Goal: Task Accomplishment & Management: Manage account settings

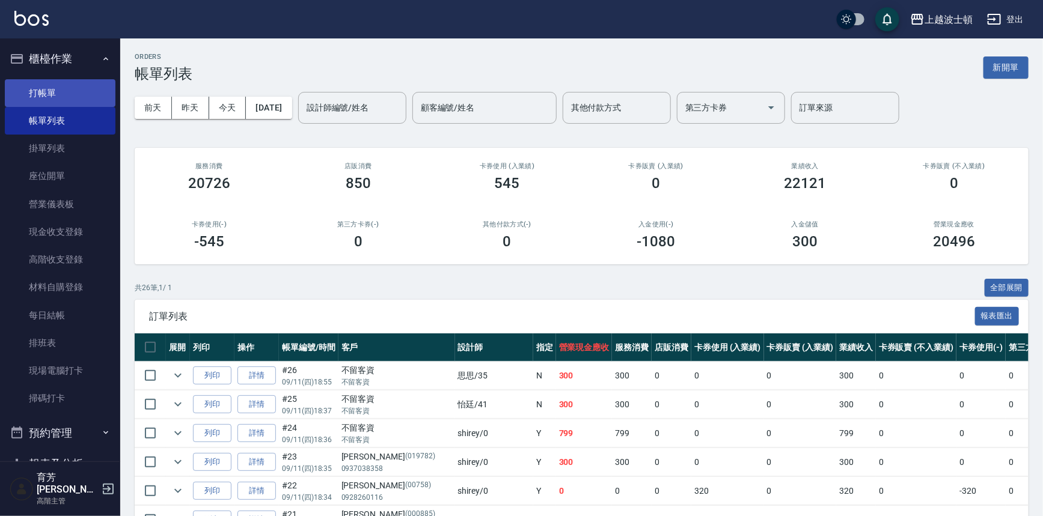
drag, startPoint x: 22, startPoint y: 92, endPoint x: 31, endPoint y: 92, distance: 9.0
click at [22, 92] on link "打帳單" at bounding box center [60, 93] width 111 height 28
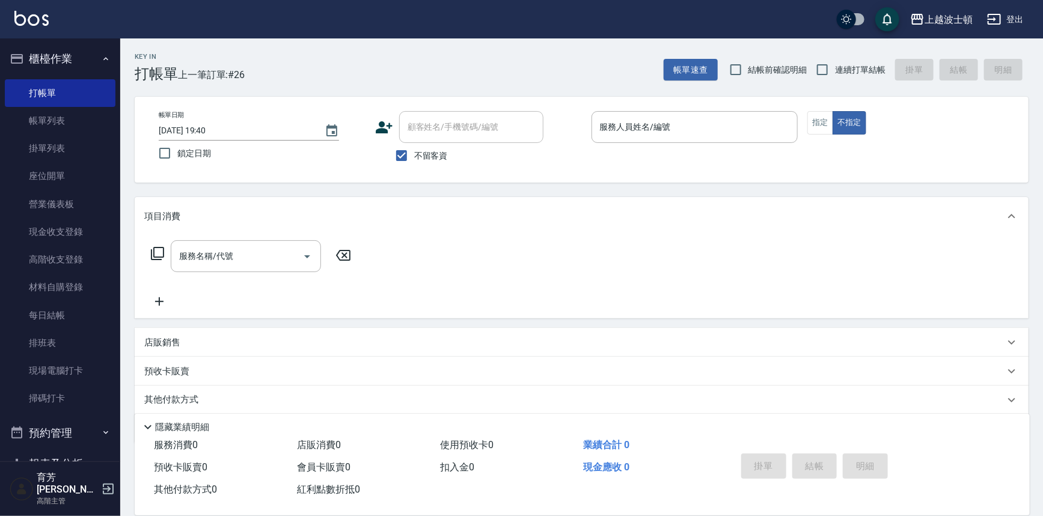
click at [429, 155] on span "不留客資" at bounding box center [431, 156] width 34 height 13
click at [414, 155] on input "不留客資" at bounding box center [401, 155] width 25 height 25
checkbox input "false"
click at [435, 140] on div "顧客姓名/手機號碼/編號" at bounding box center [471, 127] width 144 height 32
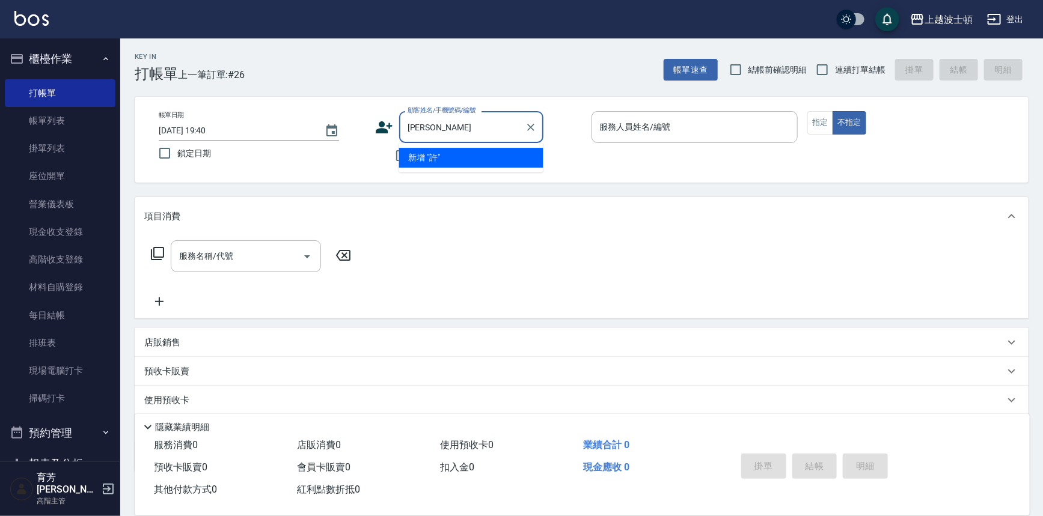
type input "許"
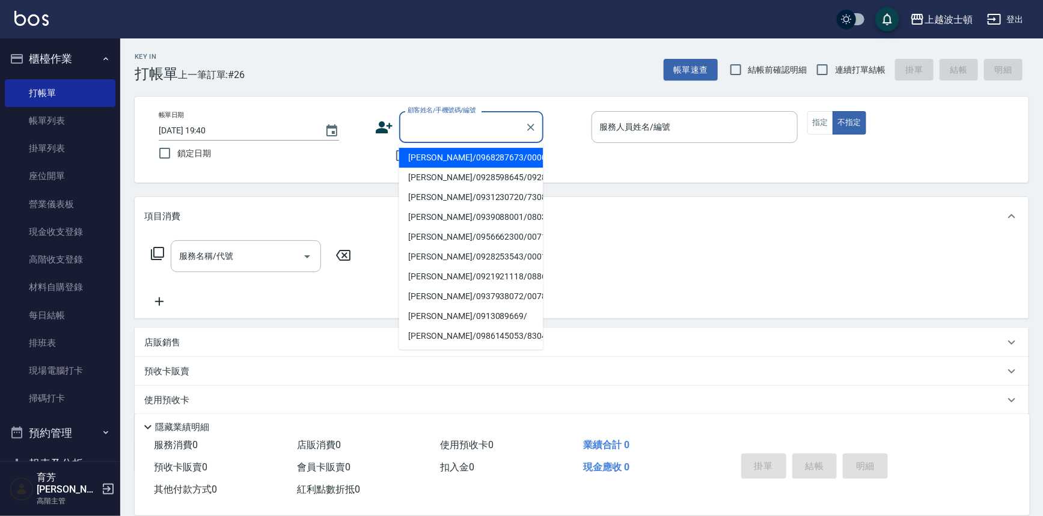
click at [442, 136] on input "顧客姓名/手機號碼/編號" at bounding box center [462, 127] width 115 height 21
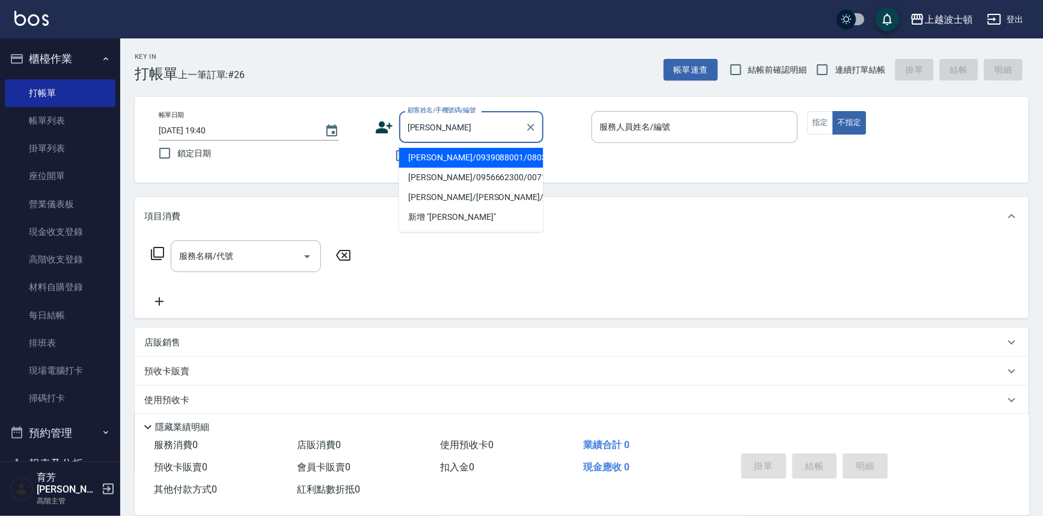
click at [439, 157] on li "許湘汝/0939088001/080312" at bounding box center [471, 158] width 144 height 20
type input "許湘汝/0939088001/080312"
type input "Vicky-13"
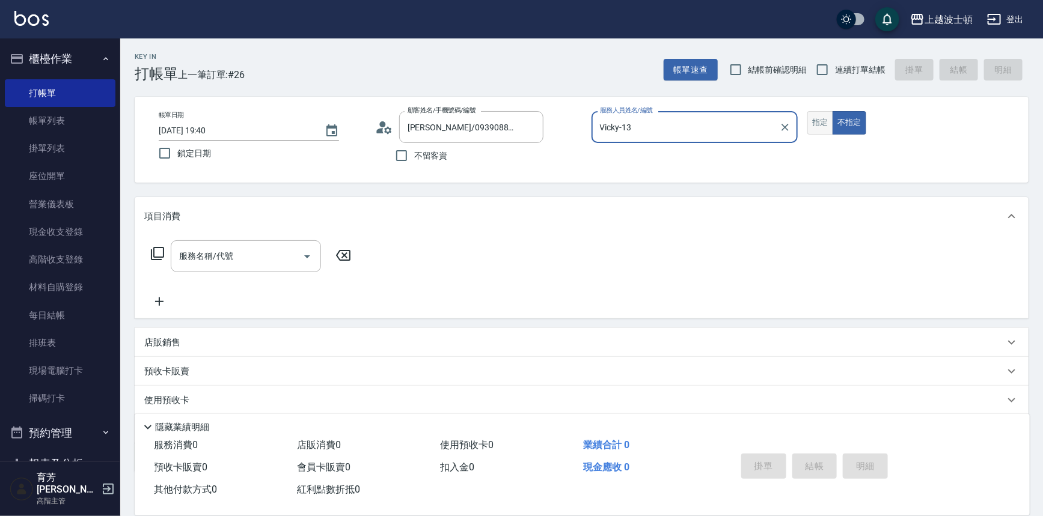
click at [819, 117] on button "指定" at bounding box center [820, 122] width 26 height 23
click at [215, 252] on input "服務名稱/代號" at bounding box center [236, 256] width 121 height 21
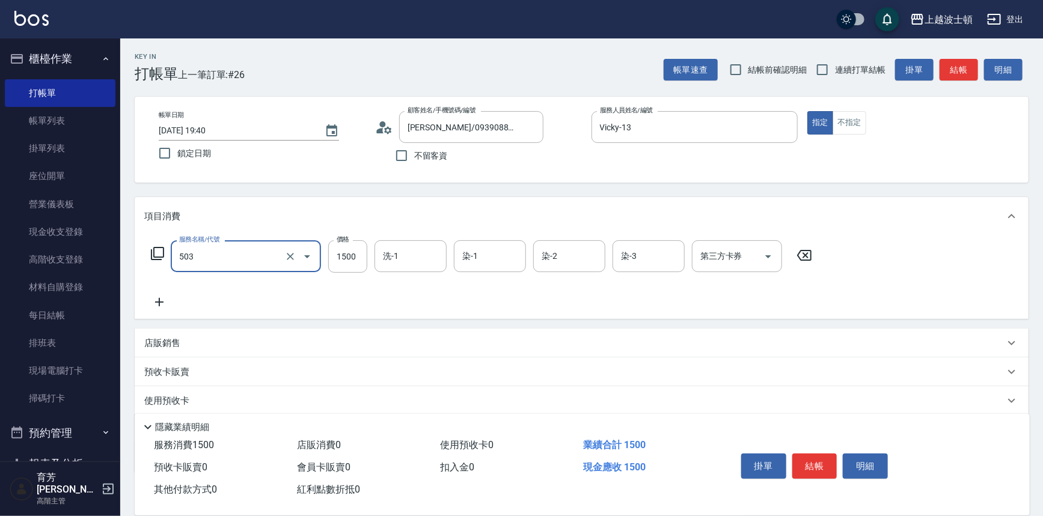
type input "洗+染髮(底染)(503)"
click at [161, 305] on icon at bounding box center [159, 302] width 30 height 14
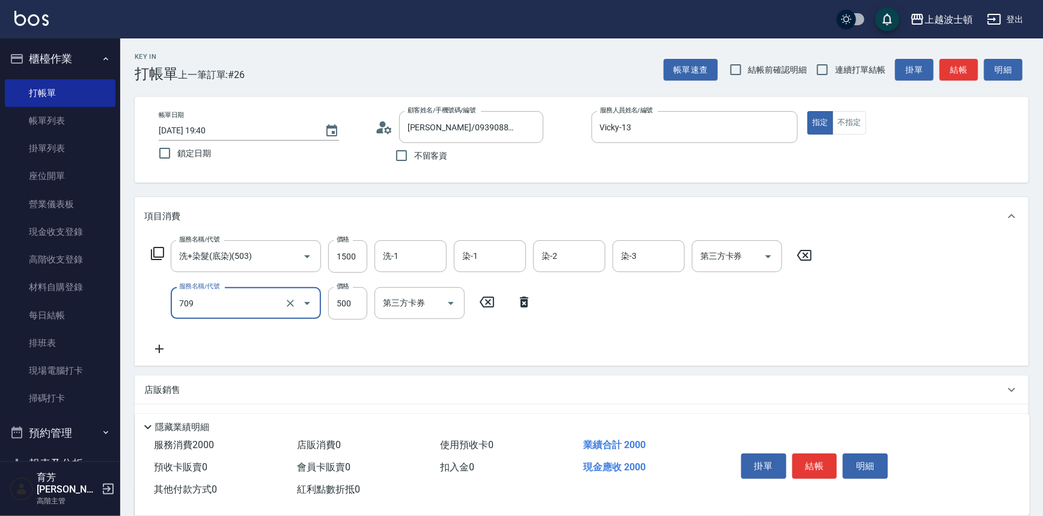
type input "自備防護(709)"
click at [161, 346] on icon at bounding box center [159, 349] width 30 height 14
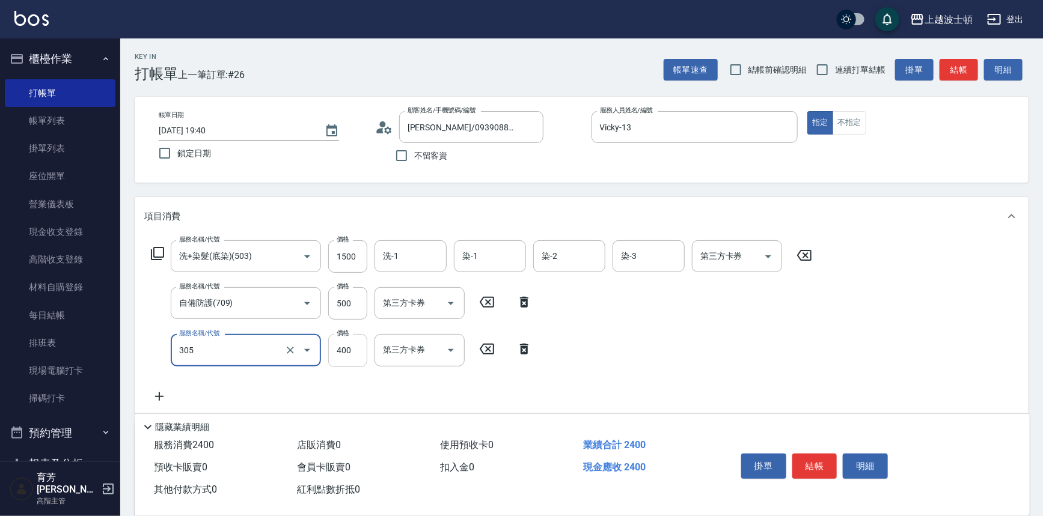
type input "剪髮(305)"
click at [342, 353] on input "400" at bounding box center [347, 350] width 39 height 32
type input "350"
click at [358, 306] on input "500" at bounding box center [347, 303] width 39 height 32
type input "300"
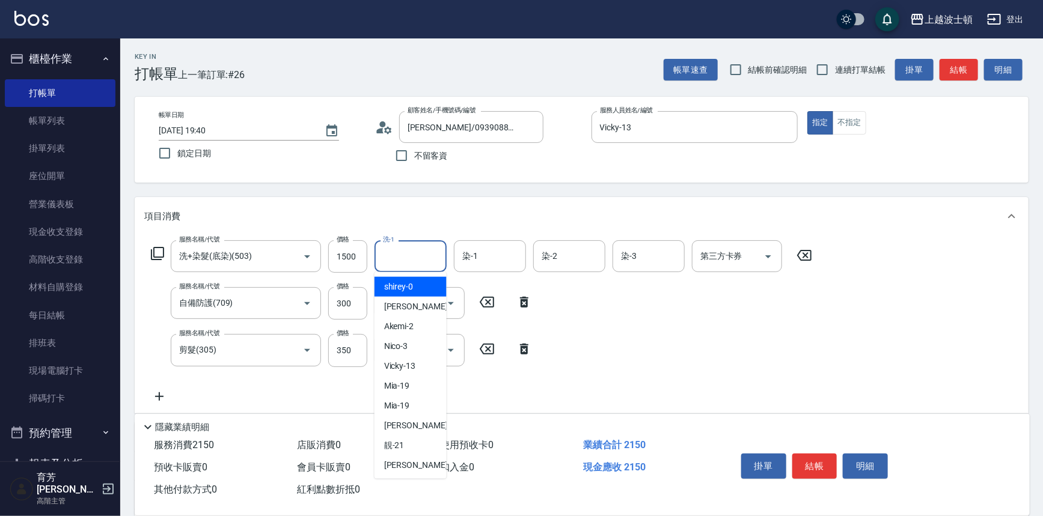
click at [403, 254] on input "洗-1" at bounding box center [410, 256] width 61 height 21
type input "思思-35"
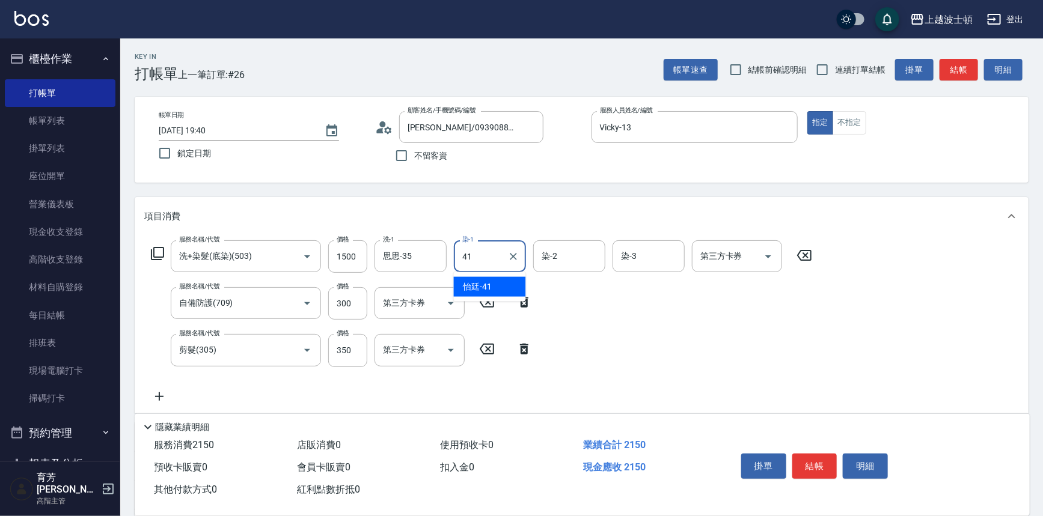
type input "怡廷-41"
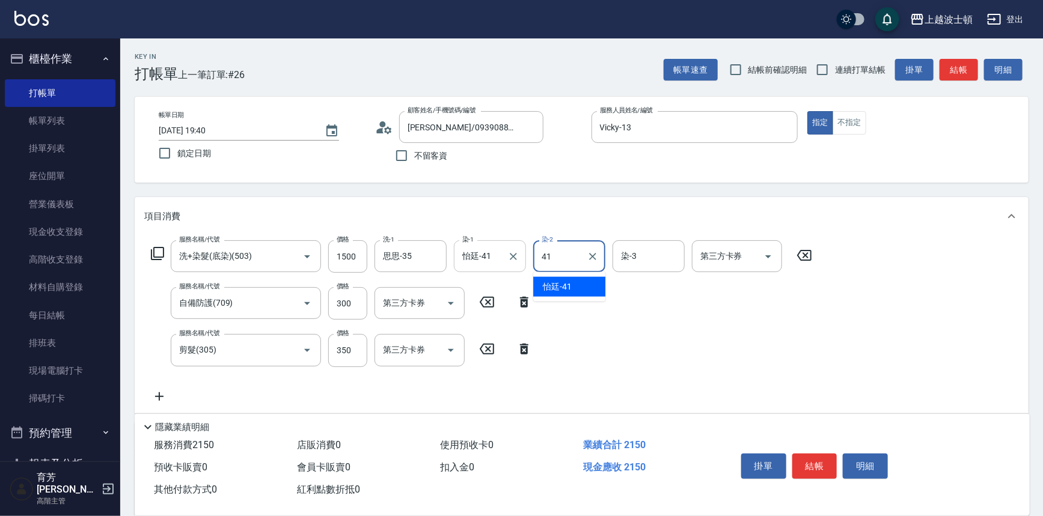
type input "怡廷-41"
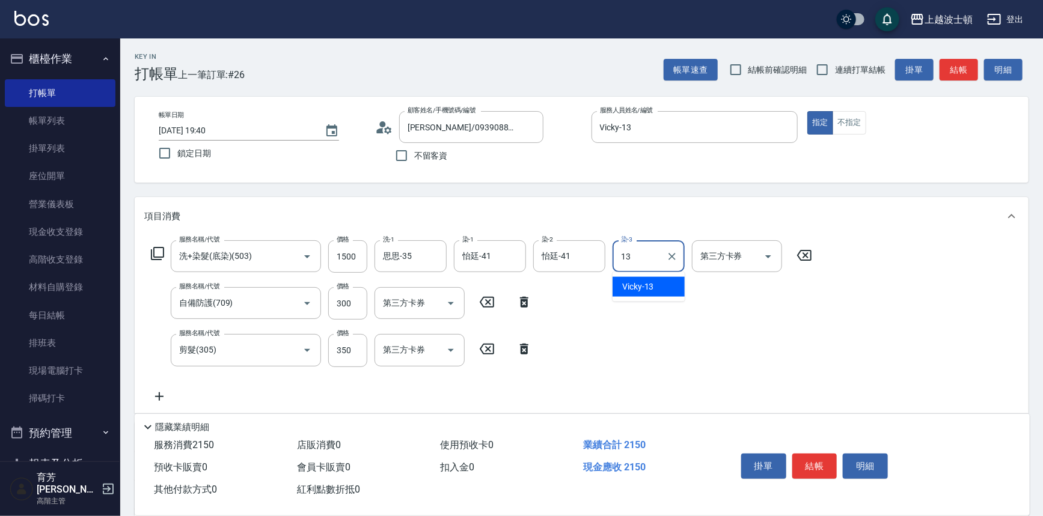
type input "Vicky-13"
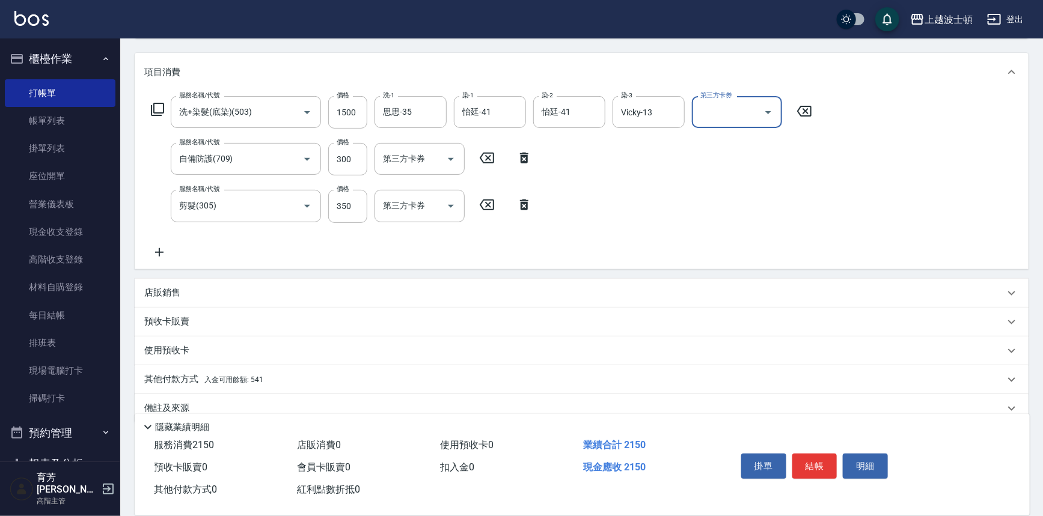
scroll to position [163, 0]
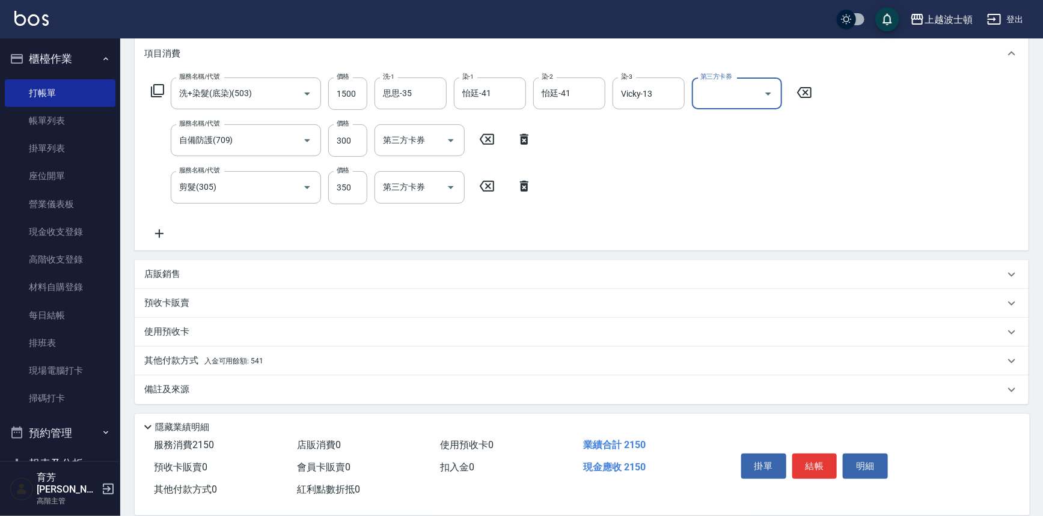
click at [200, 361] on p "其他付款方式 入金可用餘額: 541" at bounding box center [203, 361] width 119 height 13
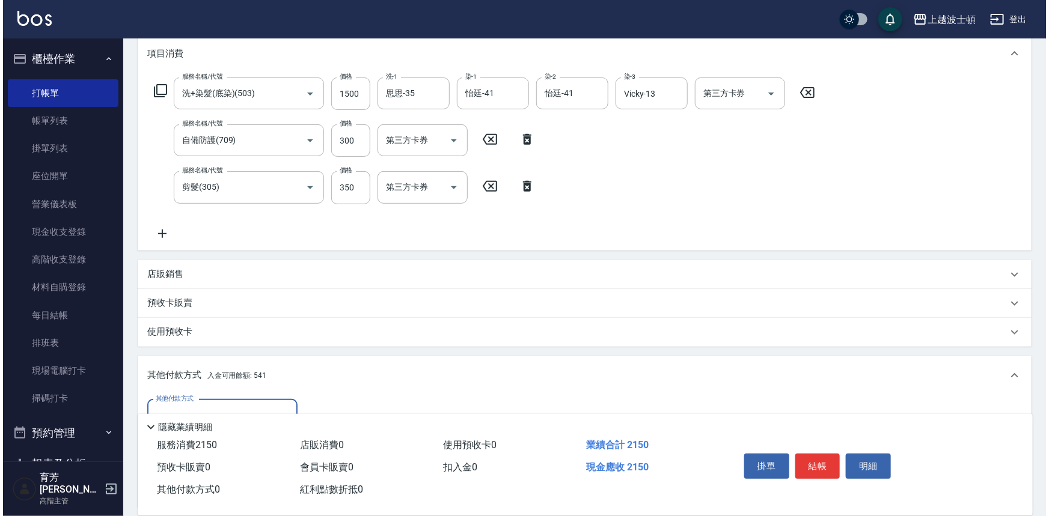
scroll to position [305, 0]
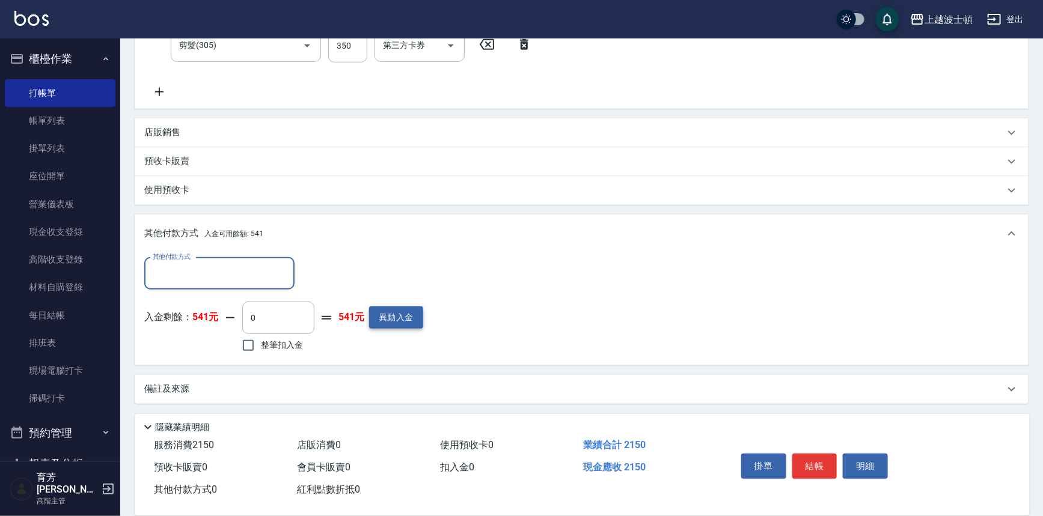
click at [394, 314] on button "異動入金" at bounding box center [396, 318] width 54 height 22
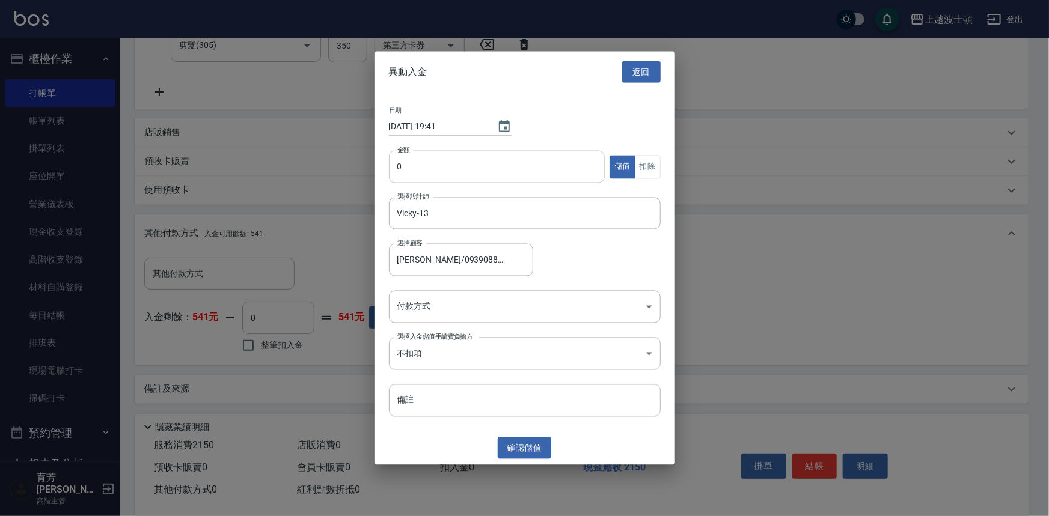
click at [415, 162] on input "0" at bounding box center [497, 167] width 216 height 32
type input "2000"
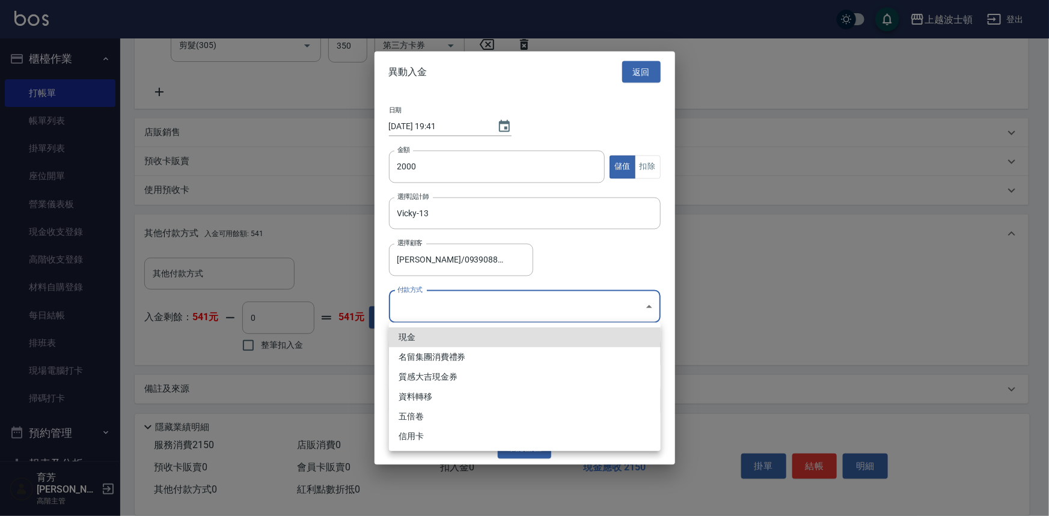
click at [411, 305] on body "上越波士頓 登出 櫃檯作業 打帳單 帳單列表 掛單列表 座位開單 營業儀表板 現金收支登錄 高階收支登錄 材料自購登錄 每日結帳 排班表 現場電腦打卡 掃碼打…" at bounding box center [524, 106] width 1049 height 822
click at [411, 340] on li "現金" at bounding box center [525, 338] width 272 height 20
type input "現金"
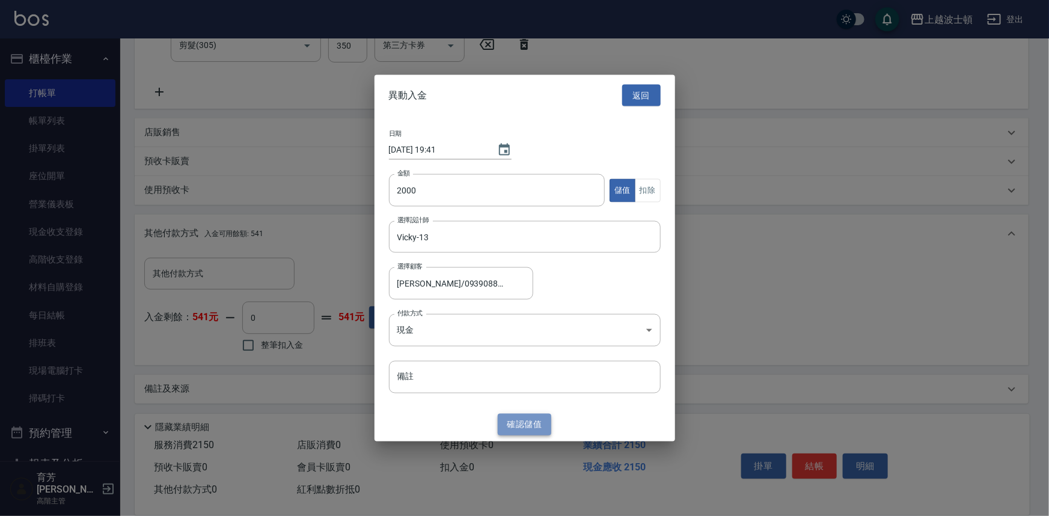
click at [528, 422] on button "確認 儲值" at bounding box center [525, 425] width 54 height 22
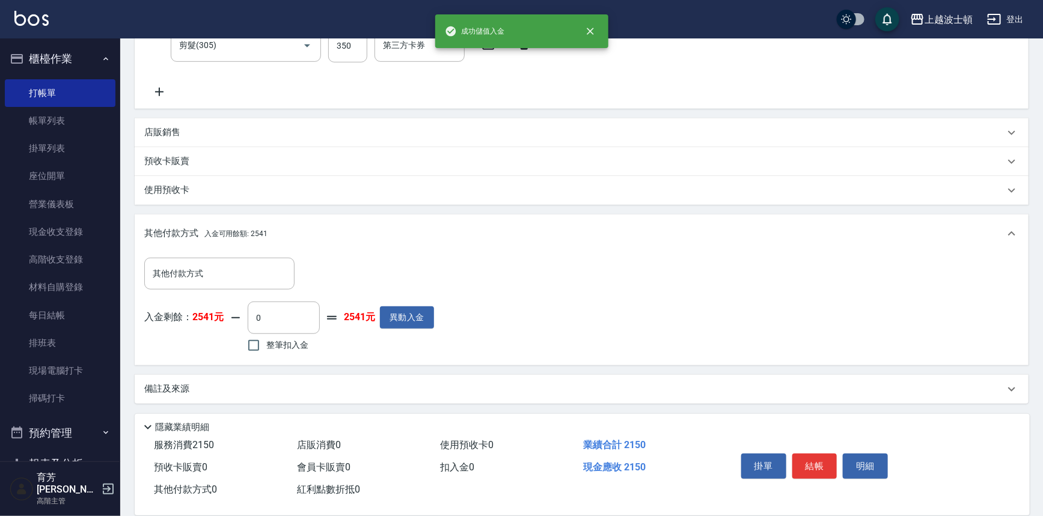
click at [297, 345] on span "整筆扣入金" at bounding box center [287, 345] width 42 height 13
click at [266, 345] on input "整筆扣入金" at bounding box center [253, 345] width 25 height 25
checkbox input "true"
type input "2150"
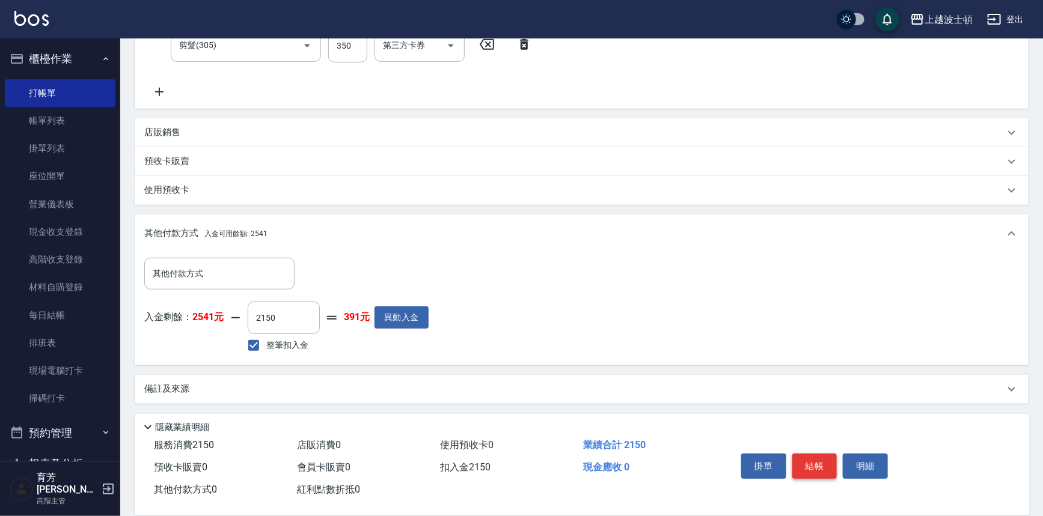
click at [833, 459] on button "結帳" at bounding box center [814, 466] width 45 height 25
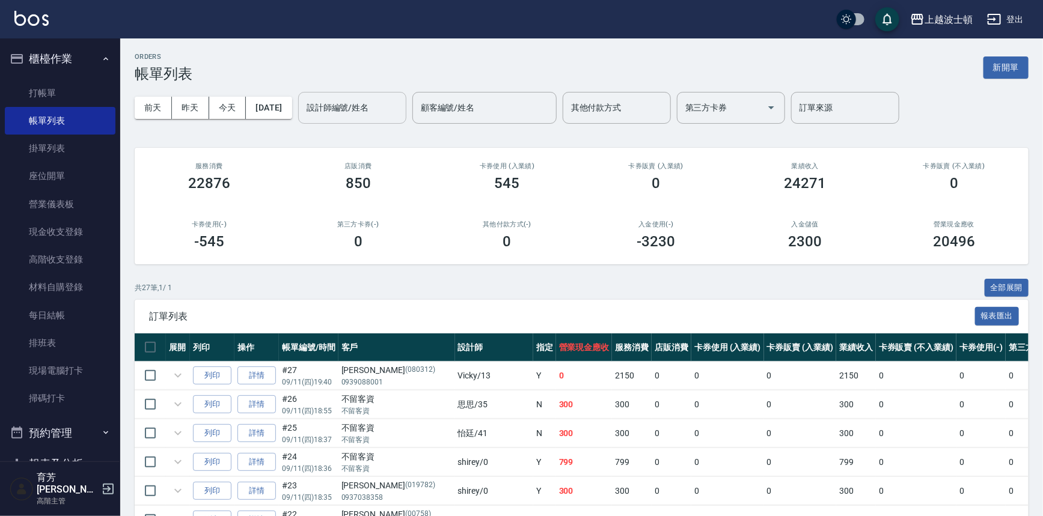
click at [385, 110] on input "設計師編號/姓名" at bounding box center [352, 107] width 97 height 21
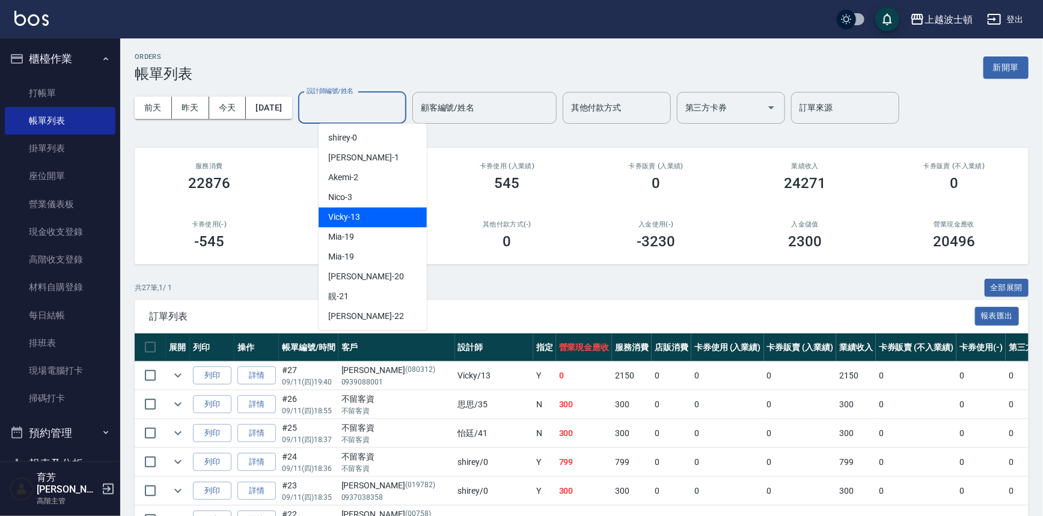
click at [350, 217] on span "Vicky -13" at bounding box center [344, 217] width 32 height 13
type input "Vicky-13"
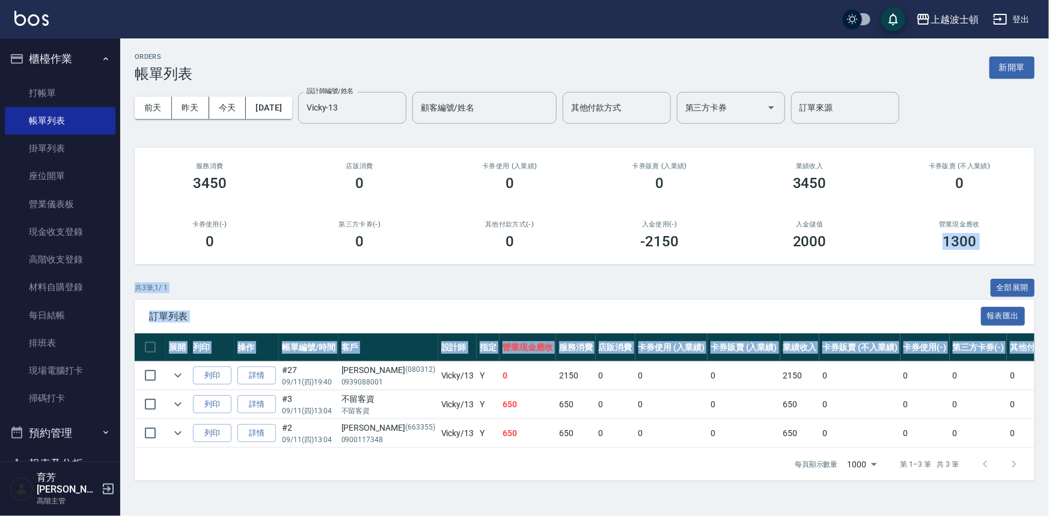
drag, startPoint x: 1048, startPoint y: 267, endPoint x: 928, endPoint y: 396, distance: 176.9
click at [1042, 356] on div "ORDERS 帳單列表 新開單 前天 昨天 今天 2025/09/11 設計師編號/姓名 Vicky-13 設計師編號/姓名 顧客編號/姓名 顧客編號/姓名 …" at bounding box center [584, 266] width 929 height 457
click at [36, 88] on link "打帳單" at bounding box center [60, 93] width 111 height 28
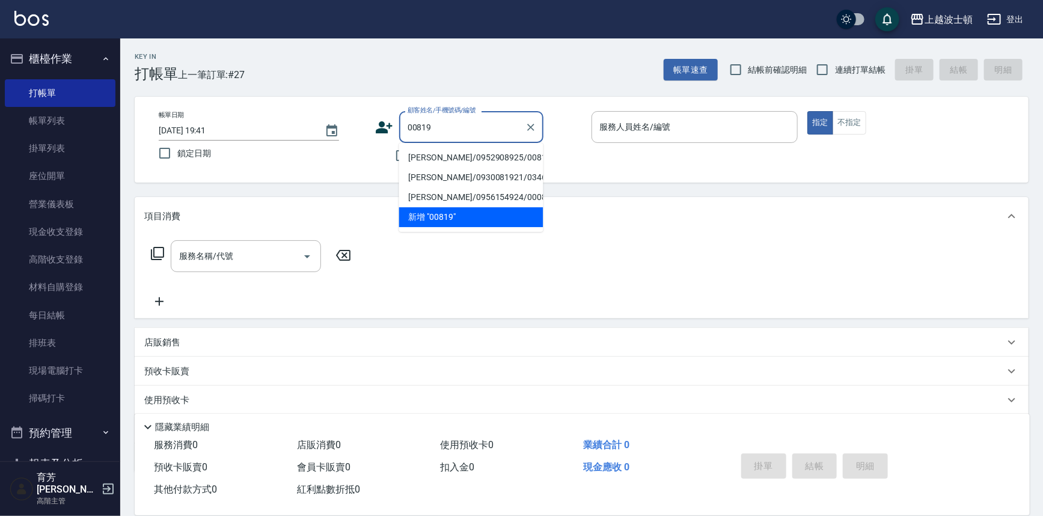
click at [446, 155] on li "陳憶婷/0952908925/00819" at bounding box center [471, 158] width 144 height 20
type input "陳憶婷/0952908925/00819"
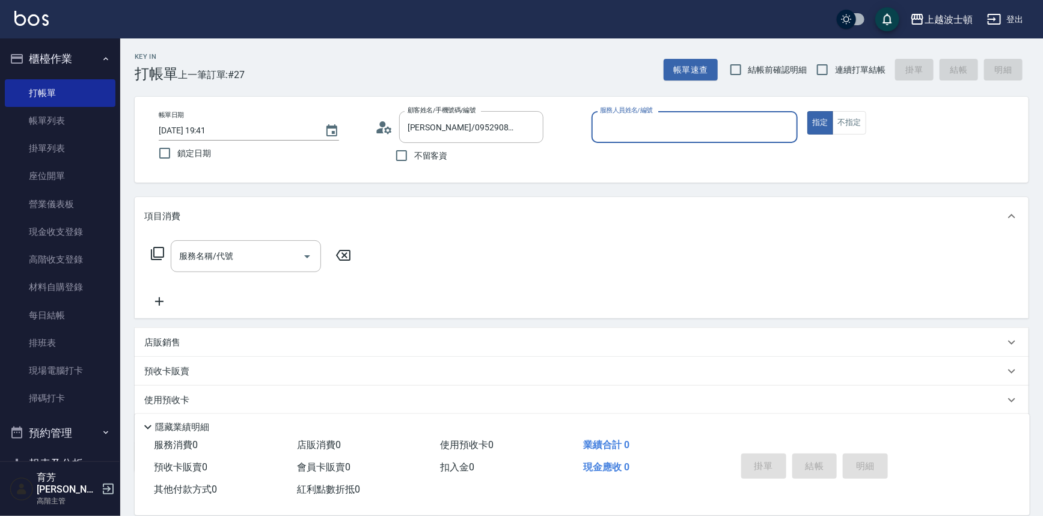
type input "Vicky-13"
click at [246, 256] on input "服務名稱/代號" at bounding box center [236, 256] width 121 height 21
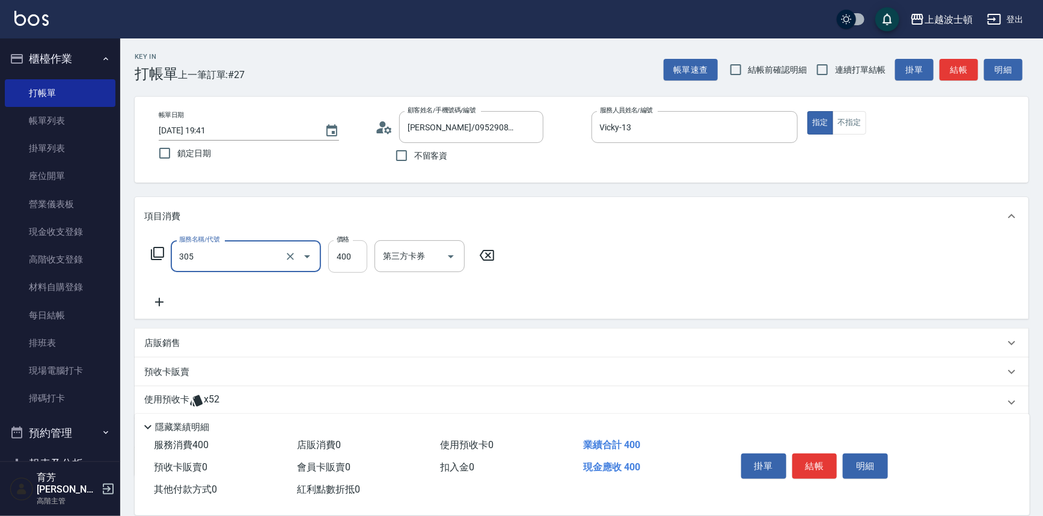
type input "剪髮(305)"
click at [339, 262] on input "400" at bounding box center [347, 256] width 39 height 32
type input "350"
click at [170, 397] on p "使用預收卡" at bounding box center [166, 403] width 45 height 18
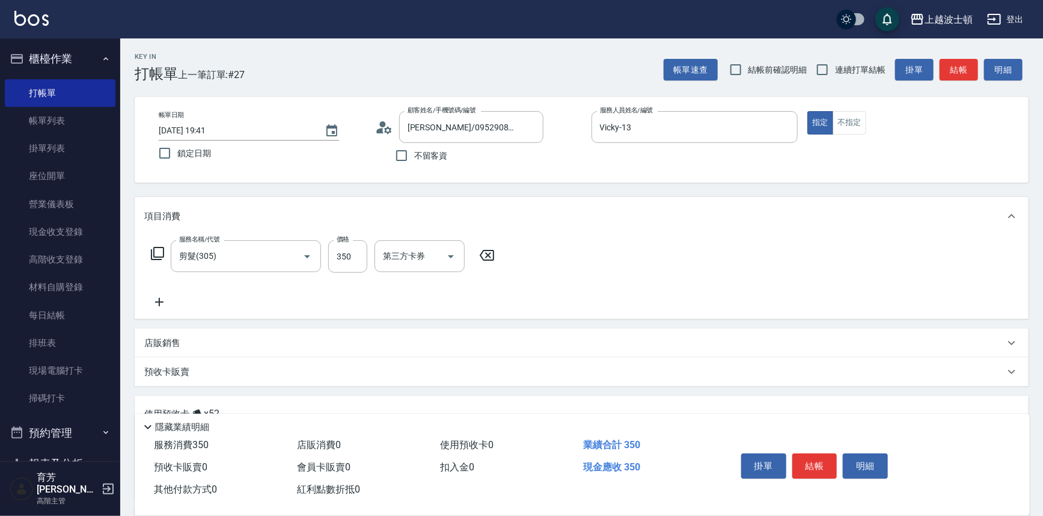
scroll to position [162, 0]
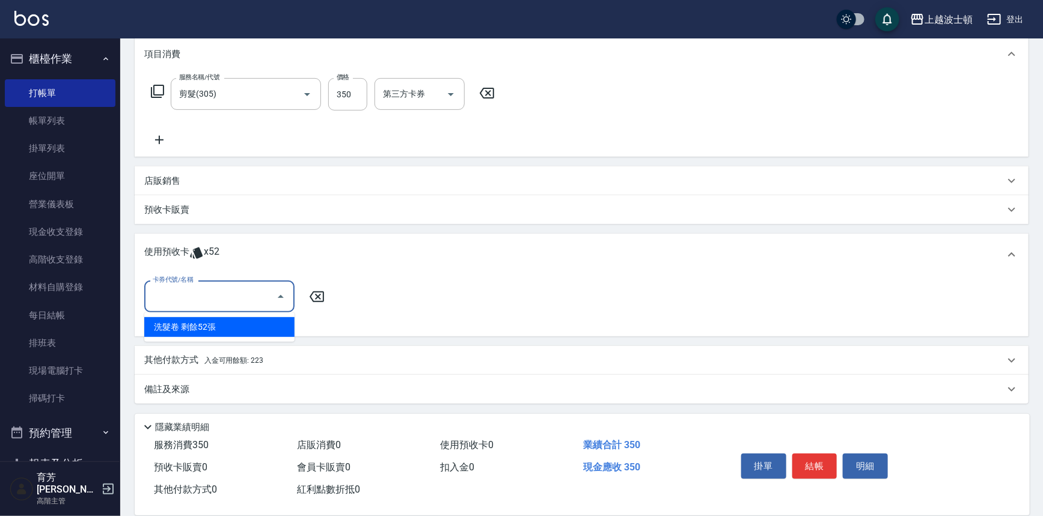
click at [220, 293] on input "卡券代號/名稱" at bounding box center [210, 296] width 121 height 21
click at [228, 323] on div "洗髮卷 剩餘52張" at bounding box center [219, 327] width 150 height 20
type input "洗髮卷"
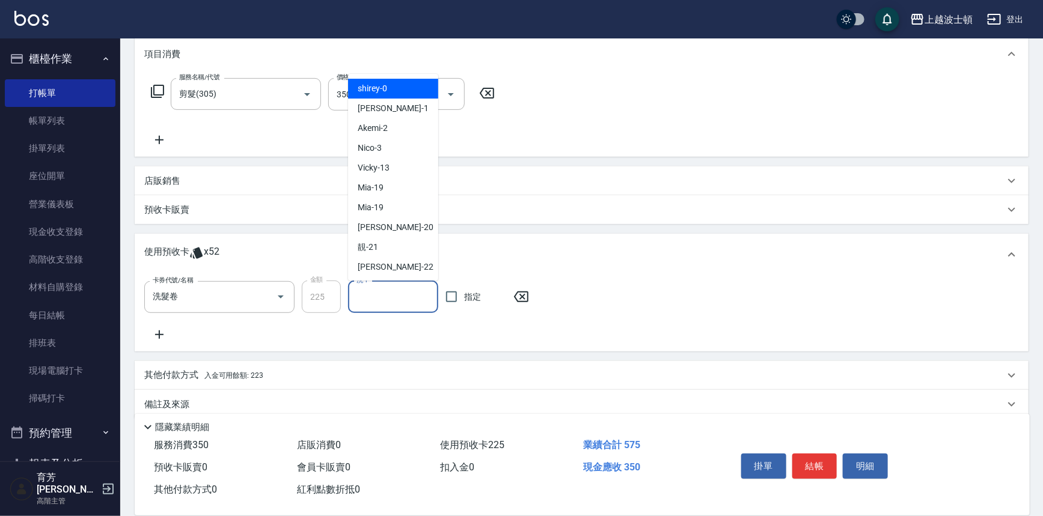
click at [386, 294] on input "洗-1" at bounding box center [392, 297] width 79 height 21
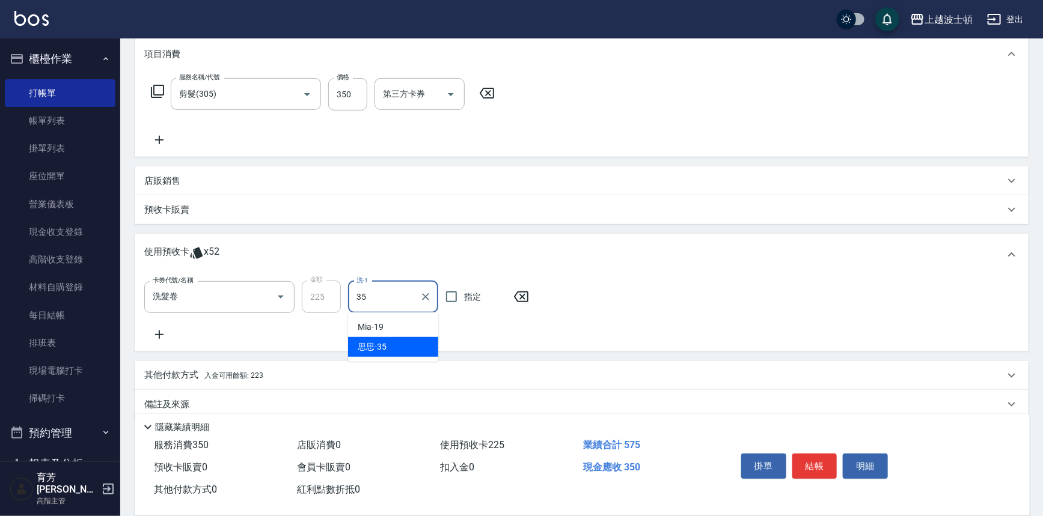
type input "思思-35"
click at [819, 466] on button "結帳" at bounding box center [814, 466] width 45 height 25
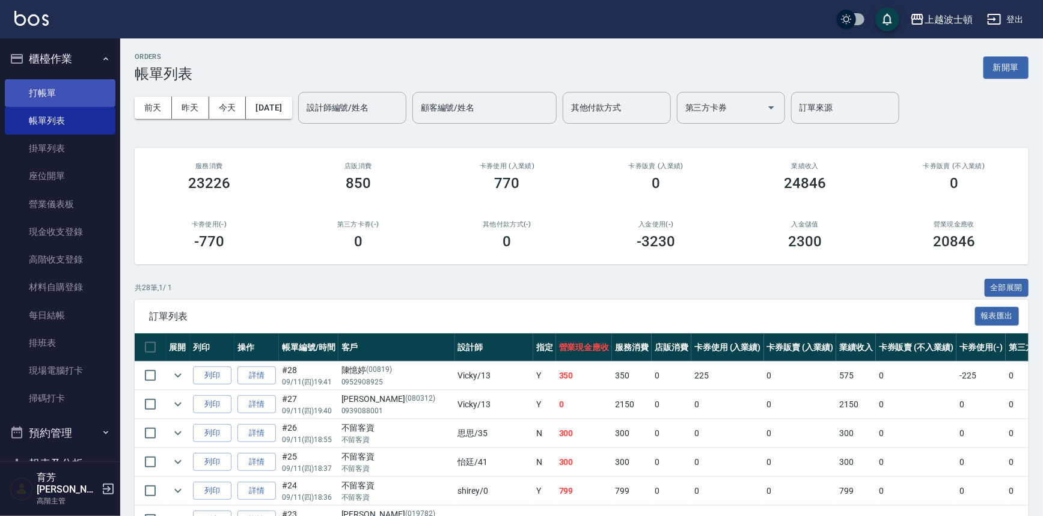
click at [44, 96] on link "打帳單" at bounding box center [60, 93] width 111 height 28
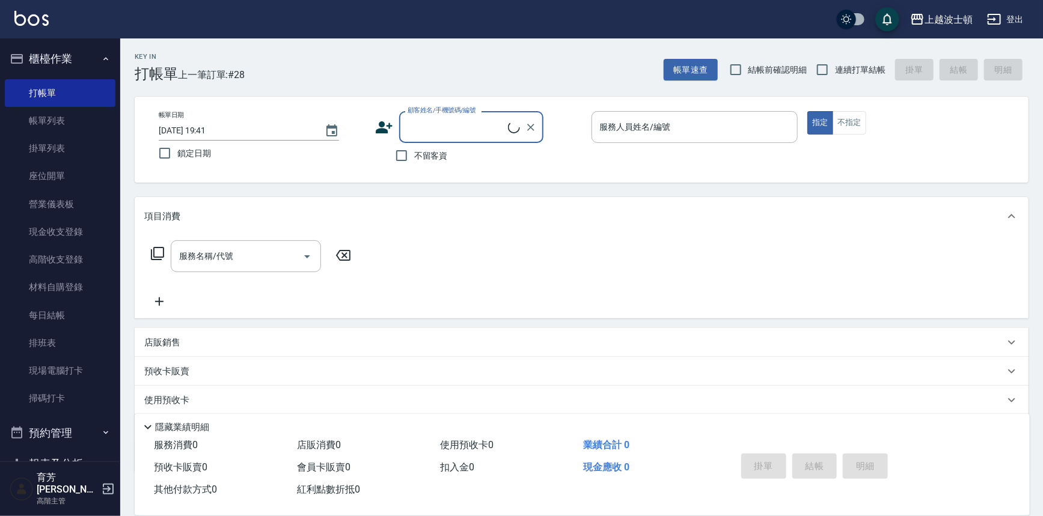
click at [443, 155] on span "不留客資" at bounding box center [431, 156] width 34 height 13
click at [414, 155] on input "不留客資" at bounding box center [401, 155] width 25 height 25
checkbox input "true"
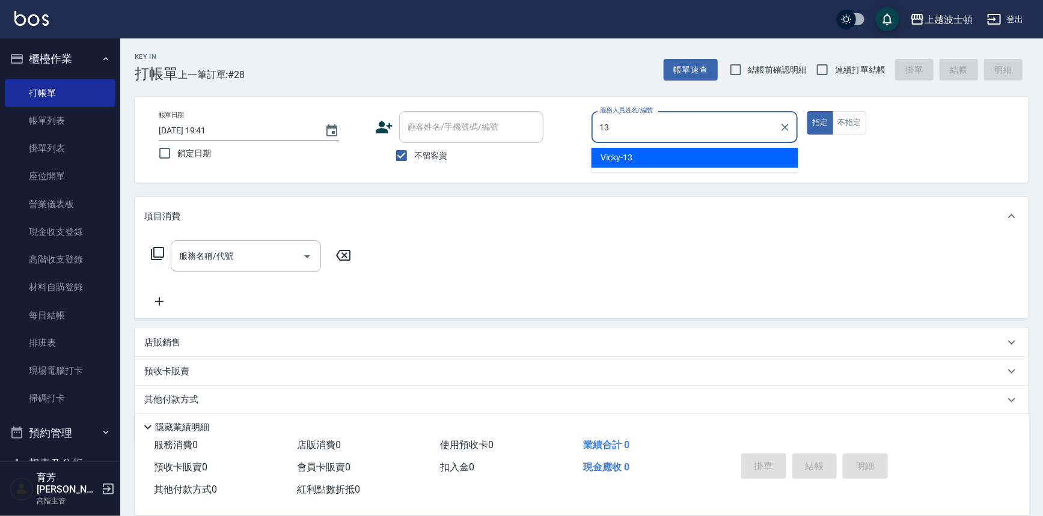
type input "Vicky-13"
type button "true"
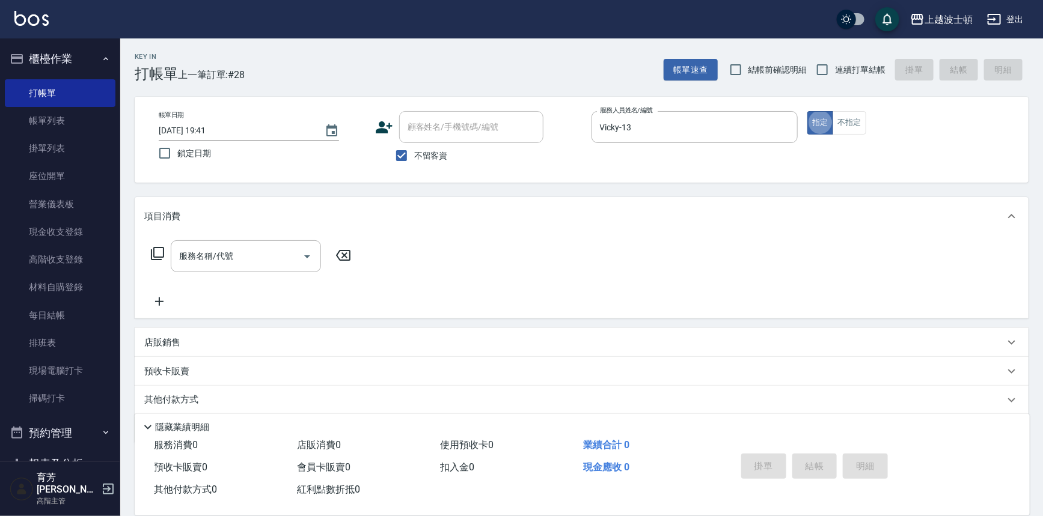
click at [430, 153] on span "不留客資" at bounding box center [431, 156] width 34 height 13
click at [414, 153] on input "不留客資" at bounding box center [401, 155] width 25 height 25
checkbox input "false"
click at [445, 126] on input "顧客姓名/手機號碼/編號" at bounding box center [462, 127] width 115 height 21
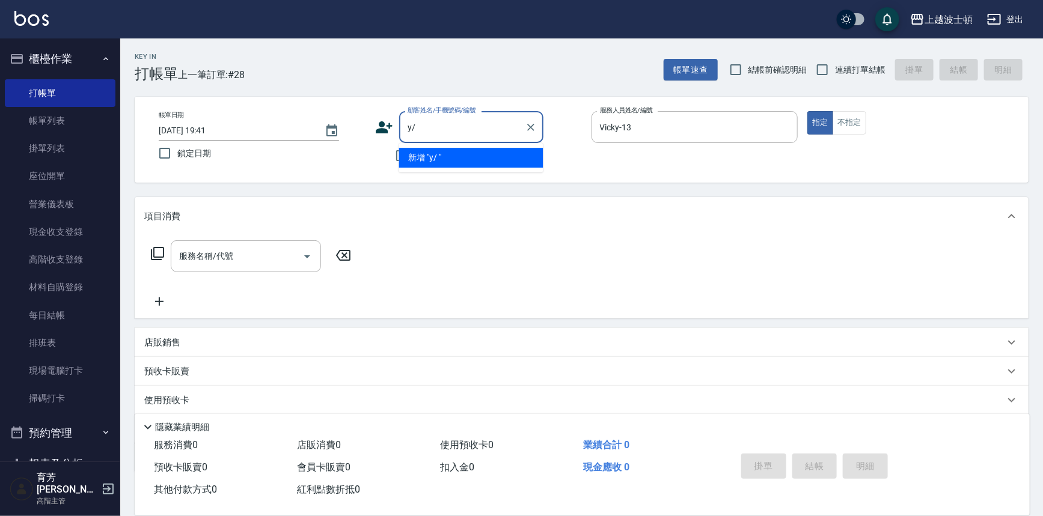
type input "y"
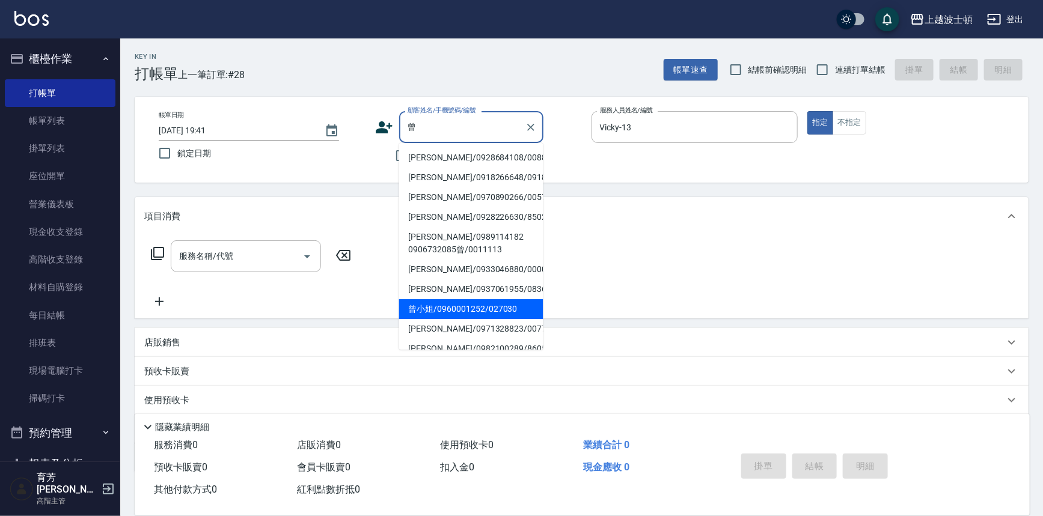
click at [420, 306] on li "曾小姐/0960001252/027030" at bounding box center [471, 309] width 144 height 20
type input "曾小姐/0960001252/027030"
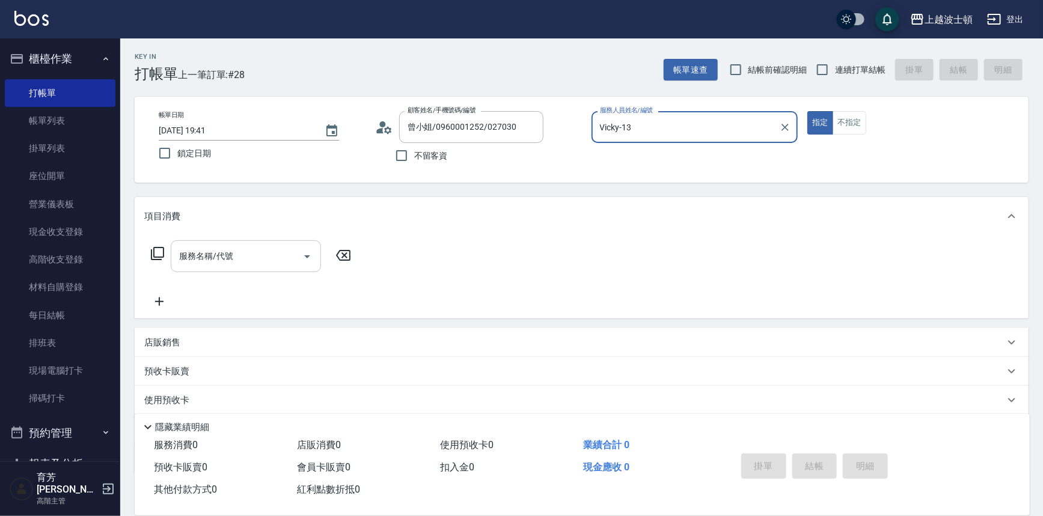
click at [258, 248] on input "服務名稱/代號" at bounding box center [236, 256] width 121 height 21
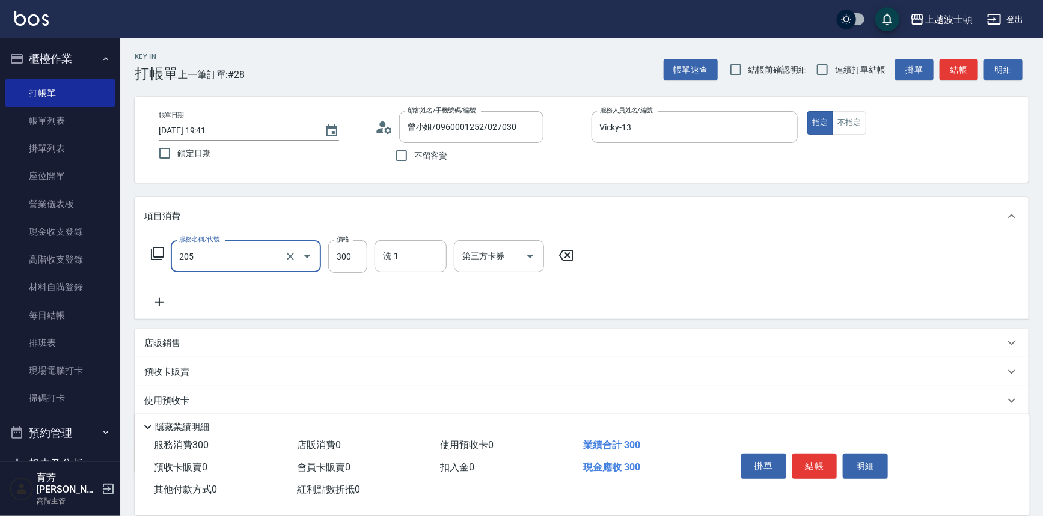
type input "洗髮(205)"
click at [159, 301] on icon at bounding box center [159, 302] width 8 height 8
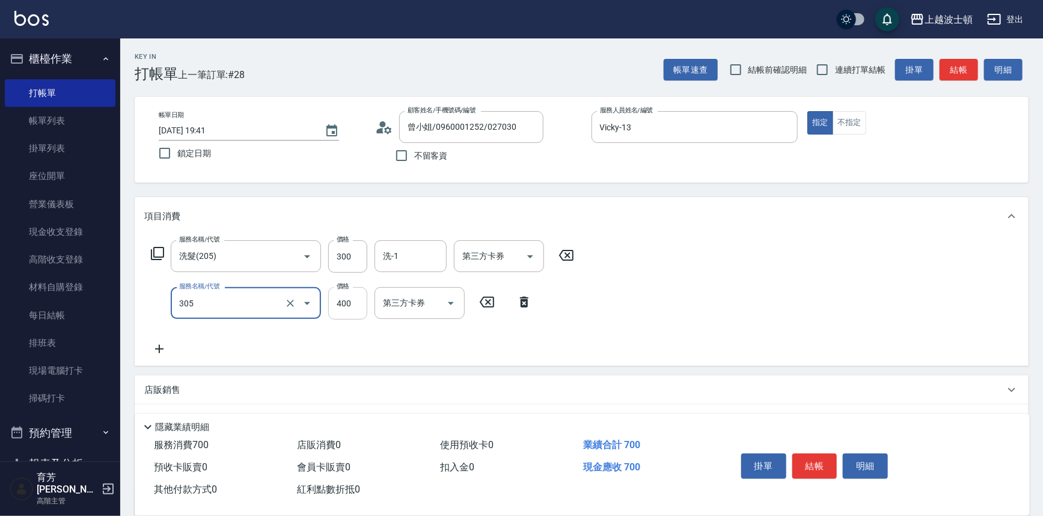
type input "剪髮(305)"
click at [349, 301] on input "400" at bounding box center [347, 303] width 39 height 32
type input "350"
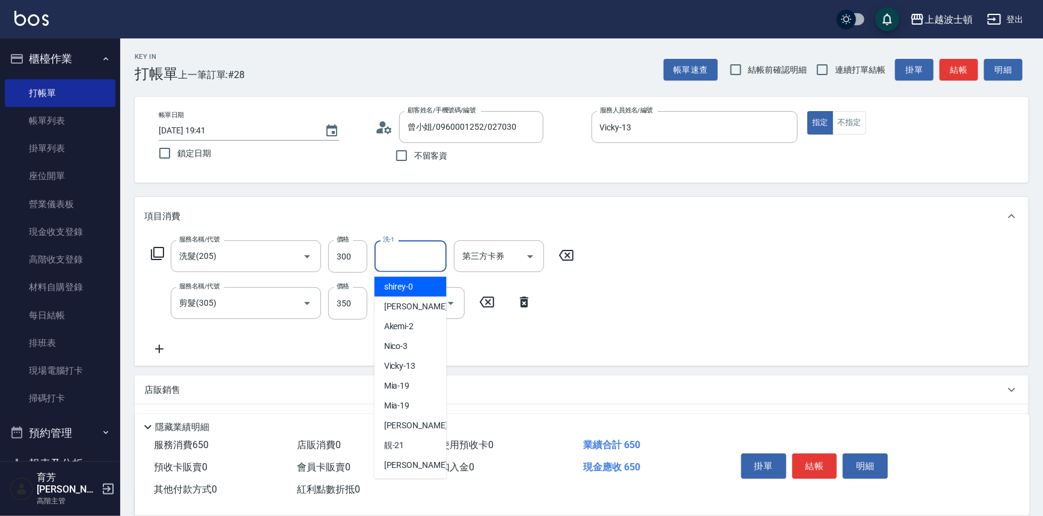
click at [403, 262] on input "洗-1" at bounding box center [410, 256] width 61 height 21
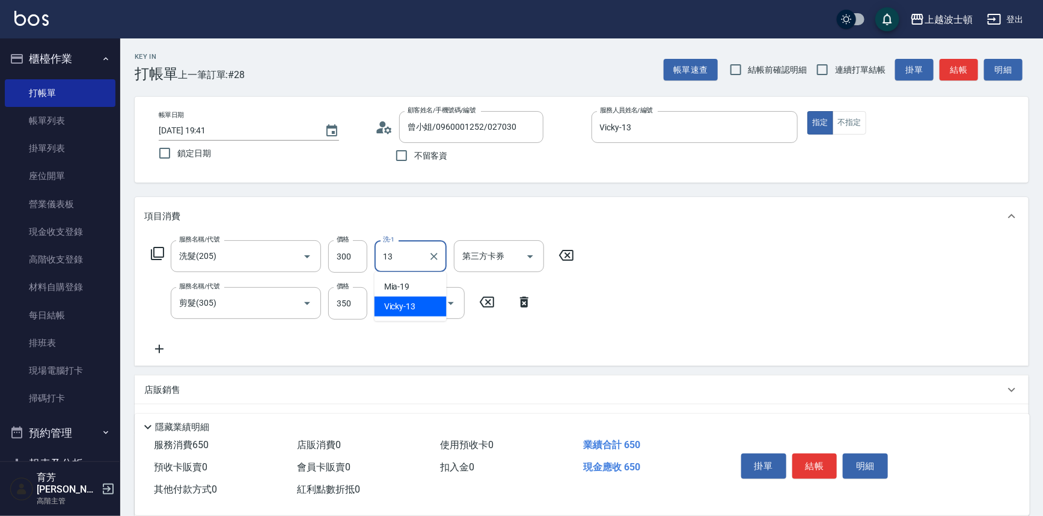
type input "Vicky-13"
click at [813, 461] on button "結帳" at bounding box center [814, 466] width 45 height 25
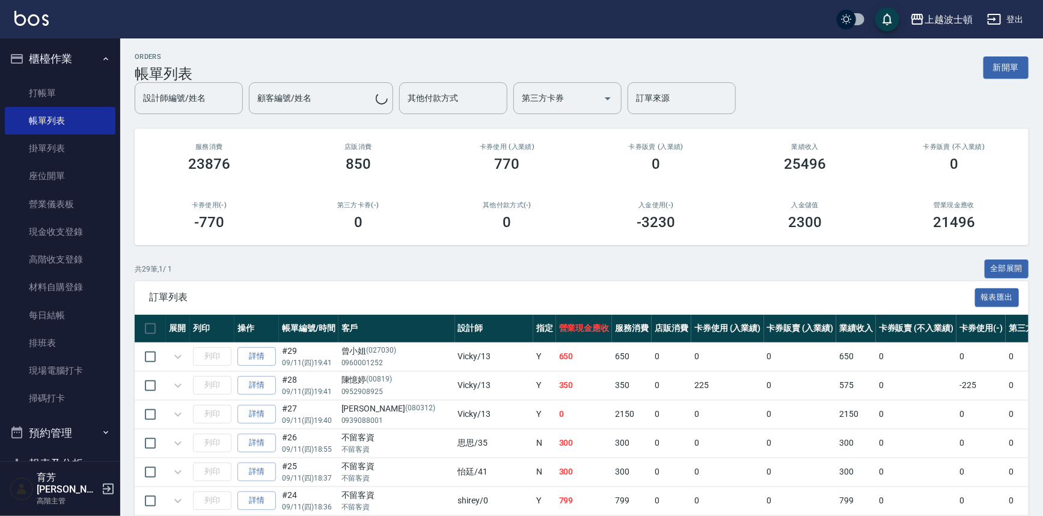
click at [31, 57] on button "櫃檯作業" at bounding box center [60, 58] width 111 height 31
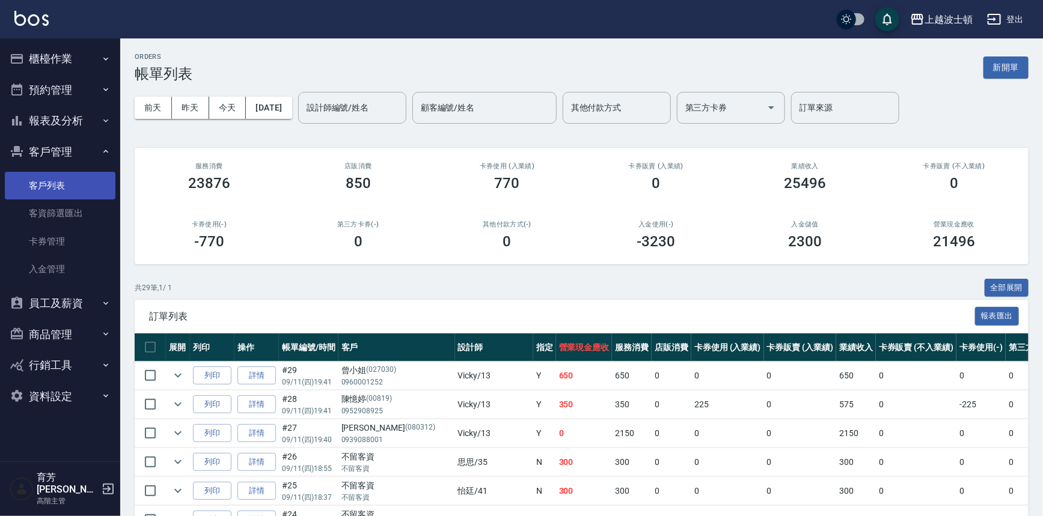
click at [42, 193] on link "客戶列表" at bounding box center [60, 186] width 111 height 28
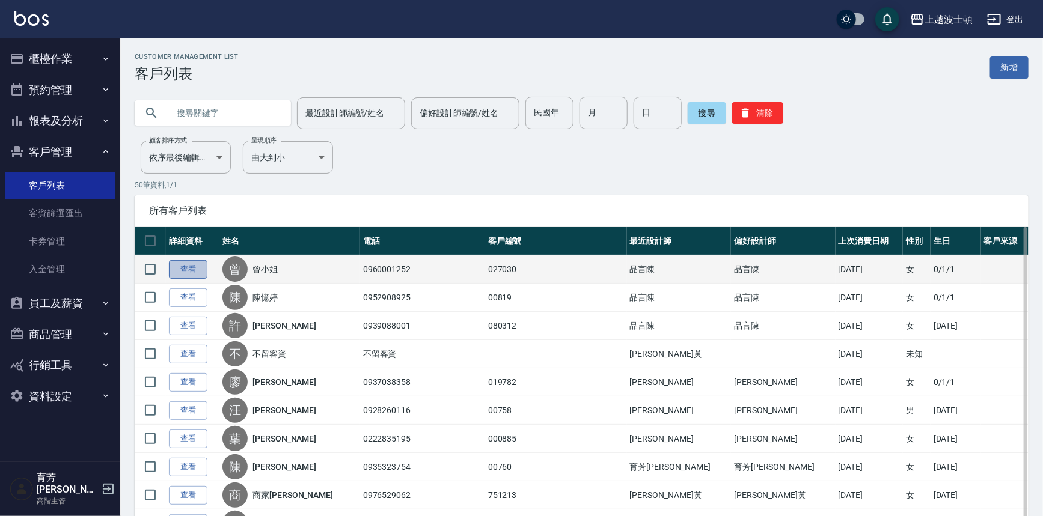
click at [189, 268] on link "查看" at bounding box center [188, 269] width 38 height 19
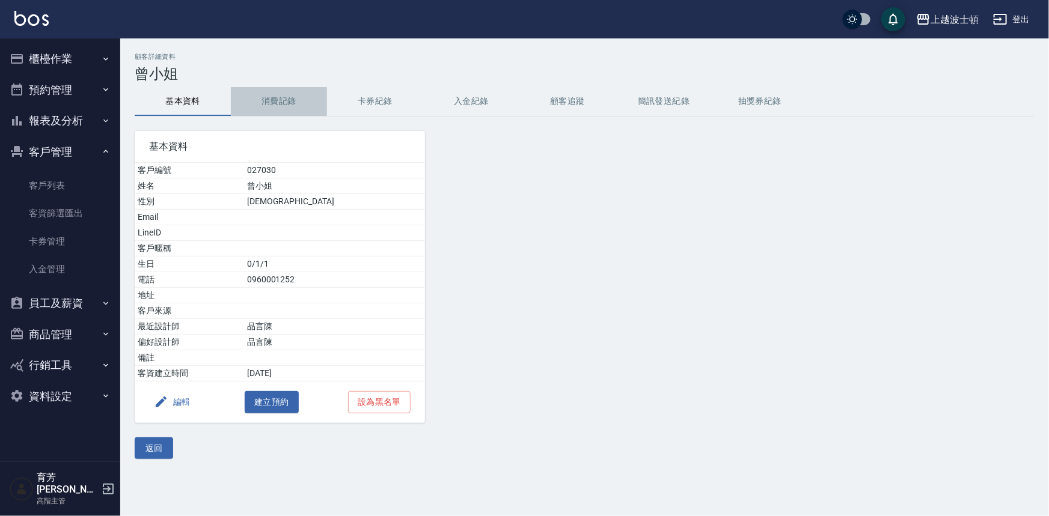
click at [292, 103] on button "消費記錄" at bounding box center [279, 101] width 96 height 29
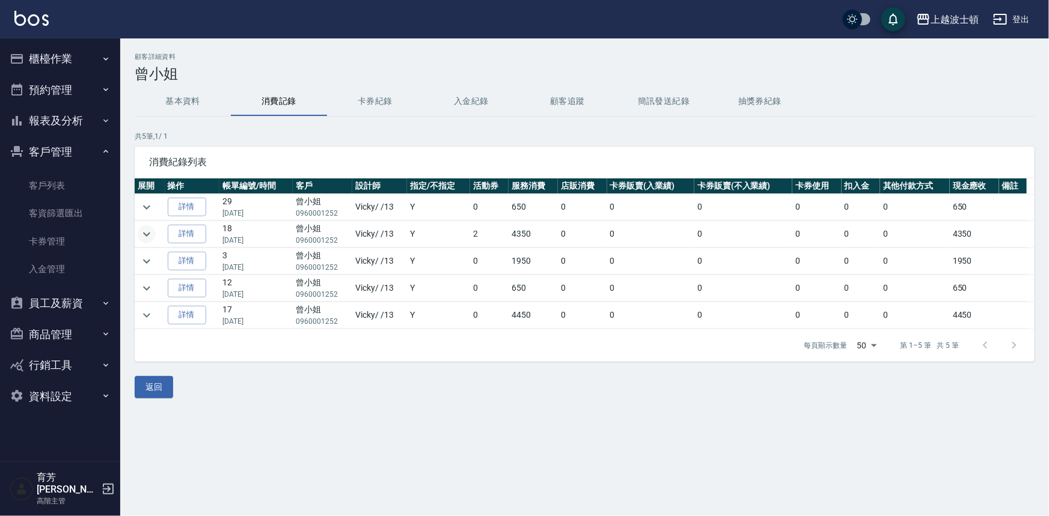
click at [155, 232] on button "expand row" at bounding box center [147, 234] width 18 height 18
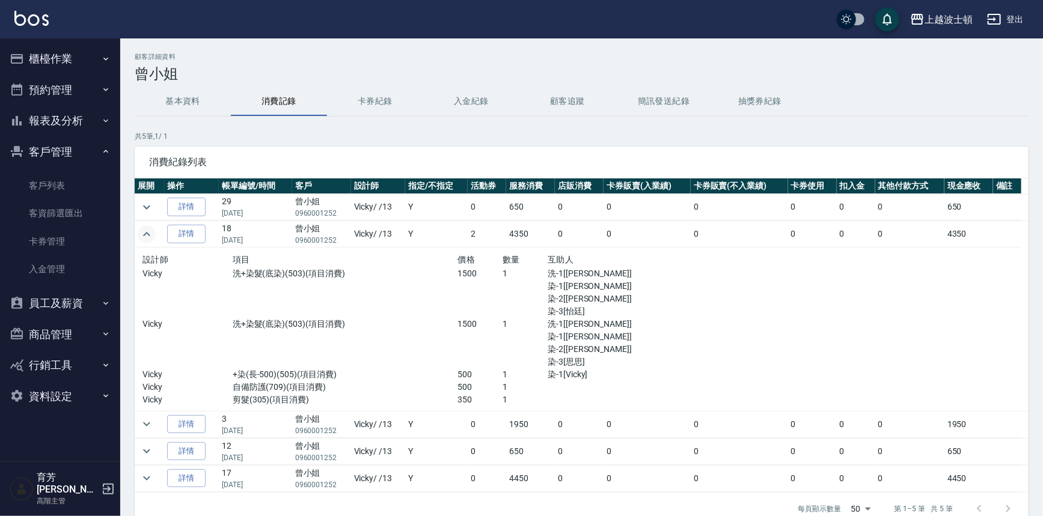
click at [143, 228] on icon "expand row" at bounding box center [146, 234] width 14 height 14
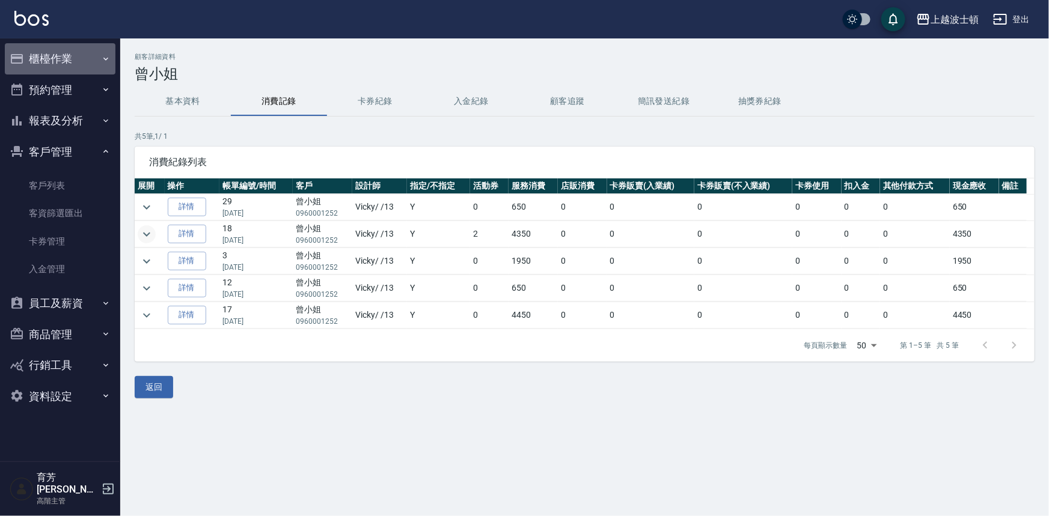
click at [31, 62] on button "櫃檯作業" at bounding box center [60, 58] width 111 height 31
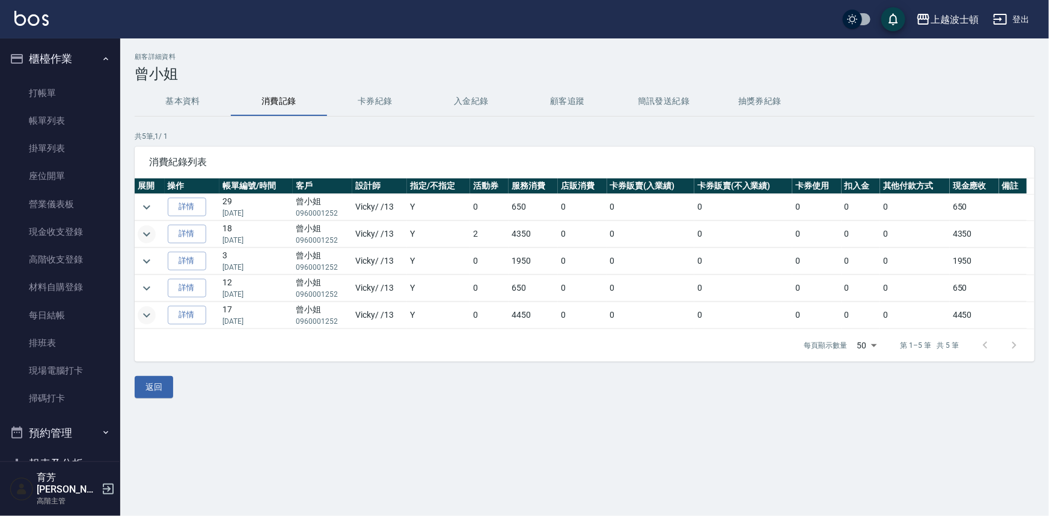
click at [144, 322] on button "expand row" at bounding box center [147, 316] width 18 height 18
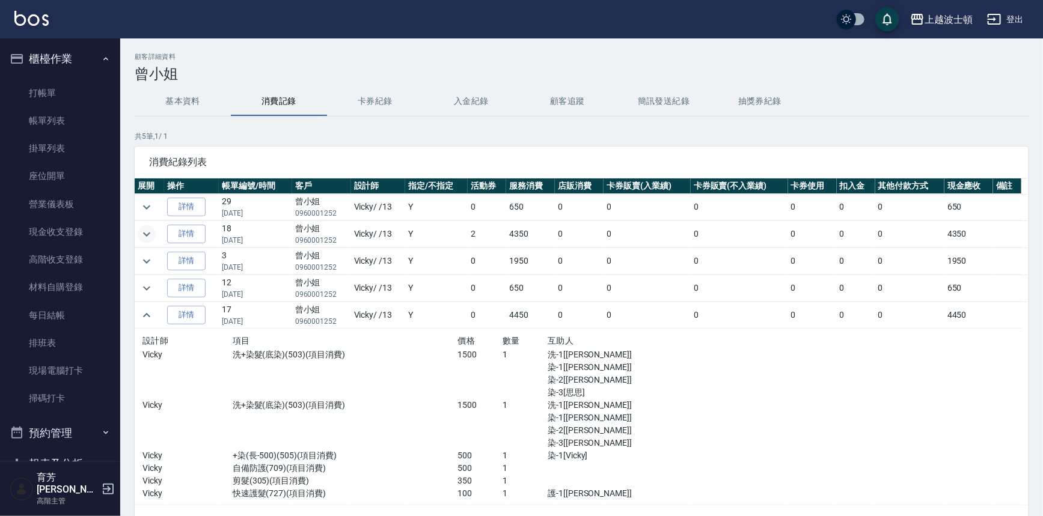
scroll to position [71, 0]
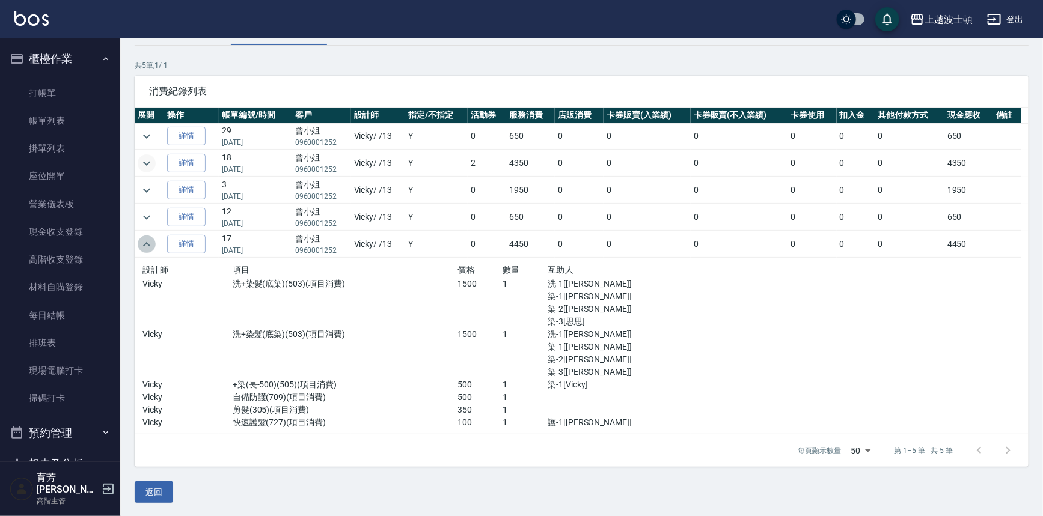
click at [147, 247] on icon "expand row" at bounding box center [146, 244] width 14 height 14
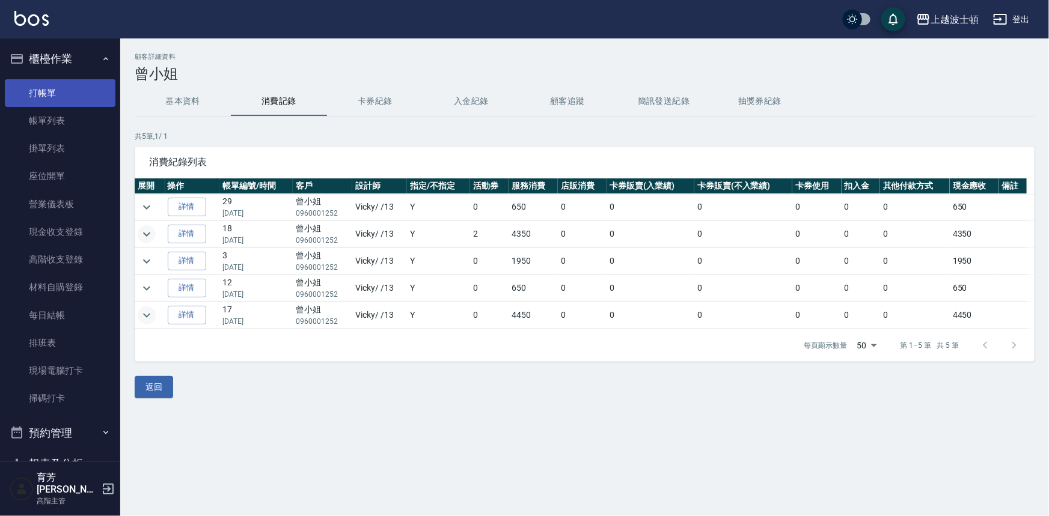
click at [42, 88] on link "打帳單" at bounding box center [60, 93] width 111 height 28
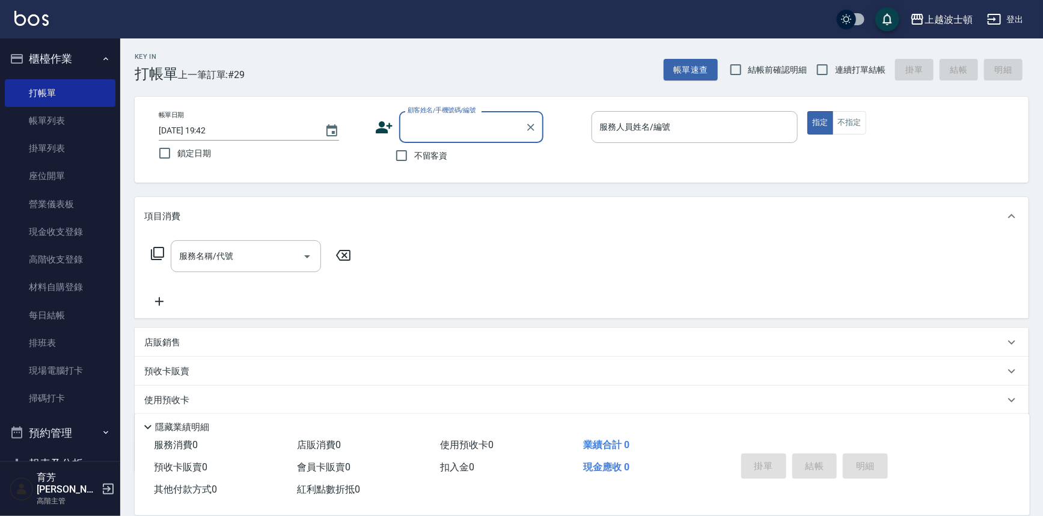
click at [424, 158] on span "不留客資" at bounding box center [431, 156] width 34 height 13
click at [414, 158] on input "不留客資" at bounding box center [401, 155] width 25 height 25
checkbox input "true"
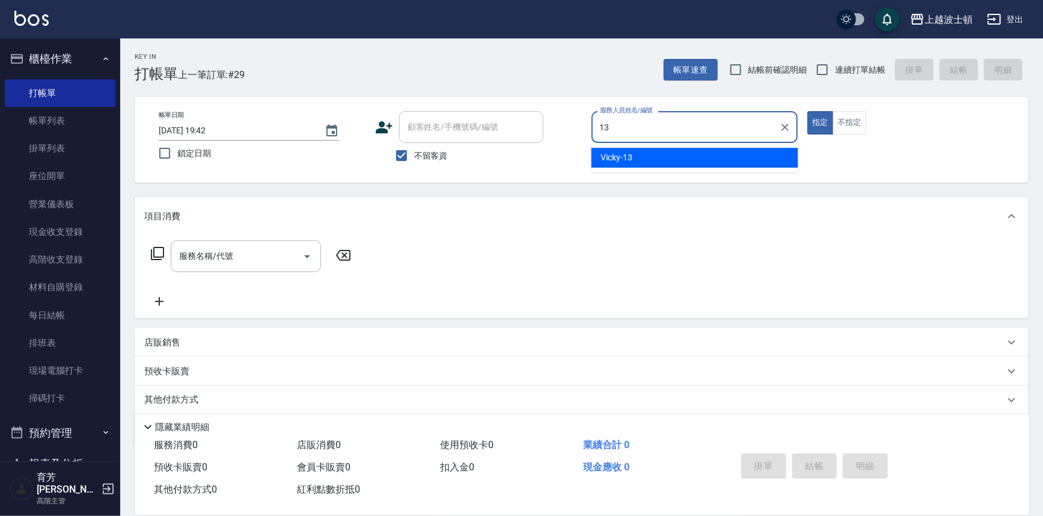
type input "Vicky-13"
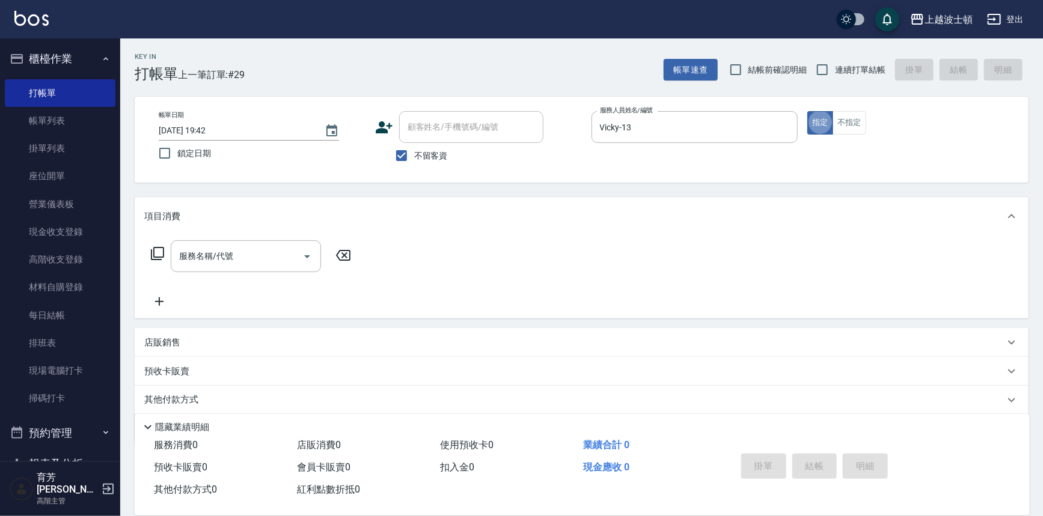
type button "true"
click at [244, 252] on input "服務名稱/代號" at bounding box center [236, 256] width 121 height 21
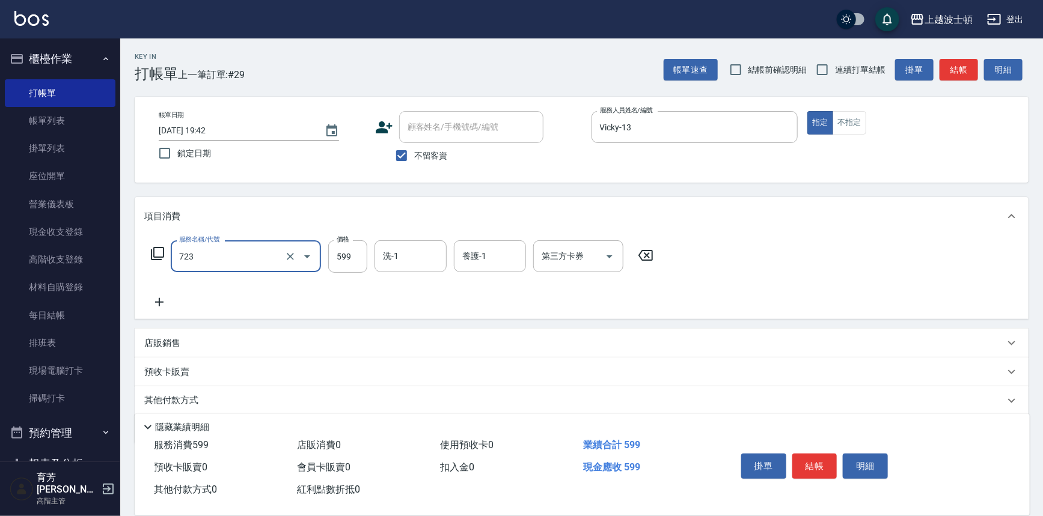
type input "洗+角質淨化霜(723)"
click at [164, 300] on icon at bounding box center [159, 302] width 30 height 14
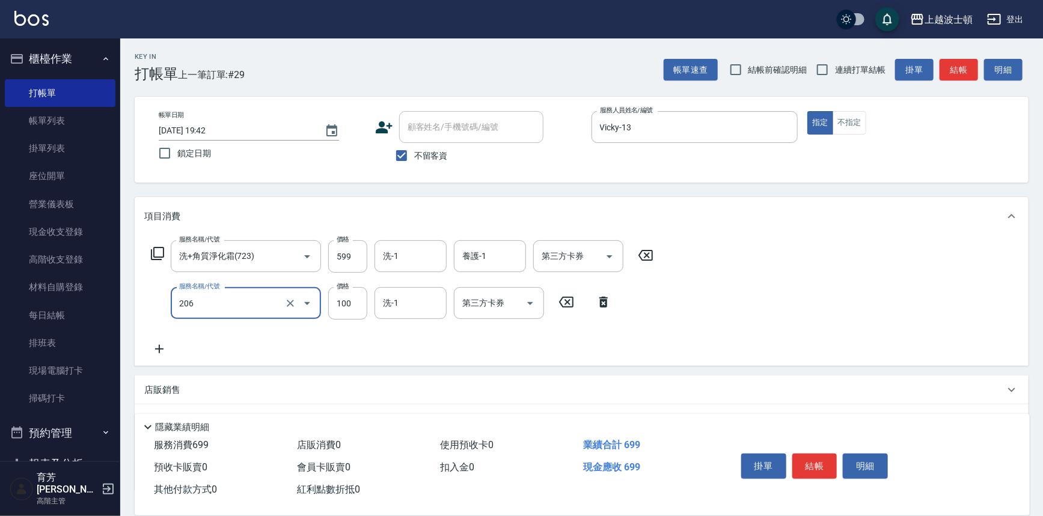
type input "洗髮加錢升等(206)"
click at [159, 347] on icon at bounding box center [159, 349] width 30 height 14
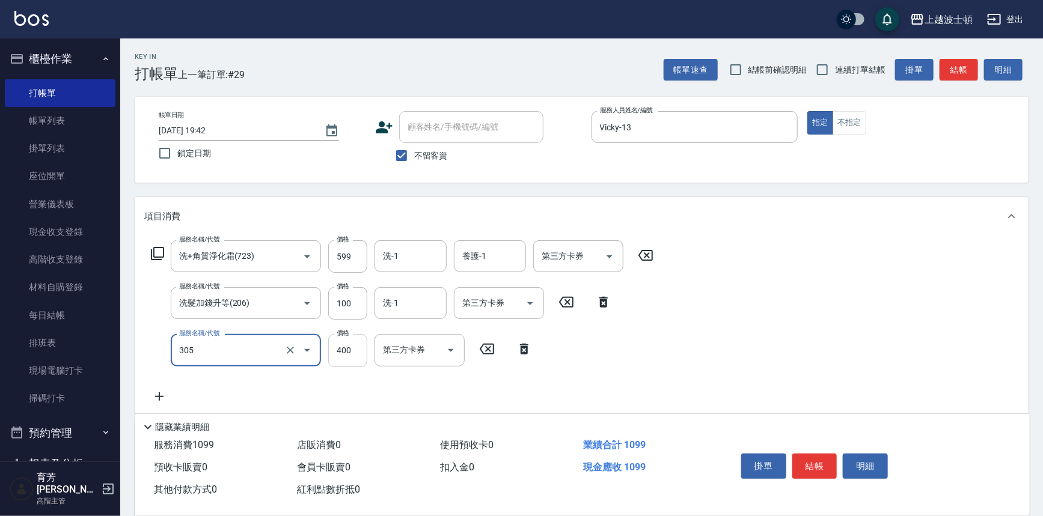
type input "剪髮(305)"
click at [350, 355] on input "400" at bounding box center [347, 350] width 39 height 32
type input "350"
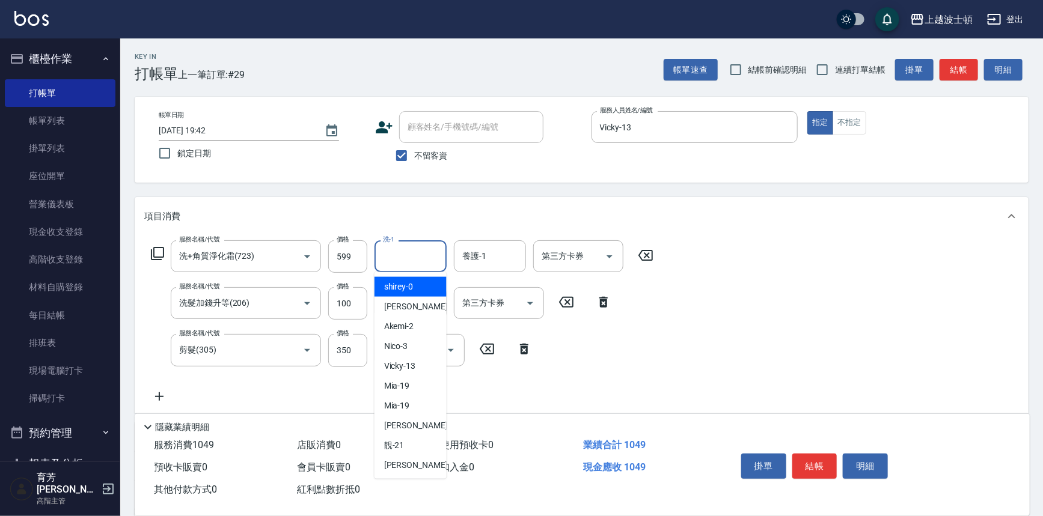
click at [391, 249] on input "洗-1" at bounding box center [410, 256] width 61 height 21
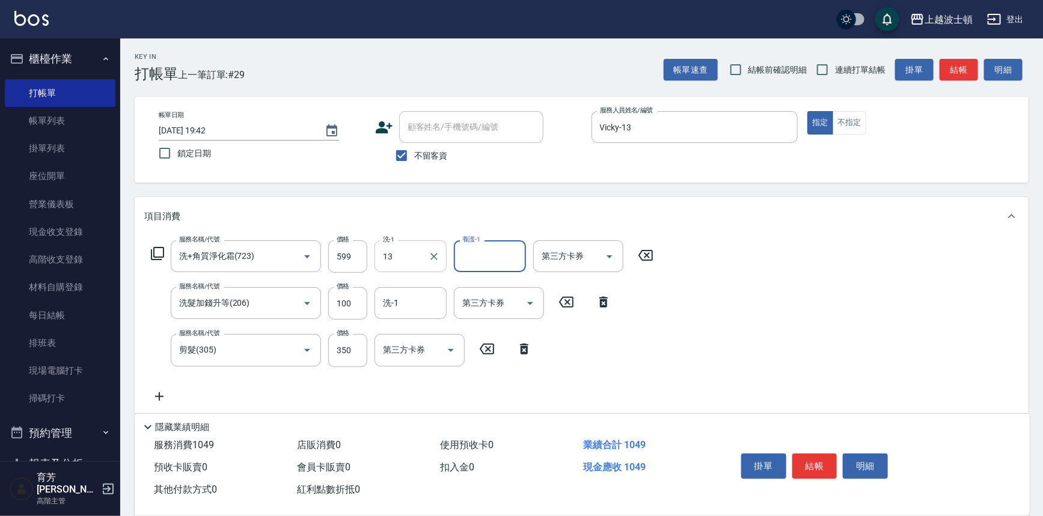
type input "Vicky-13"
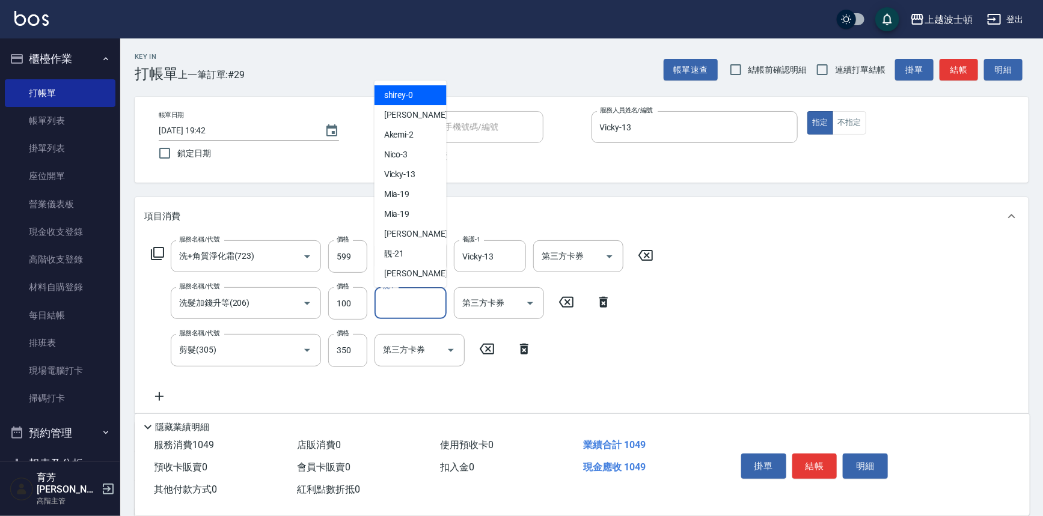
click at [389, 306] on input "洗-1" at bounding box center [410, 303] width 61 height 21
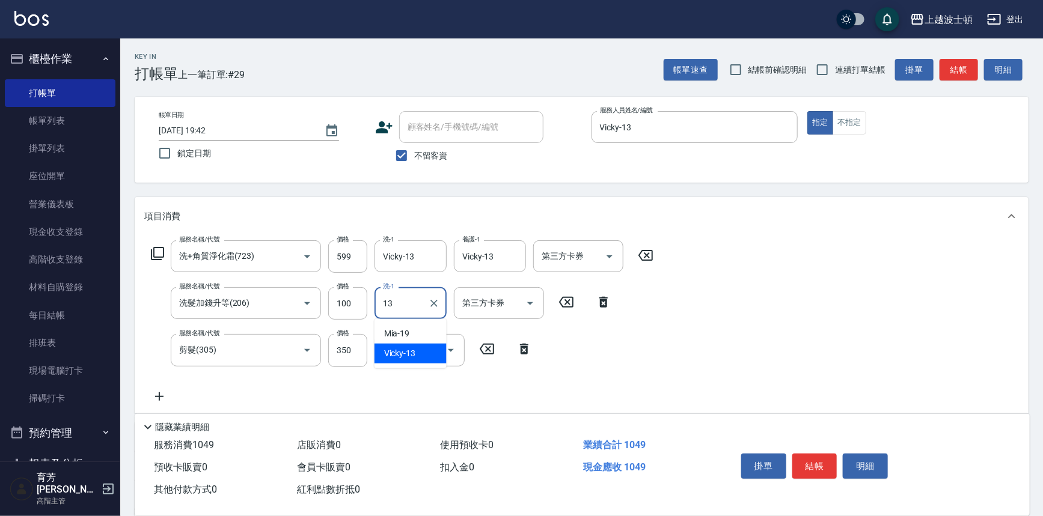
type input "Vicky-13"
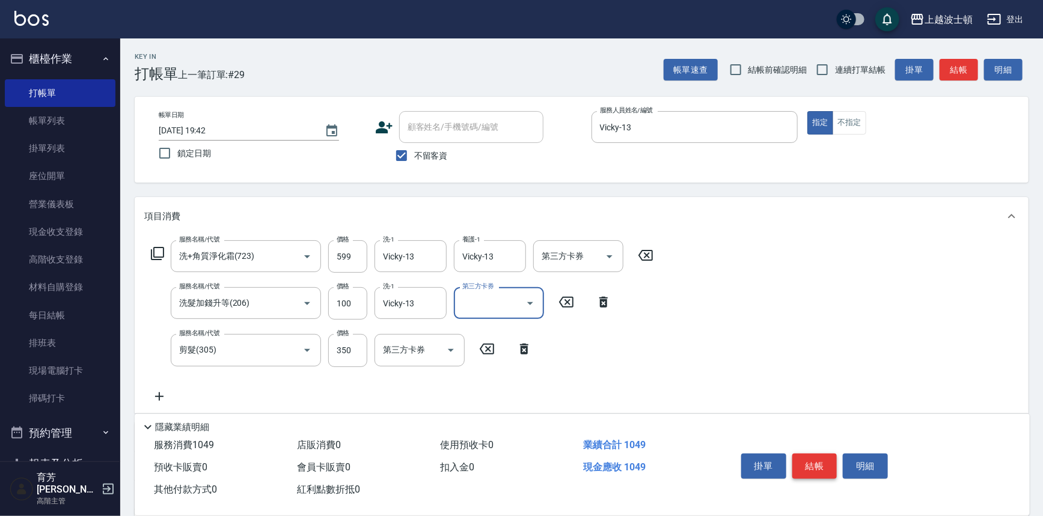
click at [824, 470] on button "結帳" at bounding box center [814, 466] width 45 height 25
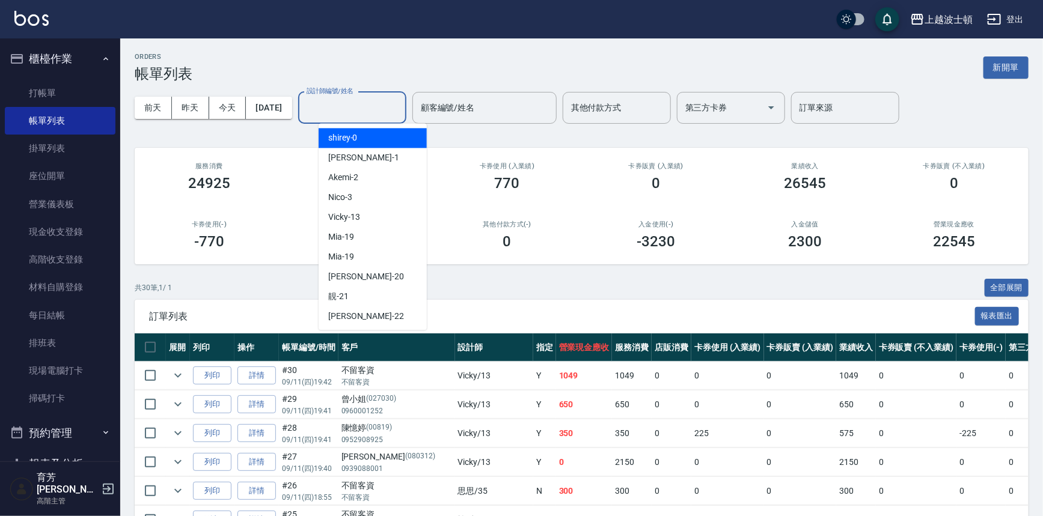
click at [377, 98] on input "設計師編號/姓名" at bounding box center [352, 107] width 97 height 21
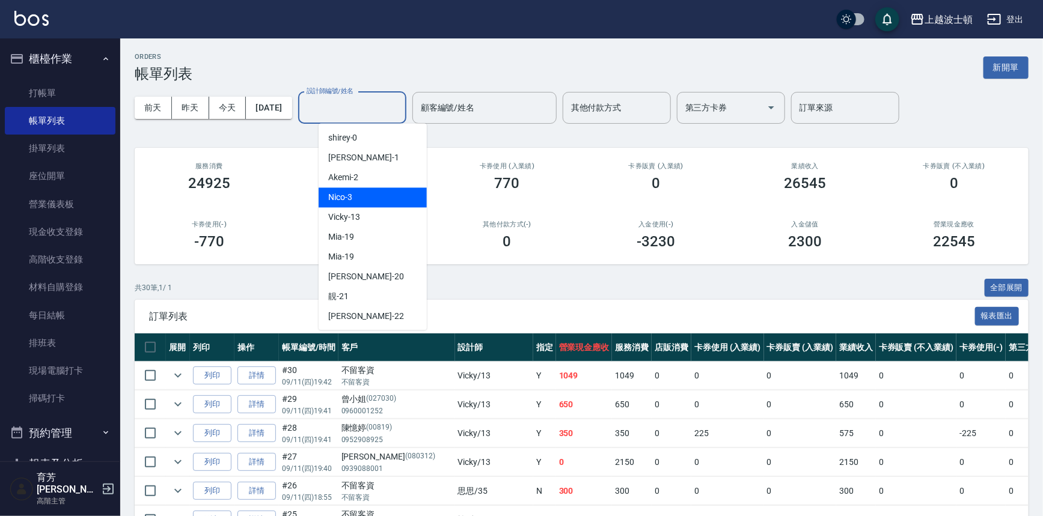
click at [374, 205] on div "Nico -3" at bounding box center [373, 198] width 108 height 20
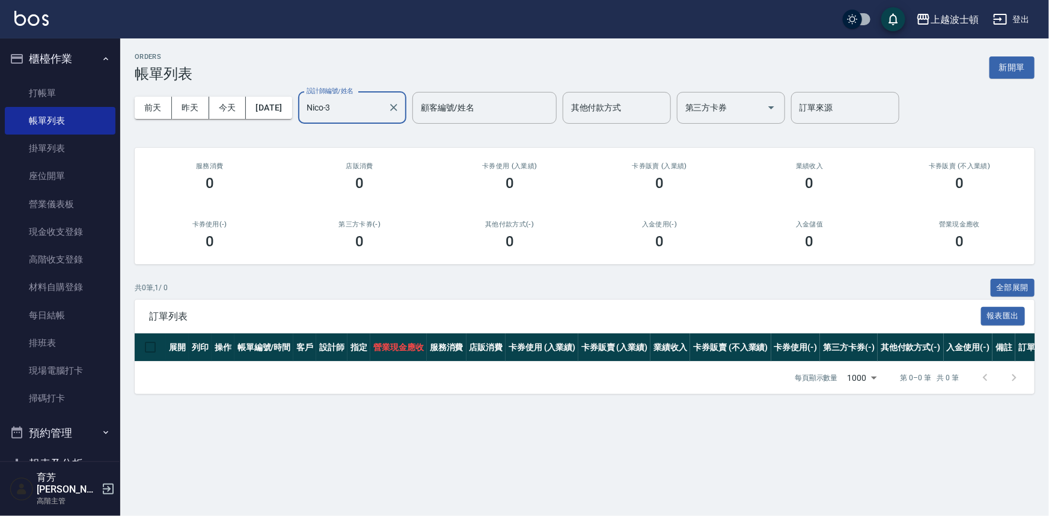
click at [367, 108] on input "Nico-3" at bounding box center [343, 107] width 79 height 21
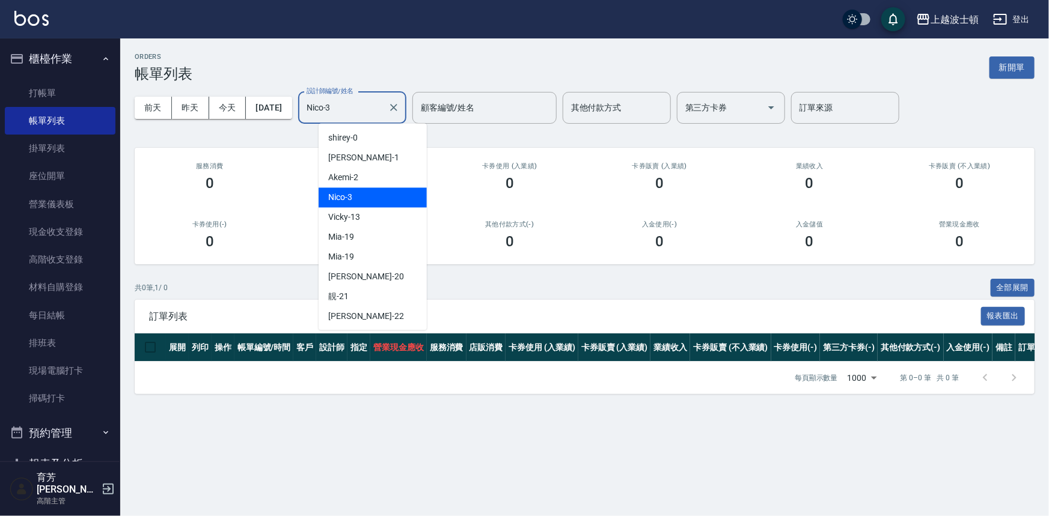
click at [376, 205] on div "Nico -3" at bounding box center [373, 198] width 108 height 20
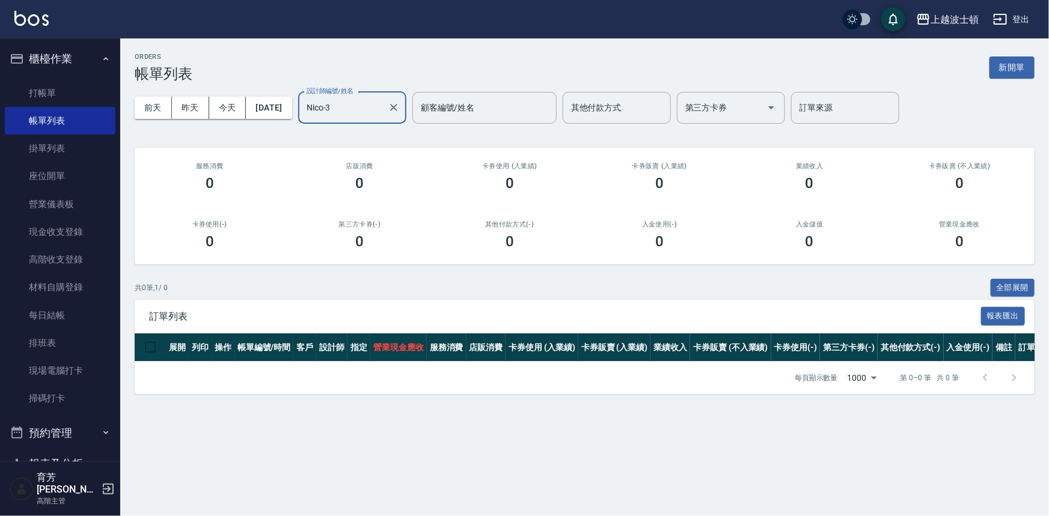
click at [363, 104] on input "Nico-3" at bounding box center [343, 107] width 79 height 21
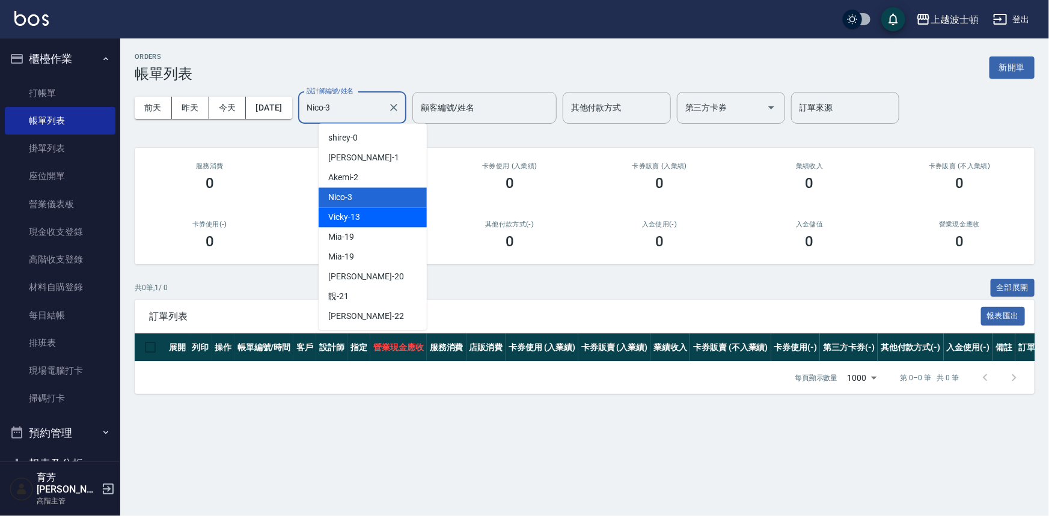
click at [361, 222] on div "Vicky -13" at bounding box center [373, 217] width 108 height 20
type input "Vicky-13"
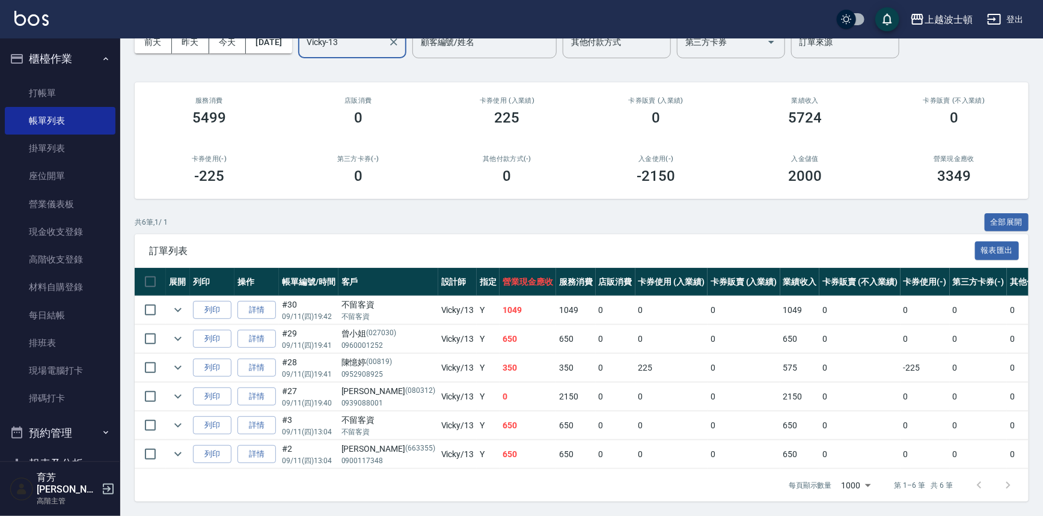
scroll to position [72, 0]
click at [266, 417] on link "詳情" at bounding box center [256, 426] width 38 height 19
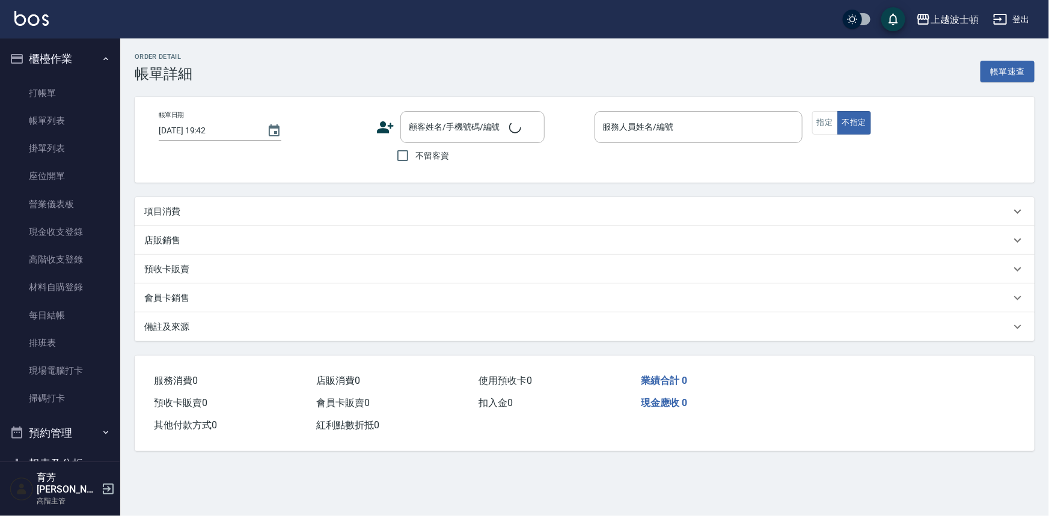
type input "2025/09/11 13:04"
checkbox input "true"
type input "Vicky-13"
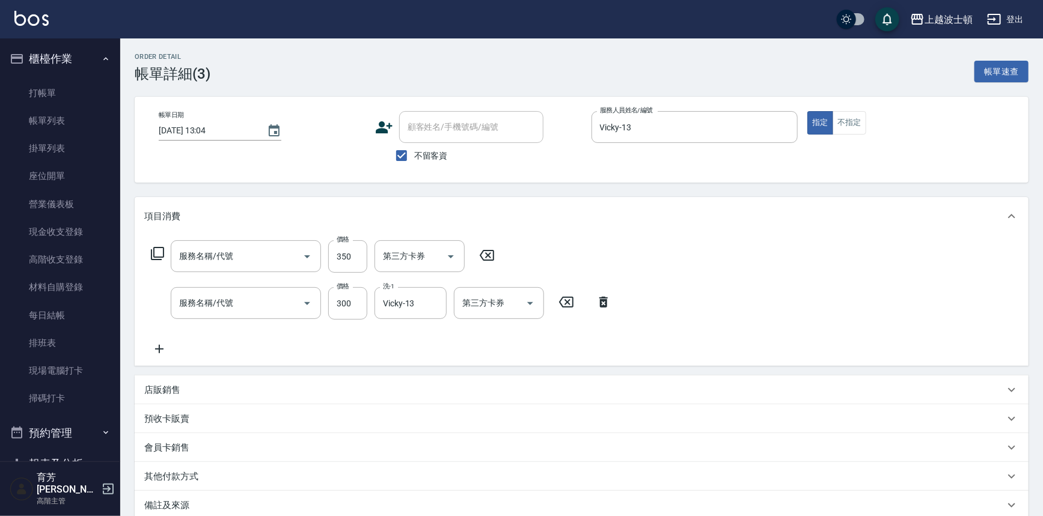
type input "剪髮(305)"
type input "洗髮(205)"
click at [162, 354] on icon at bounding box center [159, 349] width 30 height 14
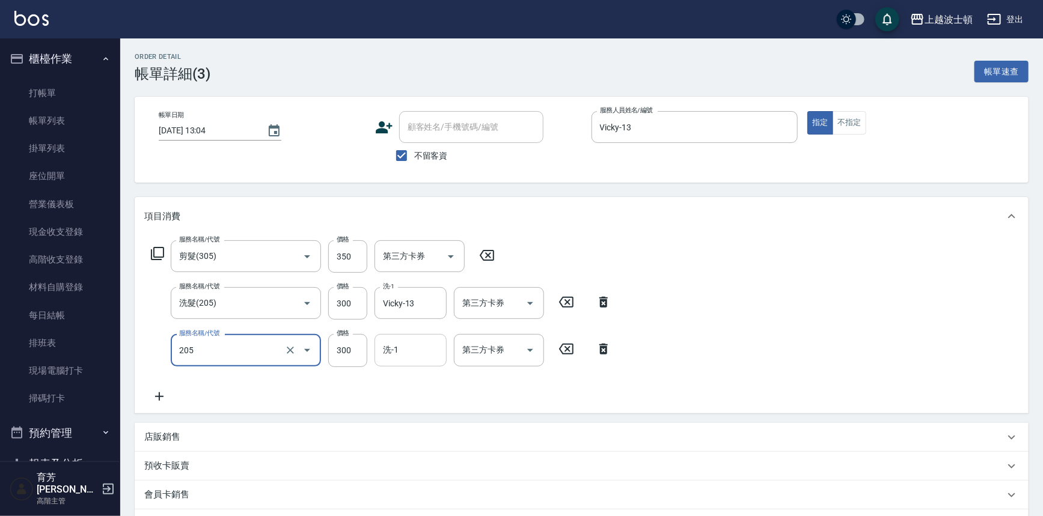
type input "洗髮(205)"
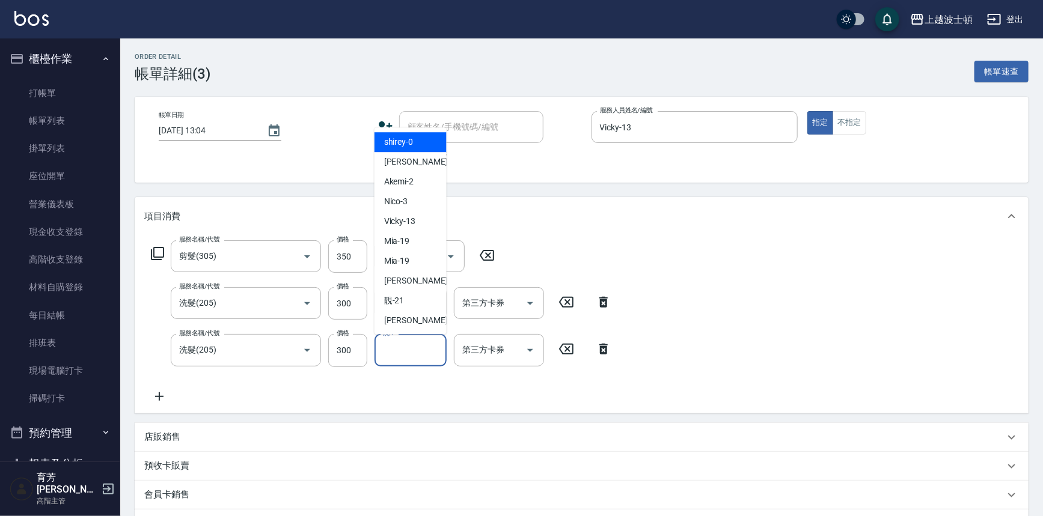
click at [400, 348] on input "洗-1" at bounding box center [410, 350] width 61 height 21
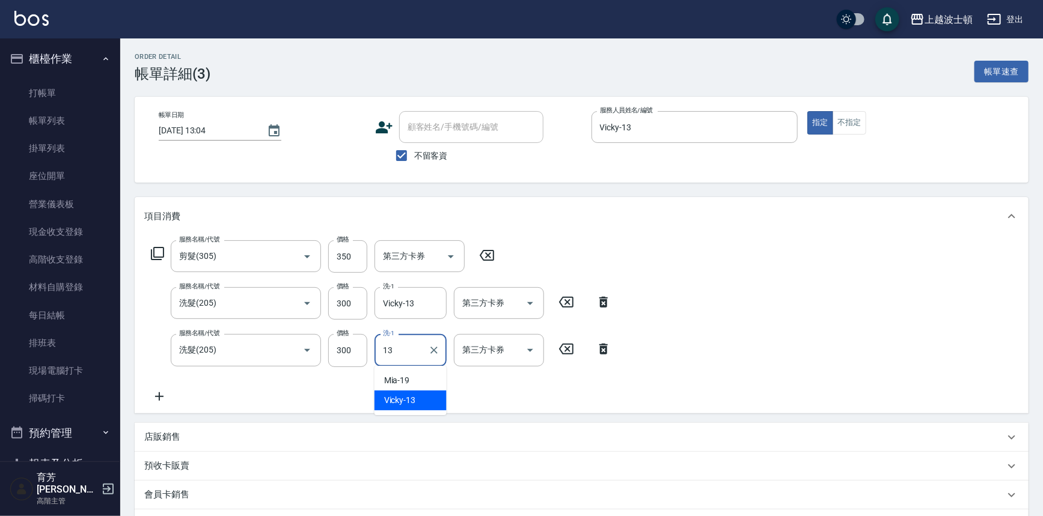
type input "Vicky-13"
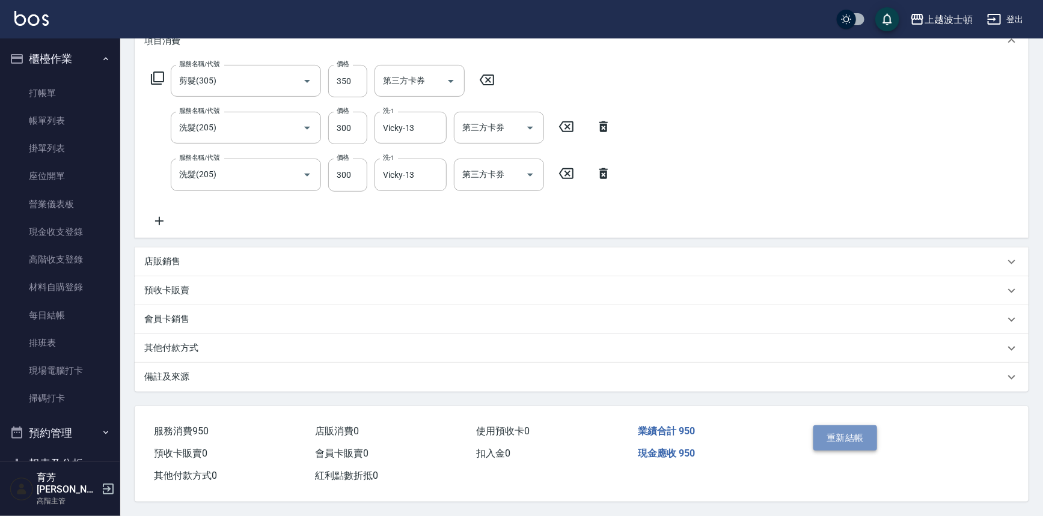
click at [836, 427] on button "重新結帳" at bounding box center [845, 438] width 64 height 25
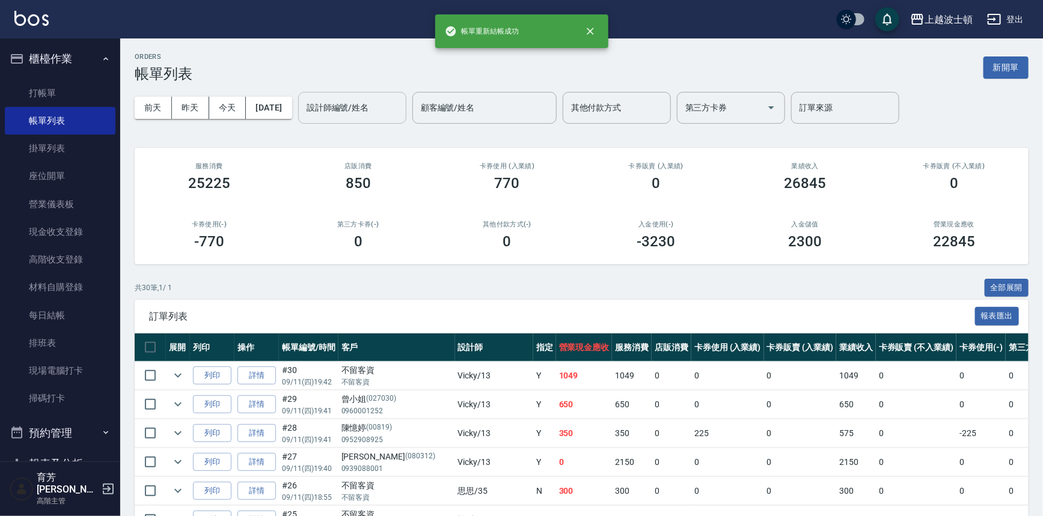
click at [349, 105] on input "設計師編號/姓名" at bounding box center [352, 107] width 97 height 21
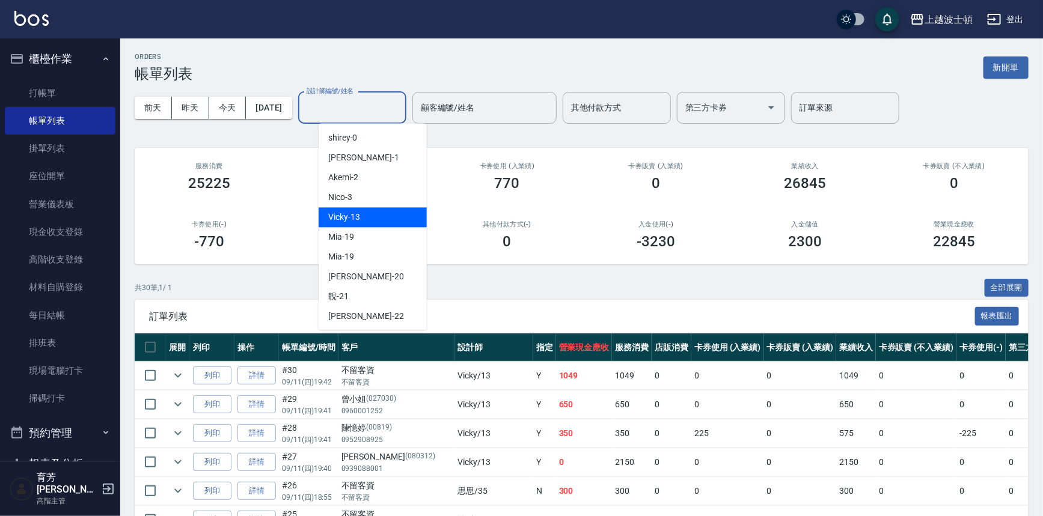
click at [371, 213] on div "Vicky -13" at bounding box center [373, 217] width 108 height 20
type input "Vicky-13"
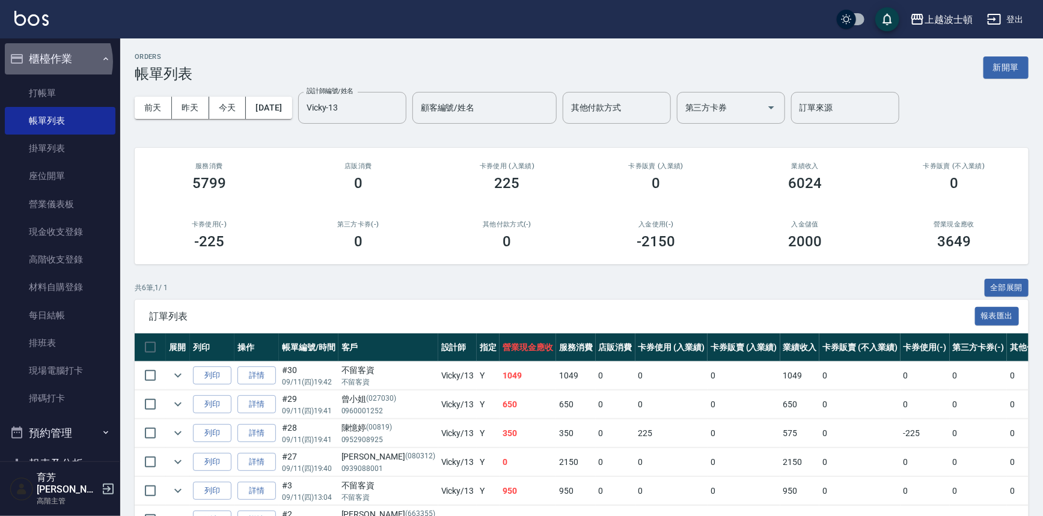
click at [48, 62] on button "櫃檯作業" at bounding box center [60, 58] width 111 height 31
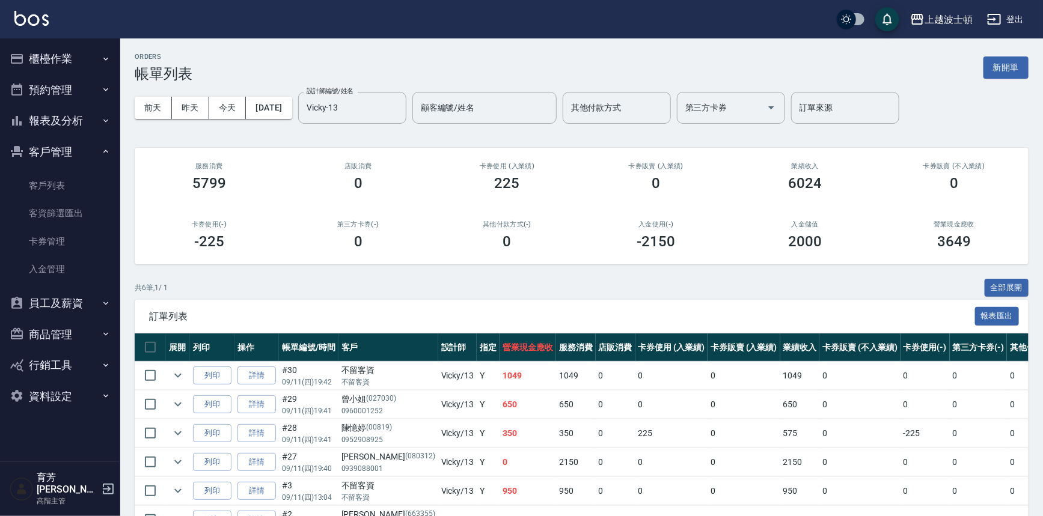
click at [57, 156] on button "客戶管理" at bounding box center [60, 151] width 111 height 31
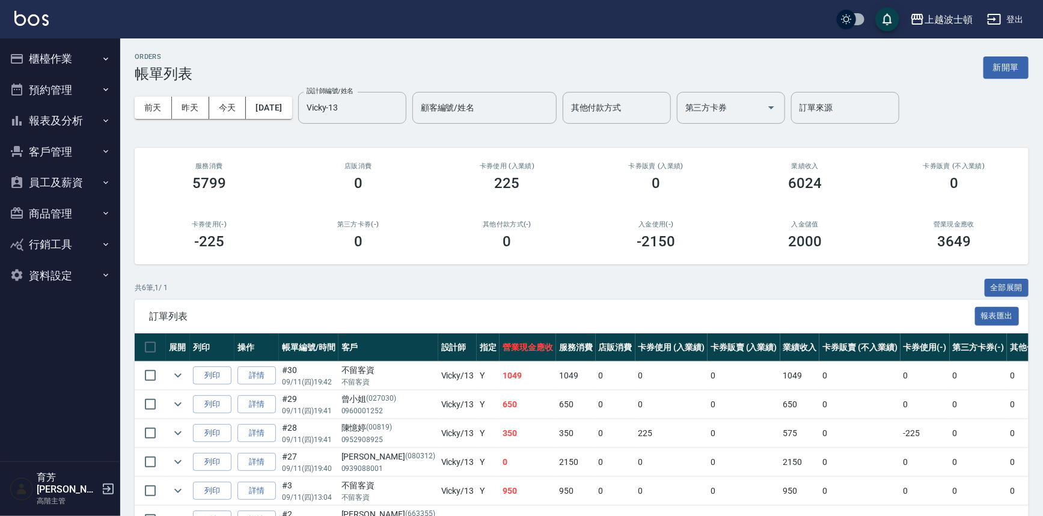
click at [70, 120] on button "報表及分析" at bounding box center [60, 120] width 111 height 31
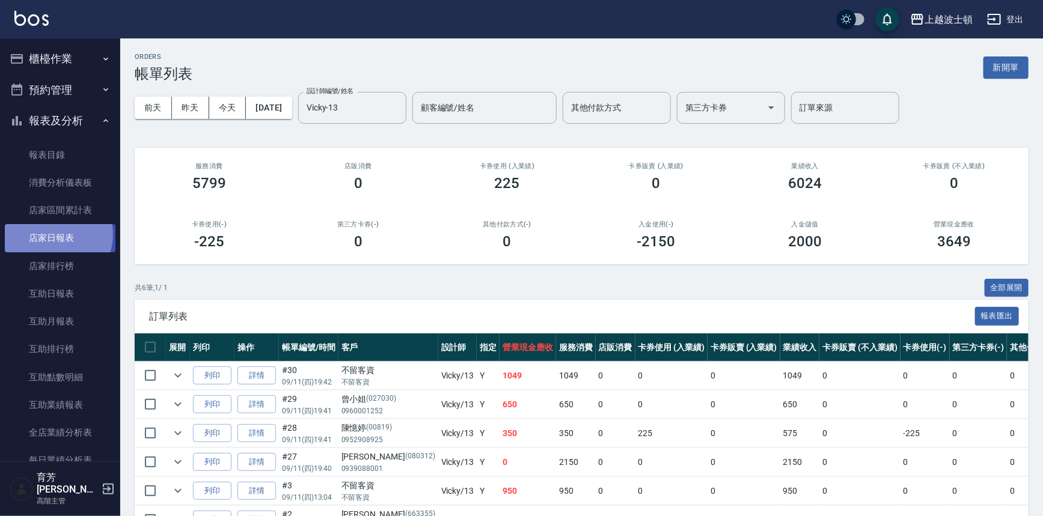
click at [54, 234] on link "店家日報表" at bounding box center [60, 238] width 111 height 28
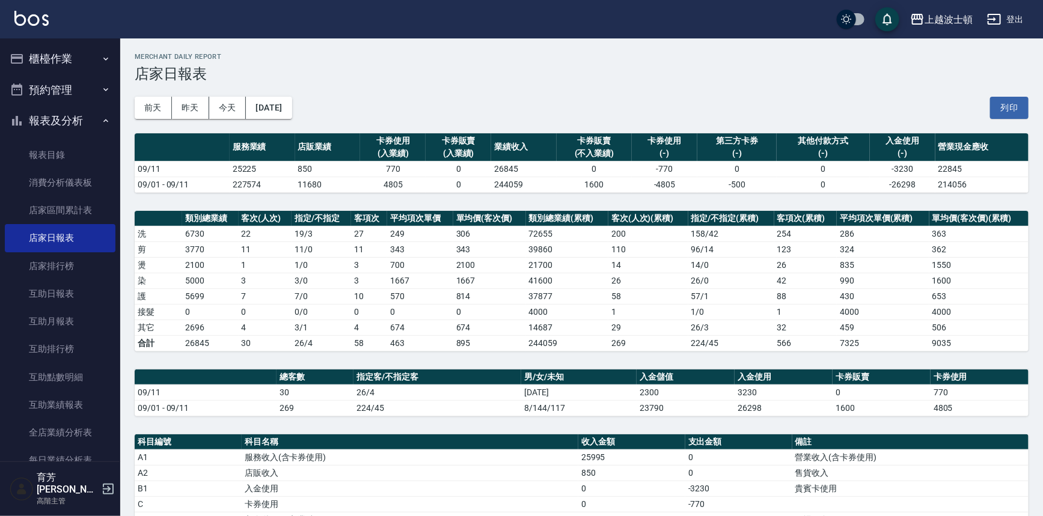
scroll to position [244, 0]
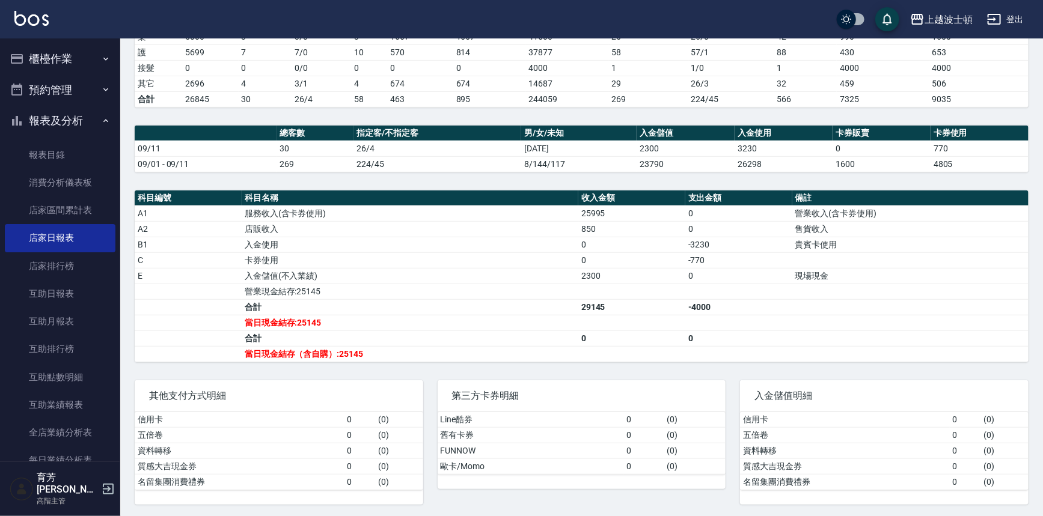
click at [38, 56] on button "櫃檯作業" at bounding box center [60, 58] width 111 height 31
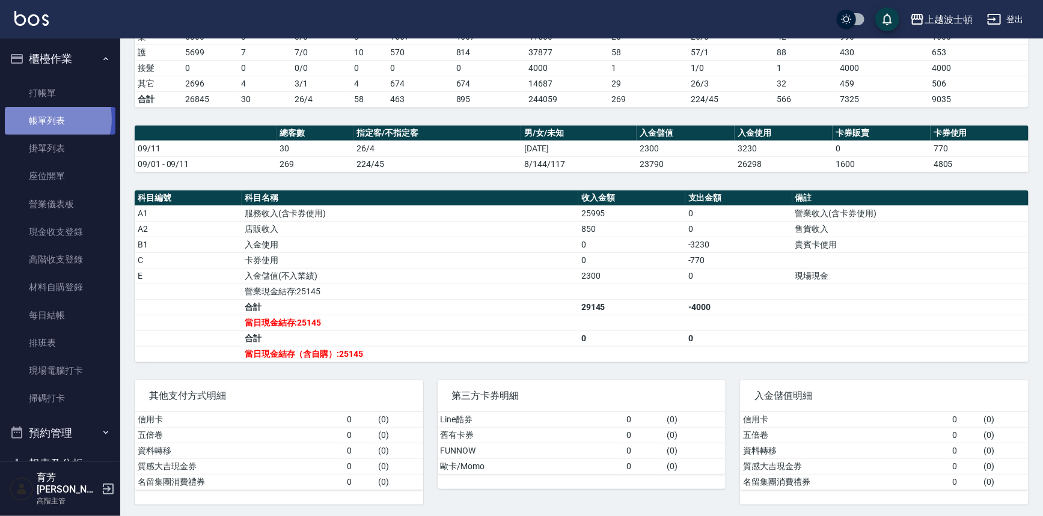
click at [52, 120] on link "帳單列表" at bounding box center [60, 121] width 111 height 28
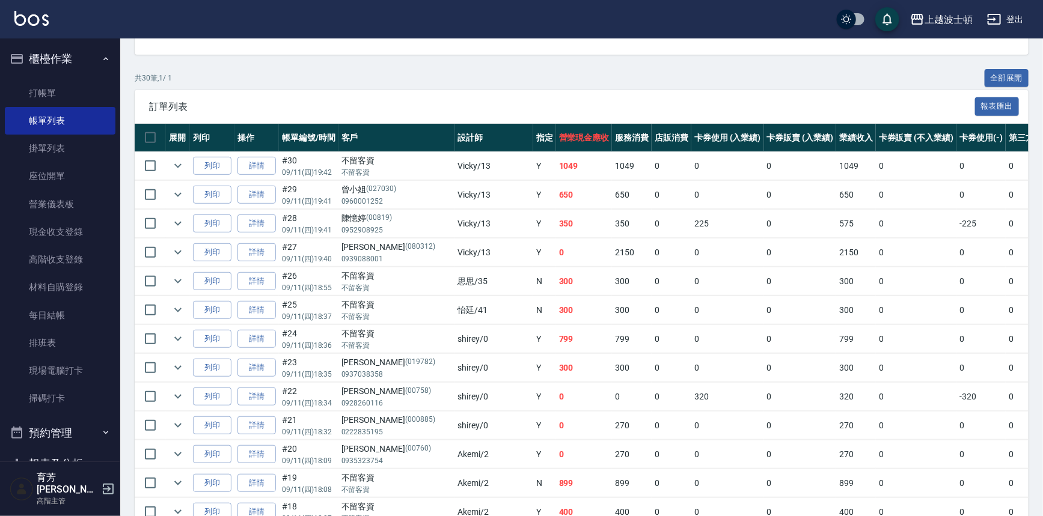
scroll to position [24, 0]
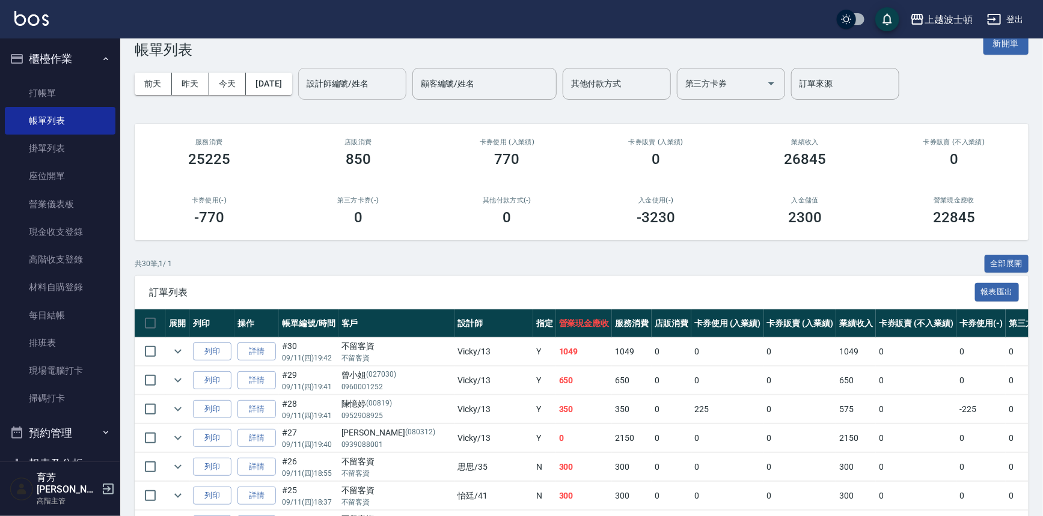
click at [390, 78] on input "設計師編號/姓名" at bounding box center [352, 83] width 97 height 21
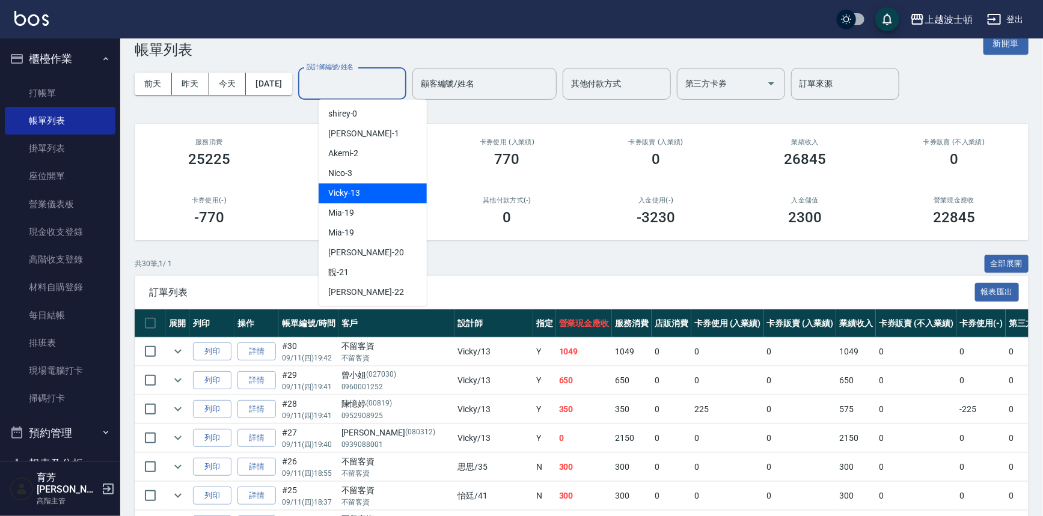
click at [383, 197] on div "Vicky -13" at bounding box center [373, 193] width 108 height 20
type input "Vicky-13"
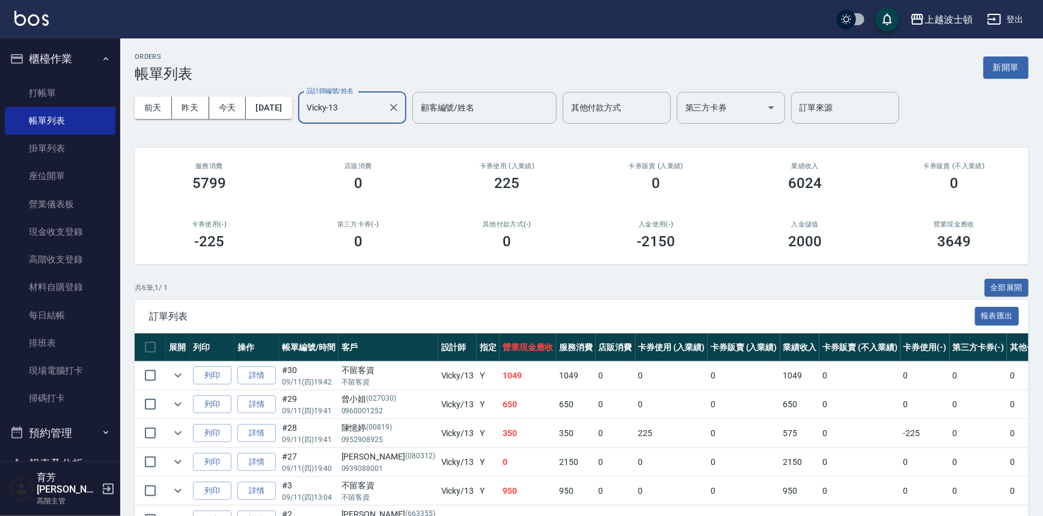
scroll to position [72, 0]
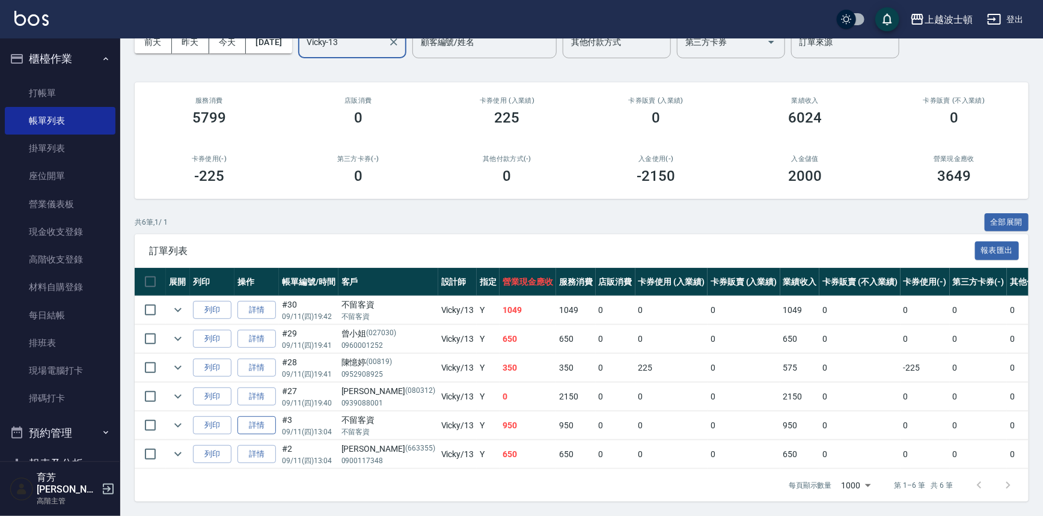
click at [244, 417] on link "詳情" at bounding box center [256, 426] width 38 height 19
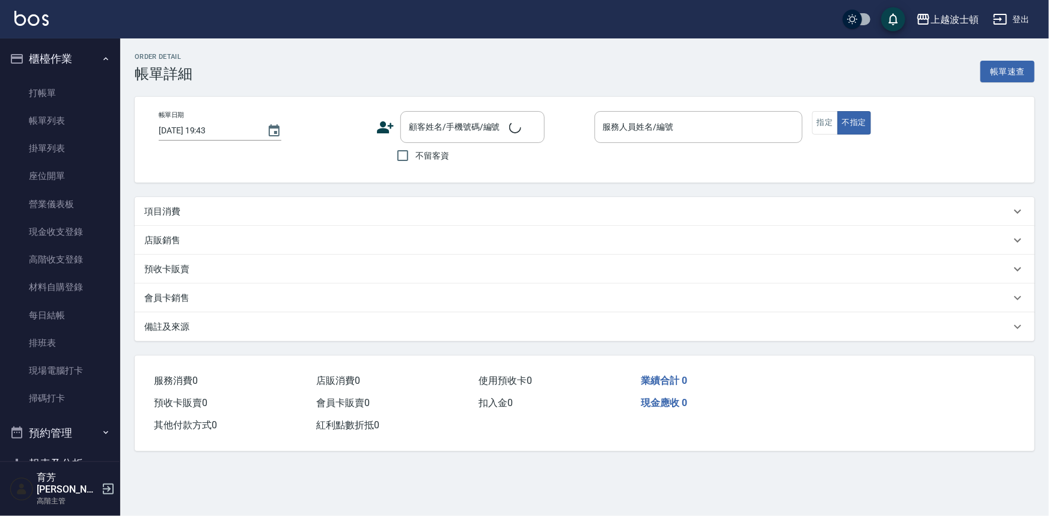
type input "2025/09/11 13:04"
checkbox input "true"
type input "Vicky-13"
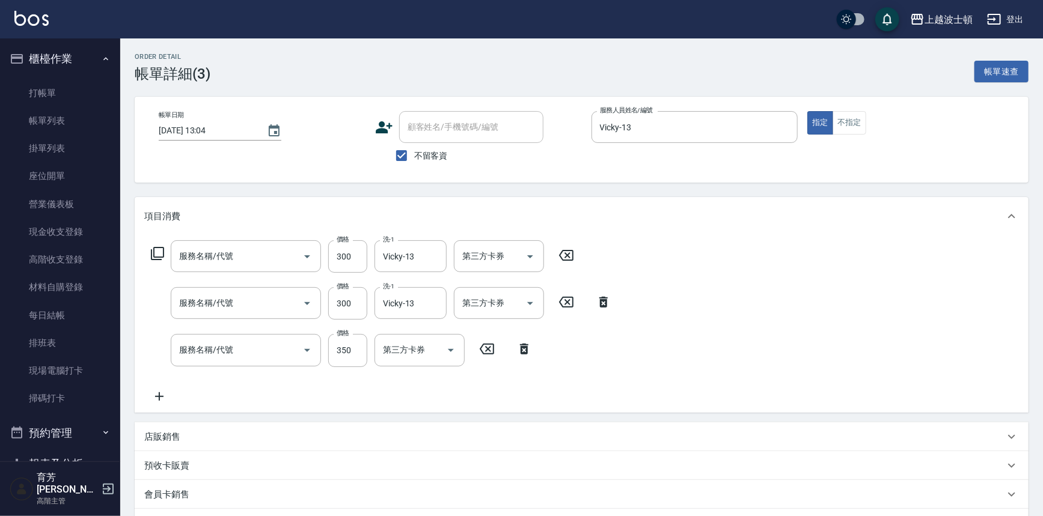
type input "洗髮(205)"
type input "剪髮(305)"
click at [164, 397] on icon at bounding box center [159, 397] width 30 height 14
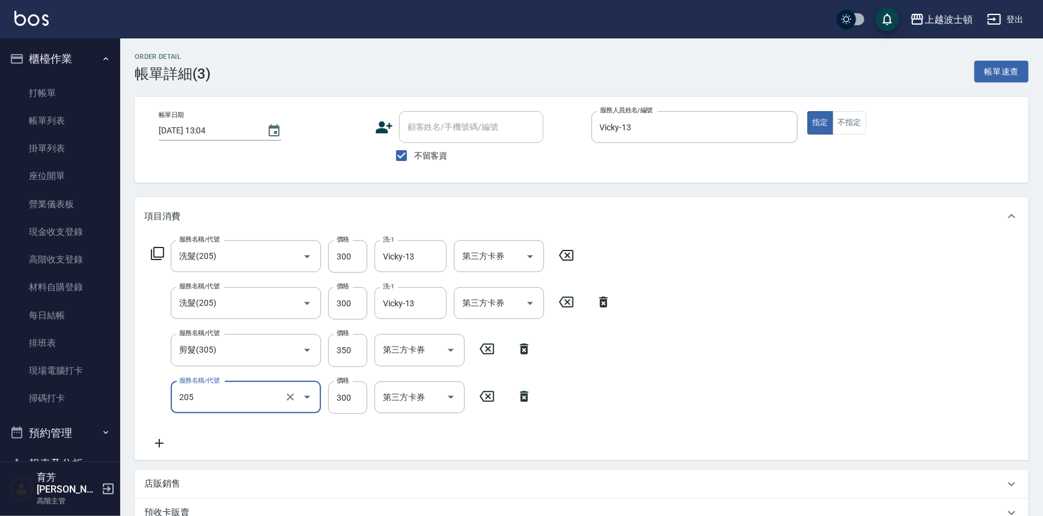
type input "洗髮(205)"
type input "270"
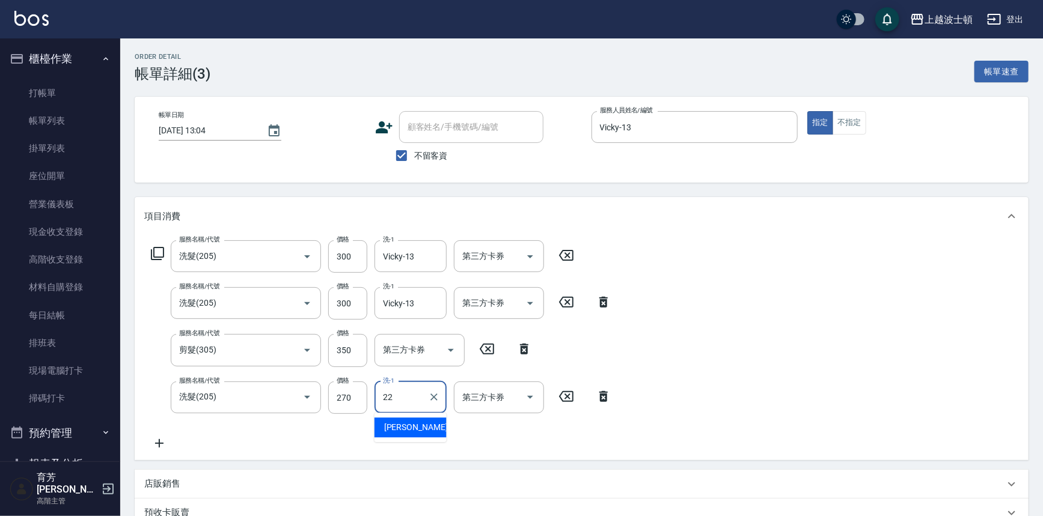
type input "雅如-22"
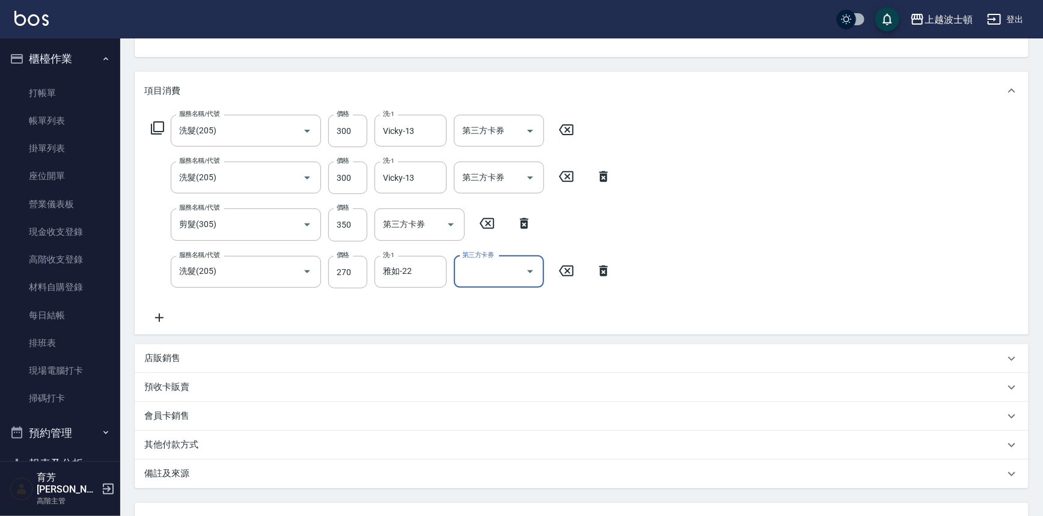
scroll to position [225, 0]
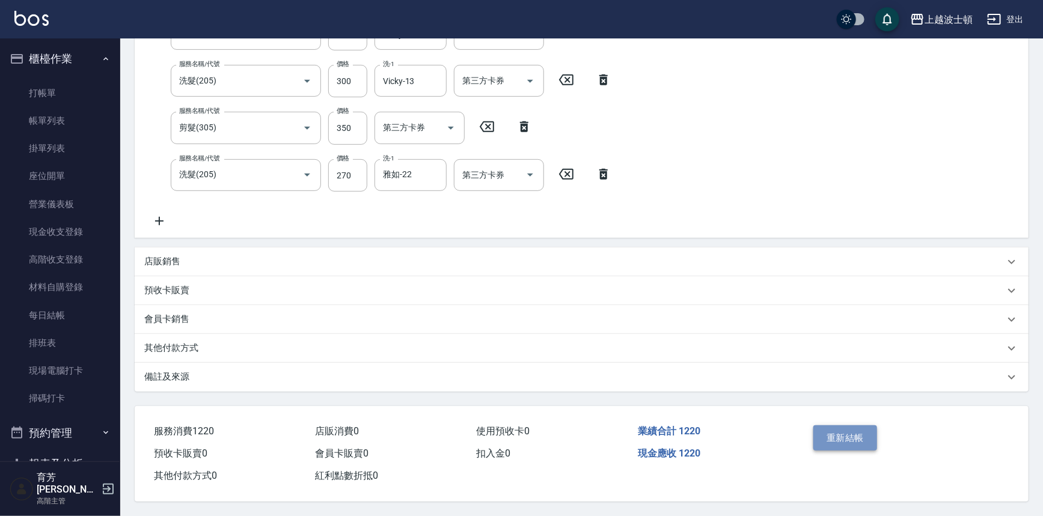
click at [846, 433] on button "重新結帳" at bounding box center [845, 438] width 64 height 25
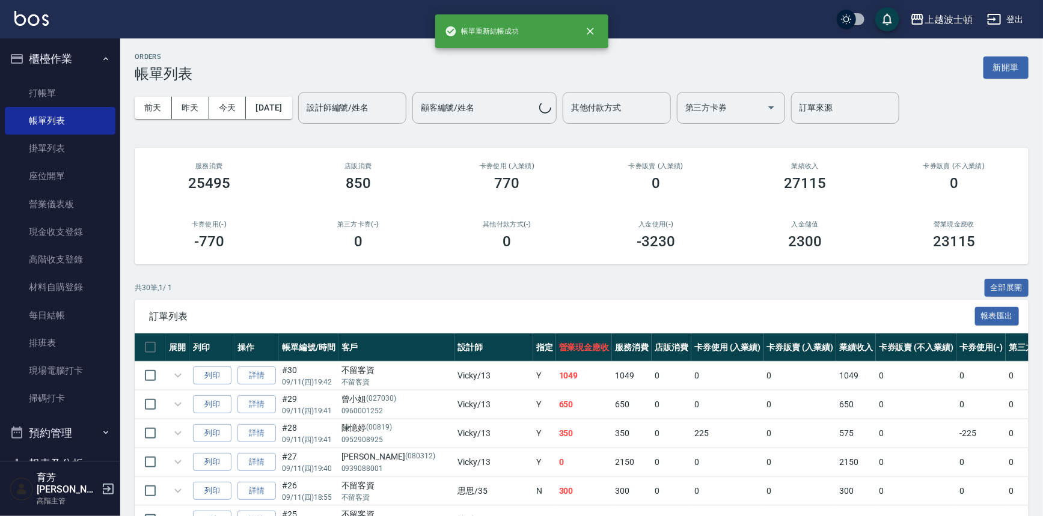
click at [58, 61] on button "櫃檯作業" at bounding box center [60, 58] width 111 height 31
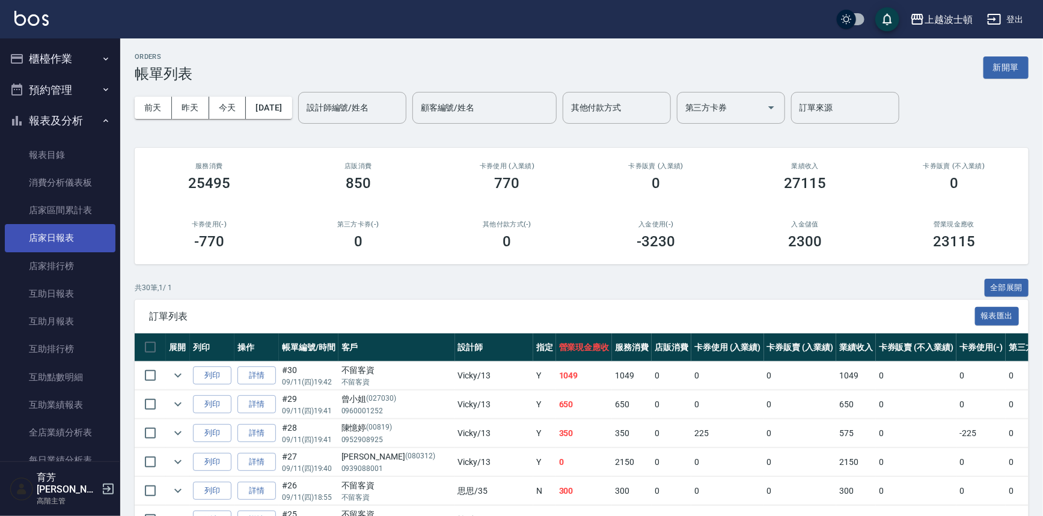
click at [61, 243] on link "店家日報表" at bounding box center [60, 238] width 111 height 28
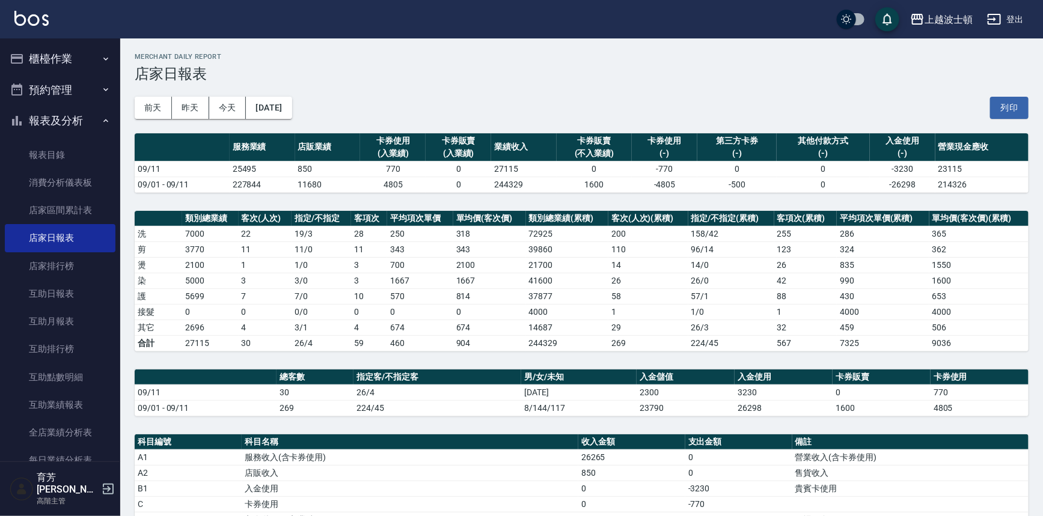
scroll to position [244, 0]
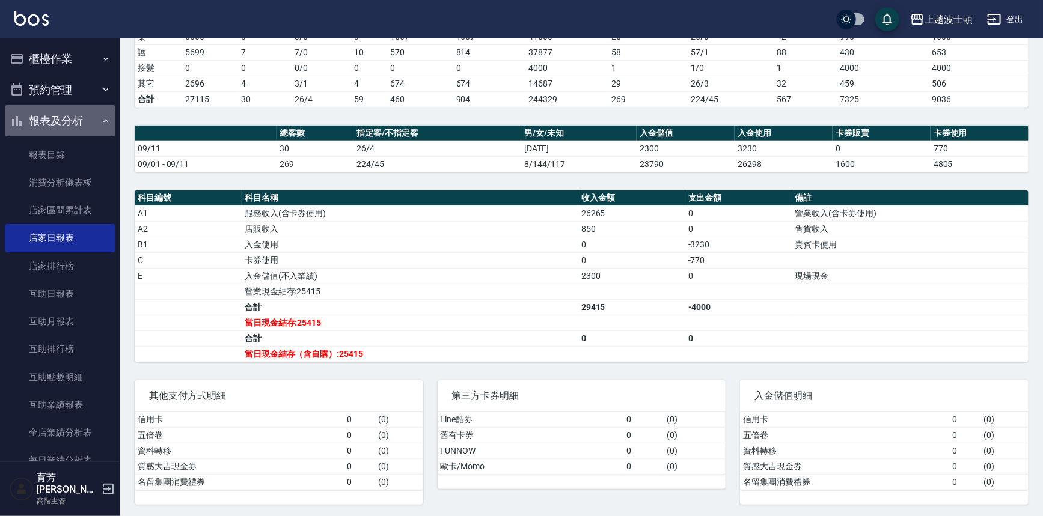
click at [72, 122] on button "報表及分析" at bounding box center [60, 120] width 111 height 31
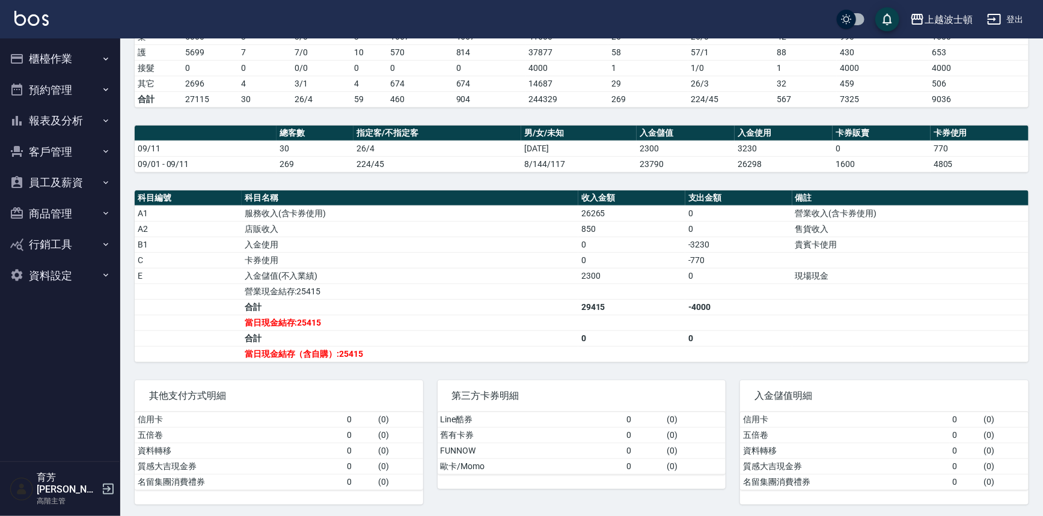
click at [57, 53] on button "櫃檯作業" at bounding box center [60, 58] width 111 height 31
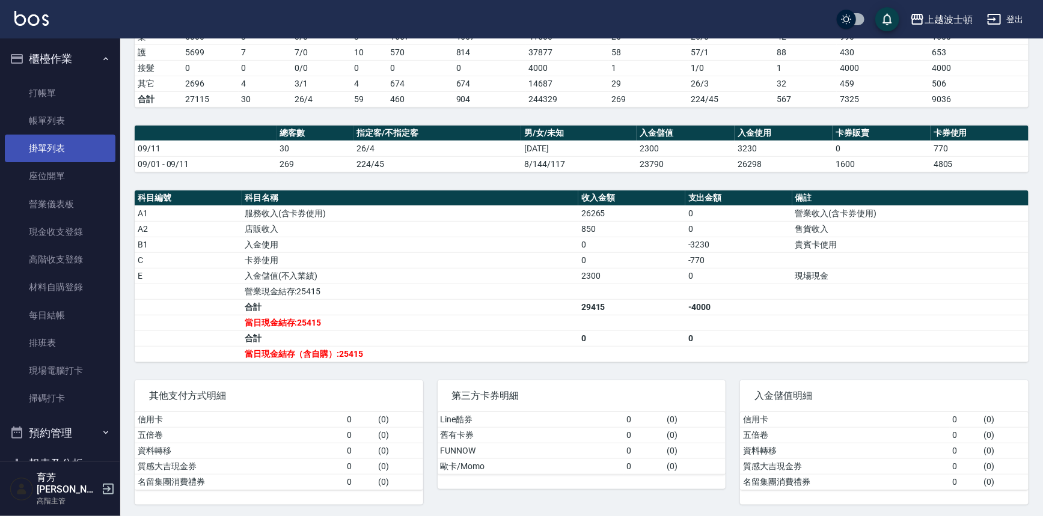
click at [55, 135] on link "掛單列表" at bounding box center [60, 149] width 111 height 28
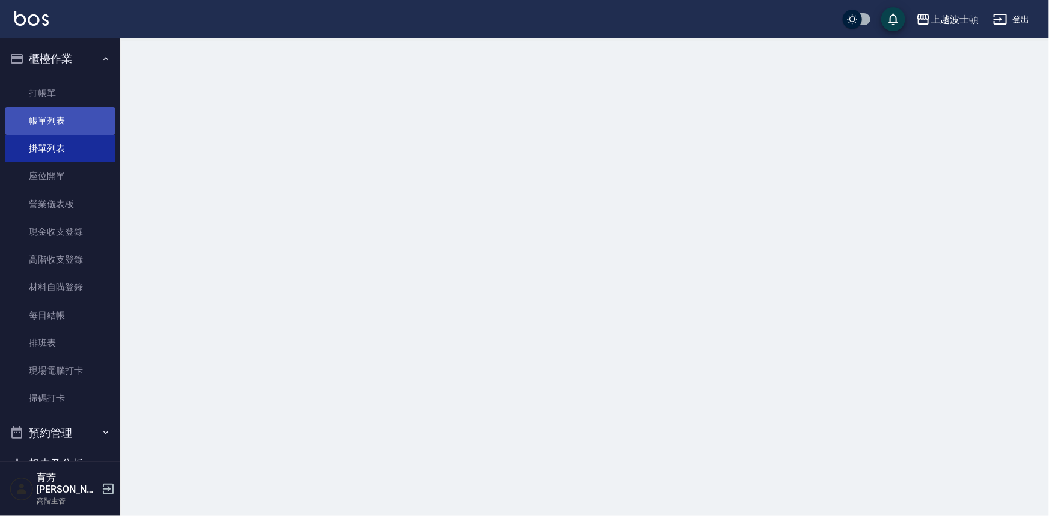
click at [57, 120] on link "帳單列表" at bounding box center [60, 121] width 111 height 28
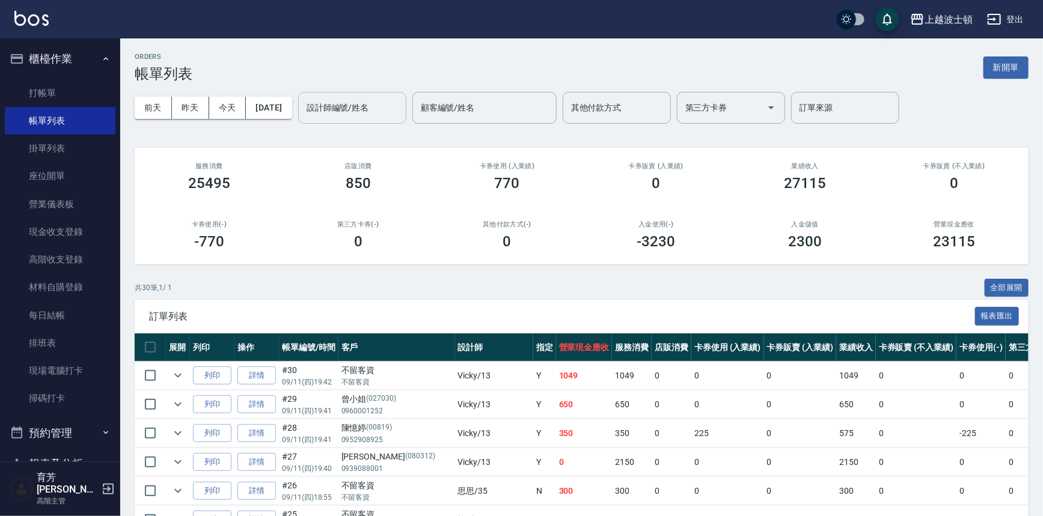
click at [384, 117] on input "設計師編號/姓名" at bounding box center [352, 107] width 97 height 21
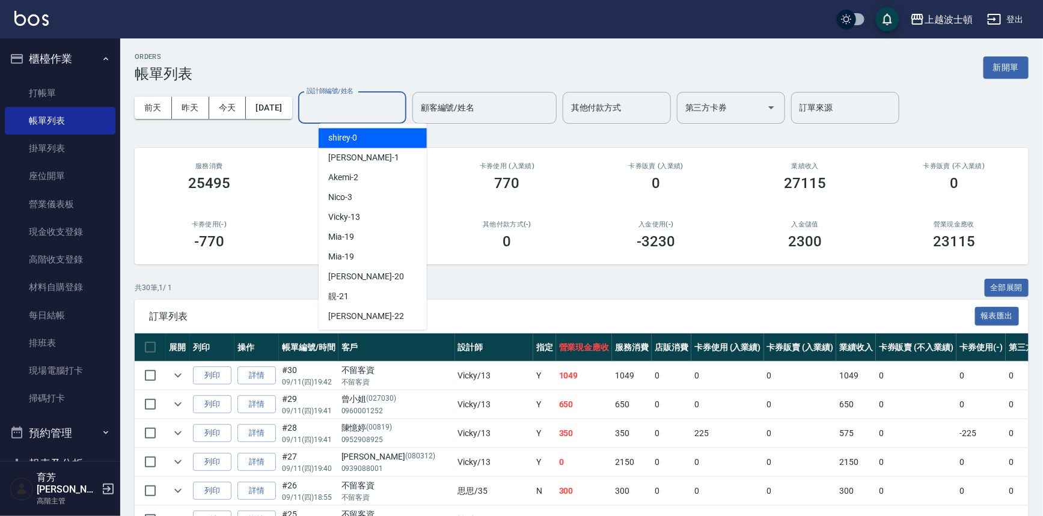
click at [377, 138] on div "shirey -0" at bounding box center [373, 138] width 108 height 20
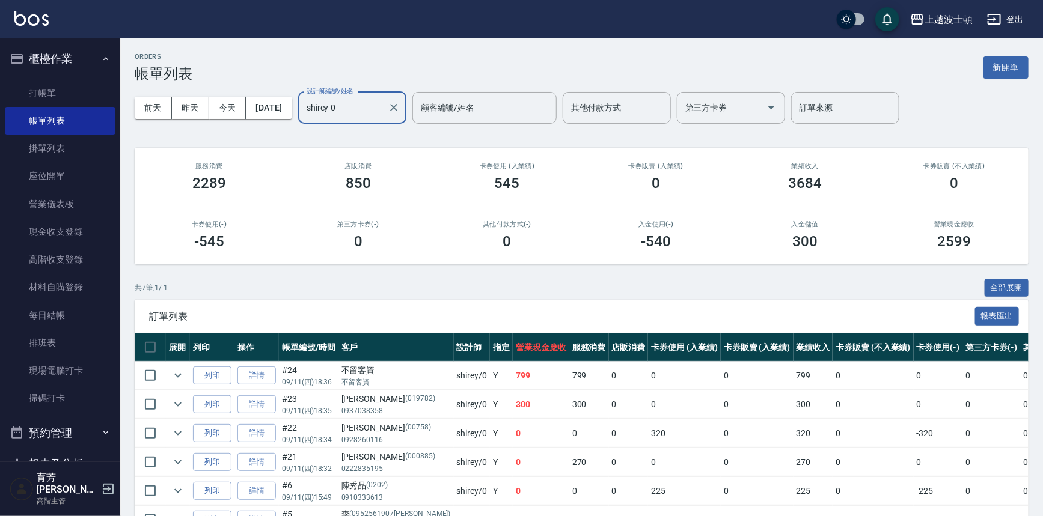
scroll to position [102, 0]
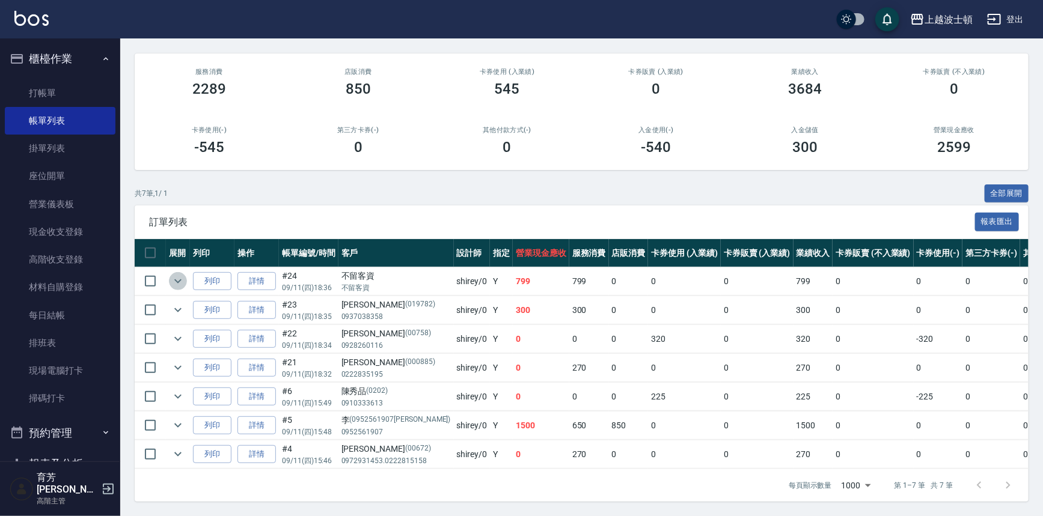
click at [183, 274] on icon "expand row" at bounding box center [178, 281] width 14 height 14
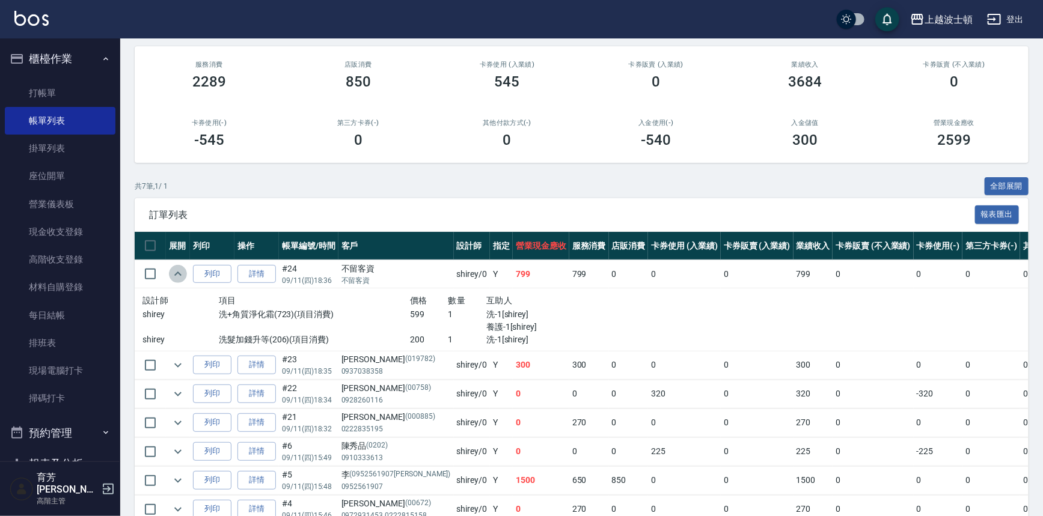
click at [183, 270] on icon "expand row" at bounding box center [178, 274] width 14 height 14
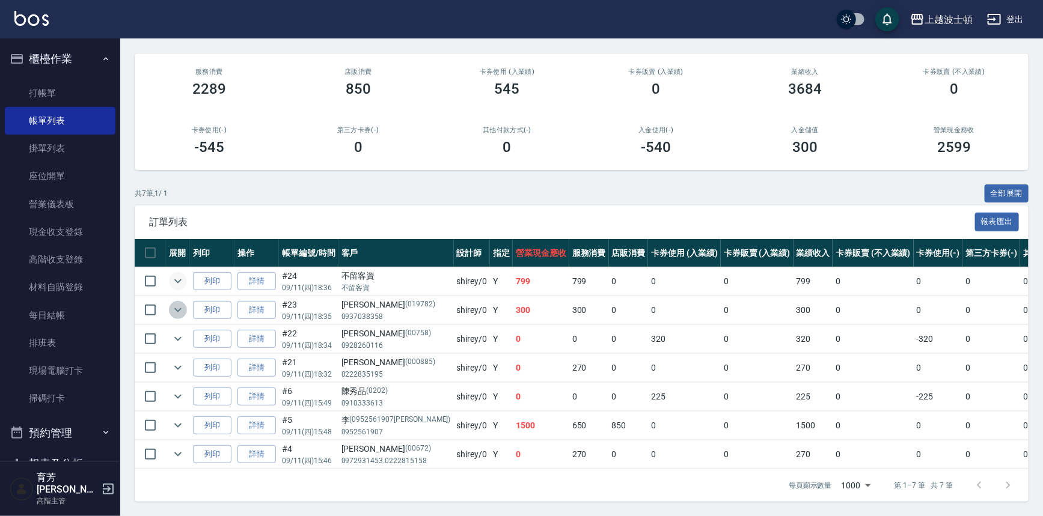
click at [179, 308] on icon "expand row" at bounding box center [177, 310] width 7 height 4
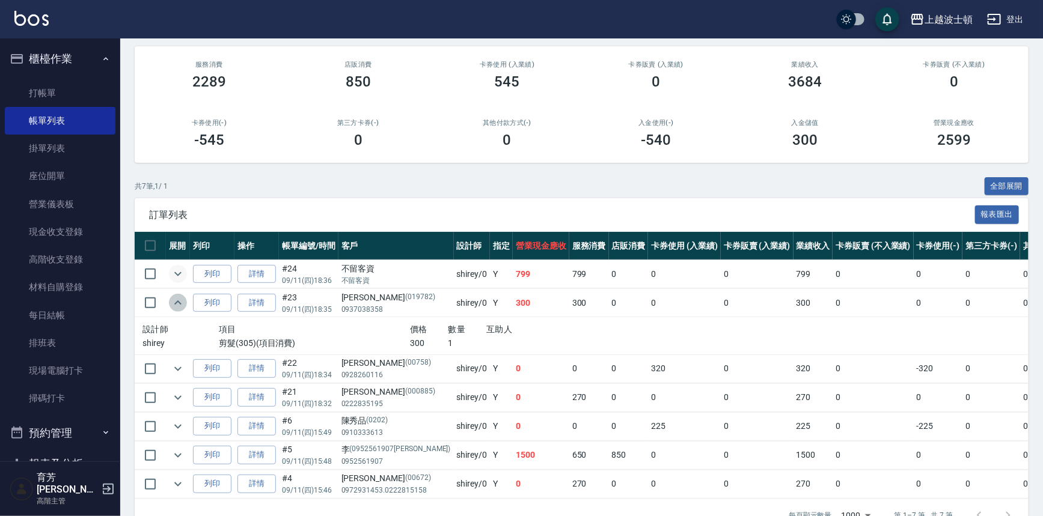
click at [178, 303] on icon "expand row" at bounding box center [178, 303] width 14 height 14
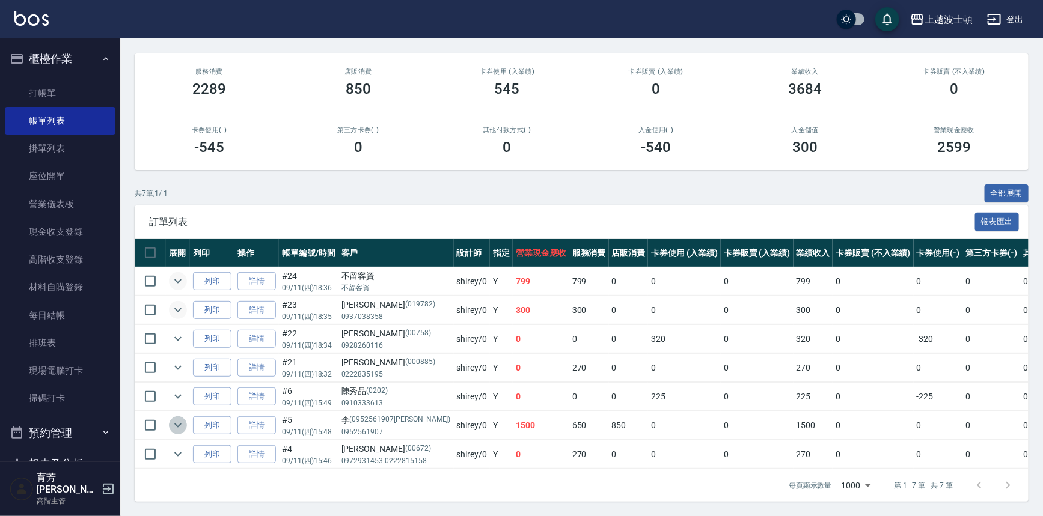
click at [174, 421] on icon "expand row" at bounding box center [178, 425] width 14 height 14
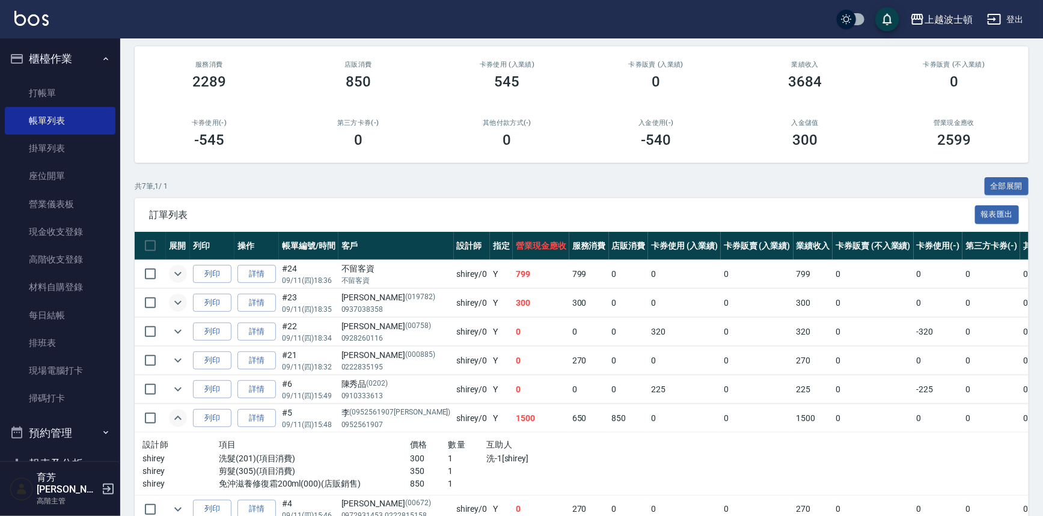
scroll to position [163, 0]
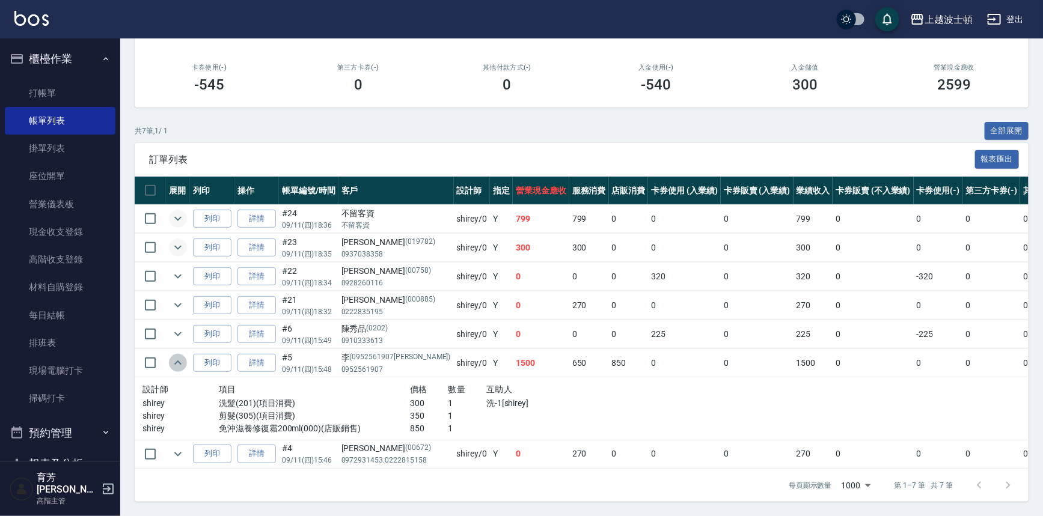
click at [179, 356] on icon "expand row" at bounding box center [178, 363] width 14 height 14
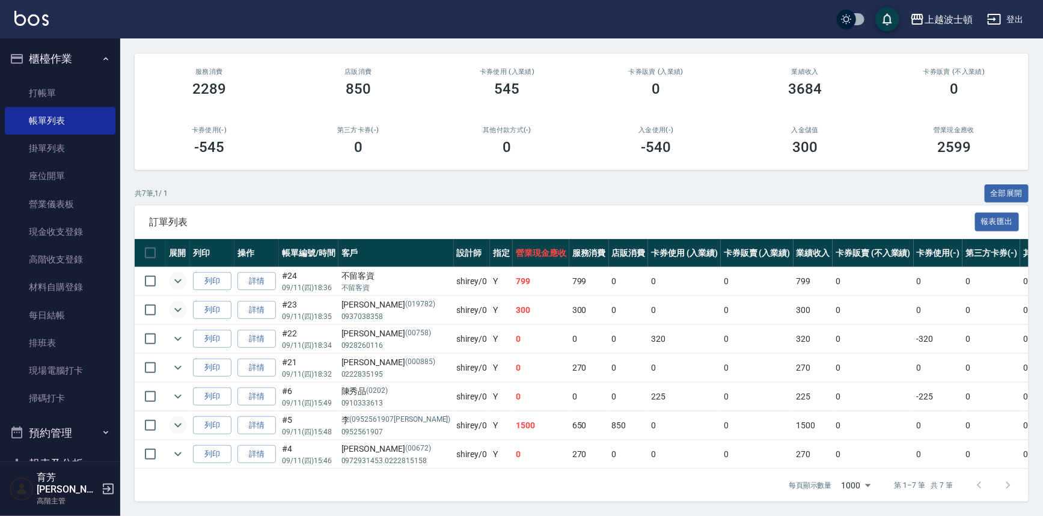
scroll to position [0, 0]
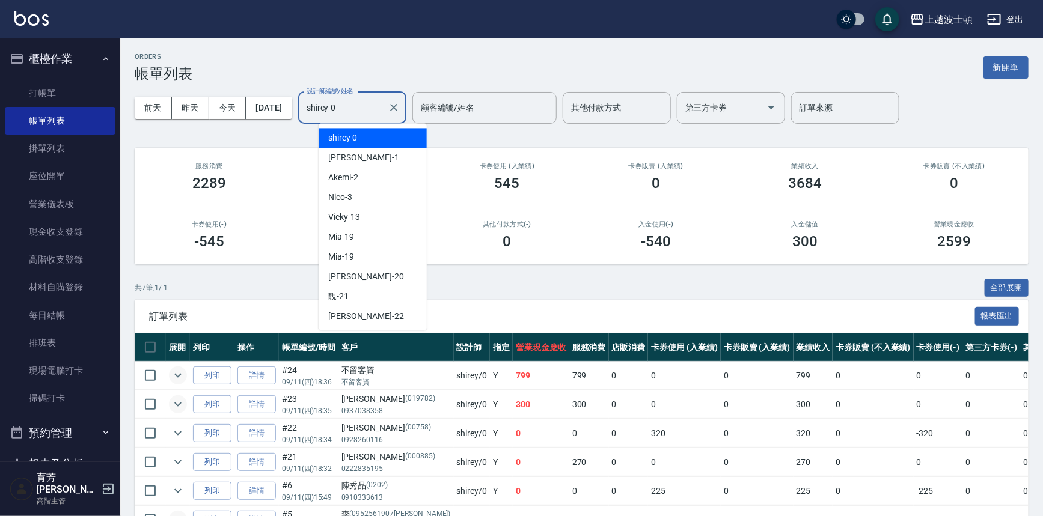
click at [378, 118] on input "shirey-0" at bounding box center [343, 107] width 79 height 21
click at [379, 150] on div "麥可 -1" at bounding box center [373, 158] width 108 height 20
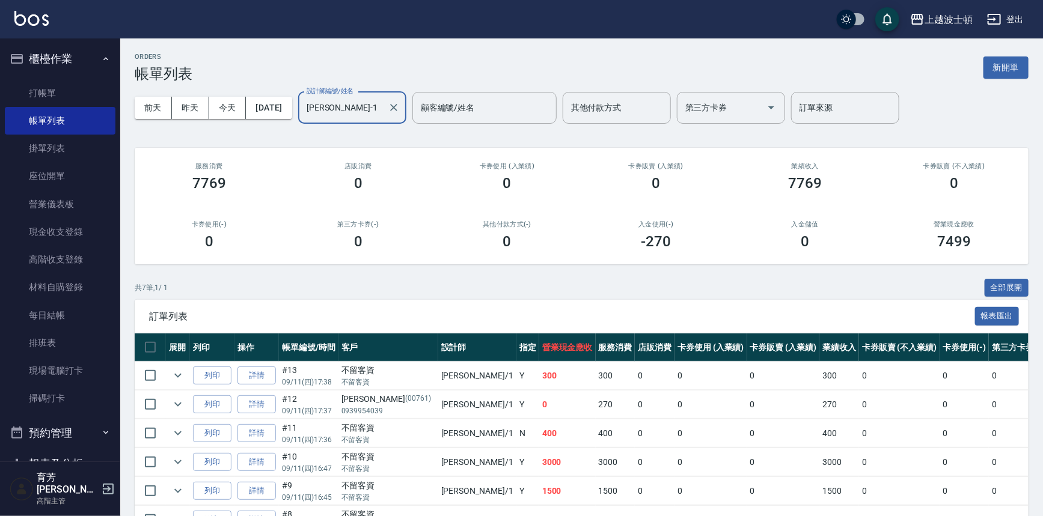
scroll to position [102, 0]
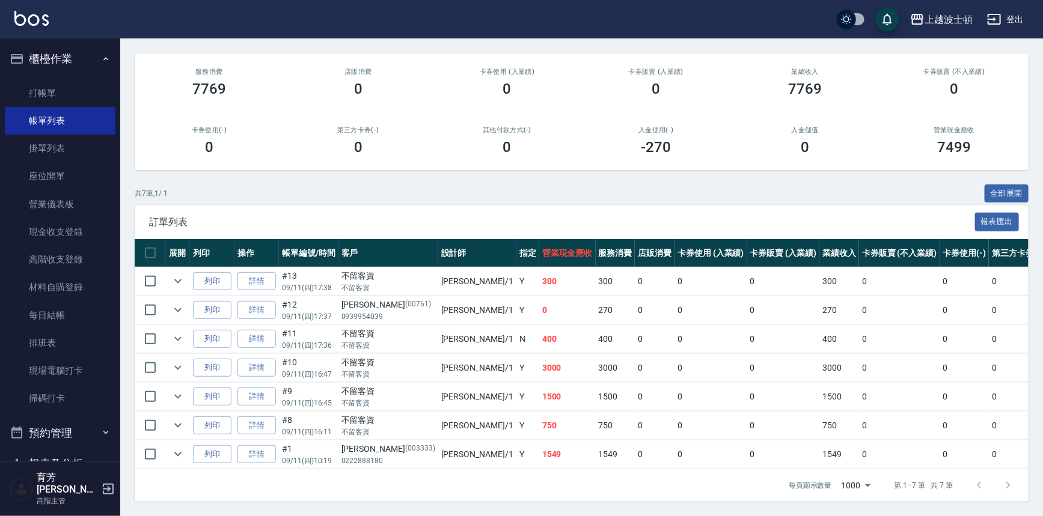
click at [187, 270] on td at bounding box center [178, 282] width 24 height 28
click at [184, 274] on icon "expand row" at bounding box center [178, 281] width 14 height 14
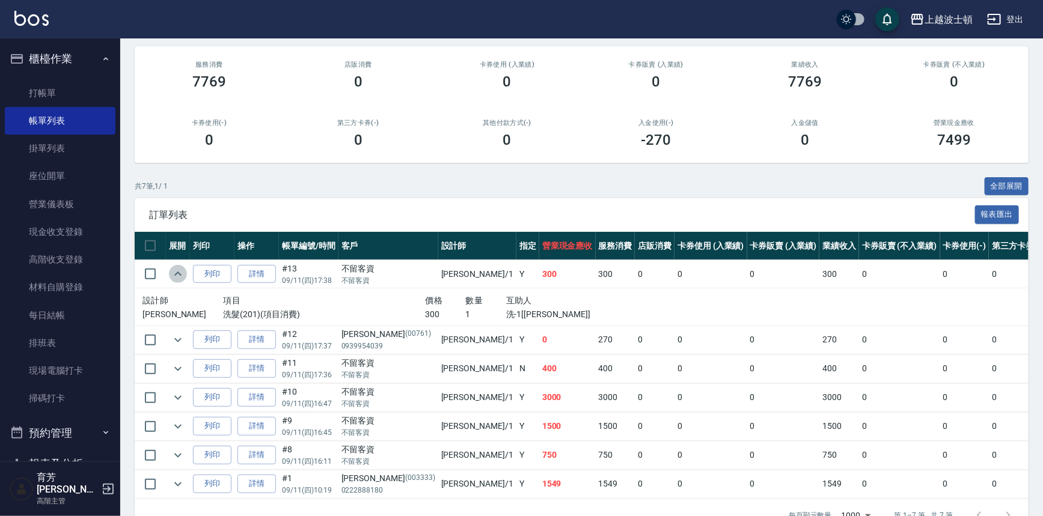
click at [177, 277] on icon "expand row" at bounding box center [178, 274] width 14 height 14
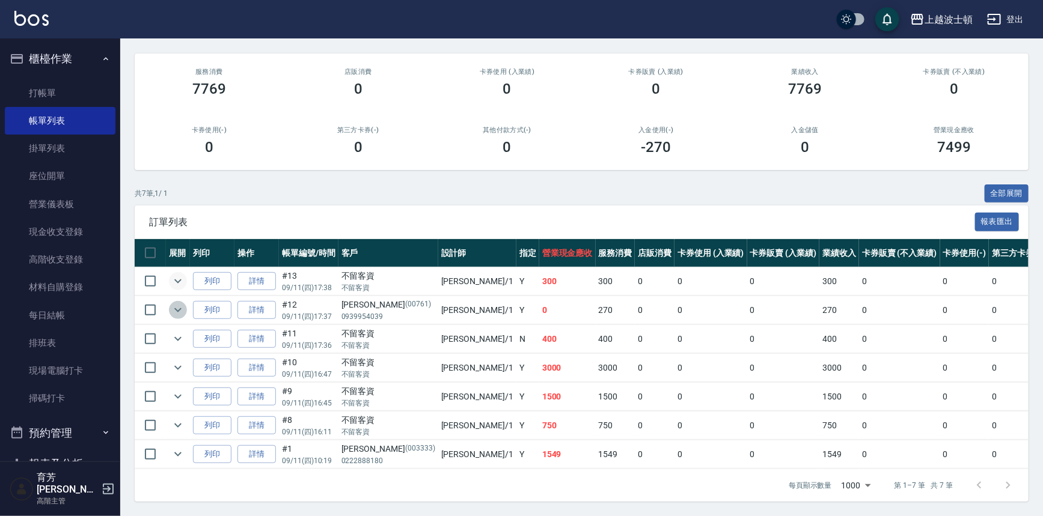
click at [180, 303] on icon "expand row" at bounding box center [178, 310] width 14 height 14
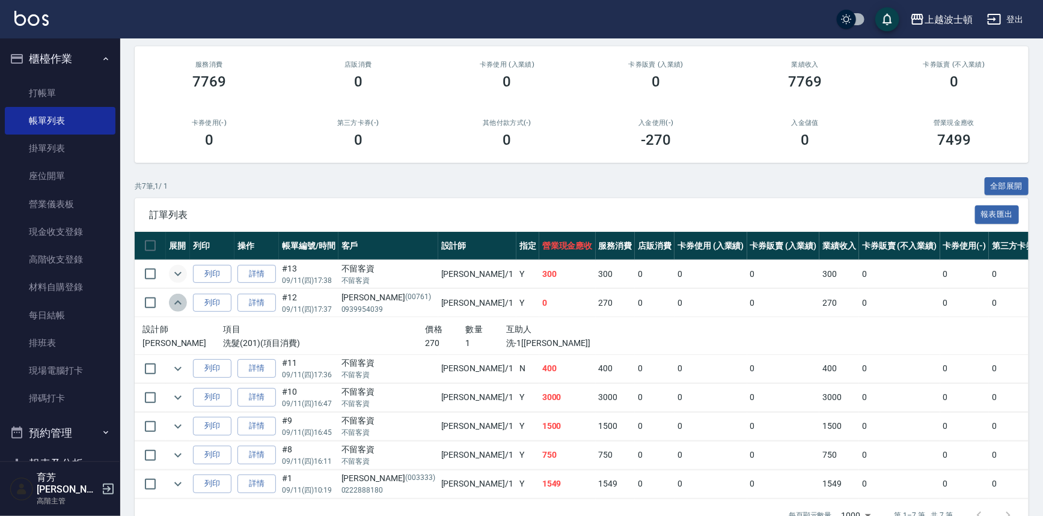
click at [180, 299] on icon "expand row" at bounding box center [178, 303] width 14 height 14
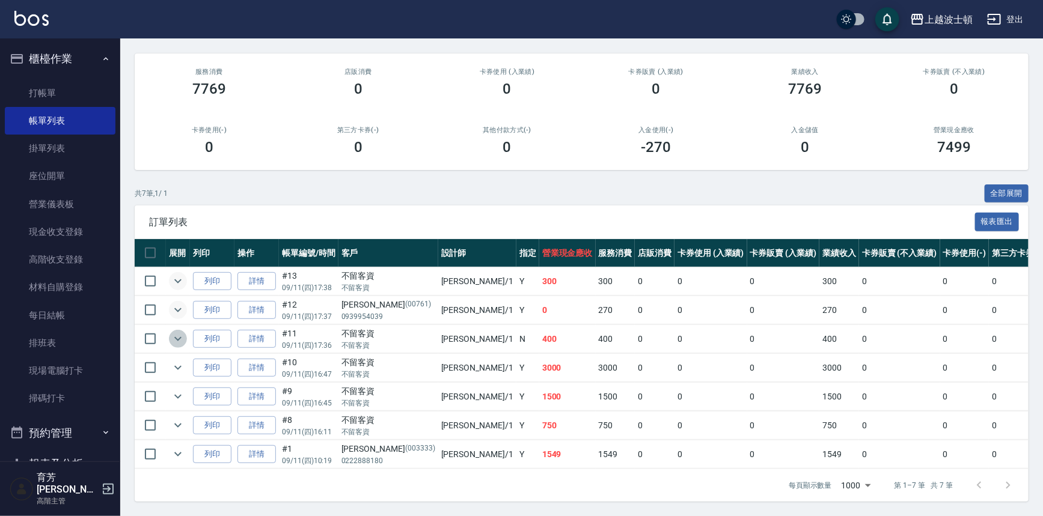
click at [174, 332] on icon "expand row" at bounding box center [178, 339] width 14 height 14
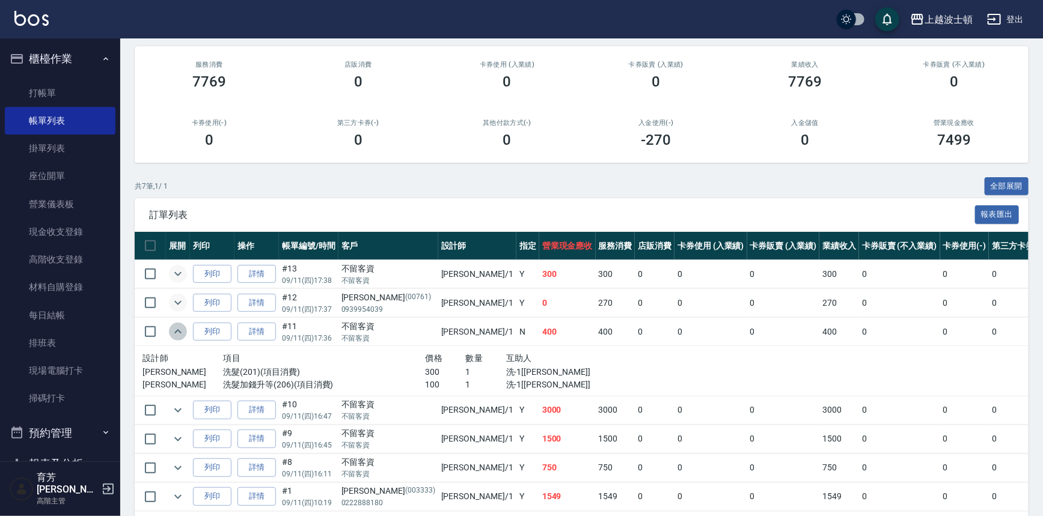
click at [174, 327] on icon "expand row" at bounding box center [178, 332] width 14 height 14
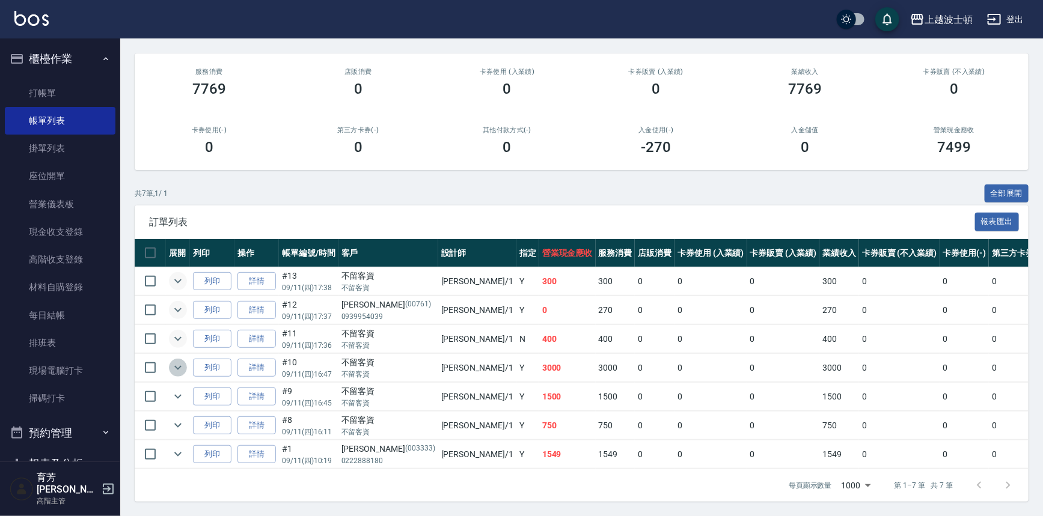
click at [183, 361] on icon "expand row" at bounding box center [178, 368] width 14 height 14
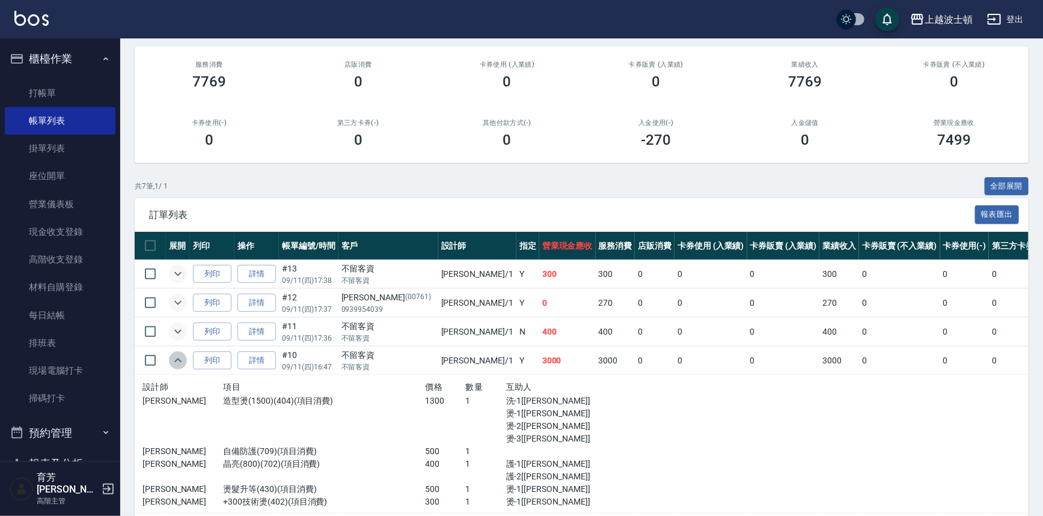
click at [182, 357] on icon "expand row" at bounding box center [178, 360] width 14 height 14
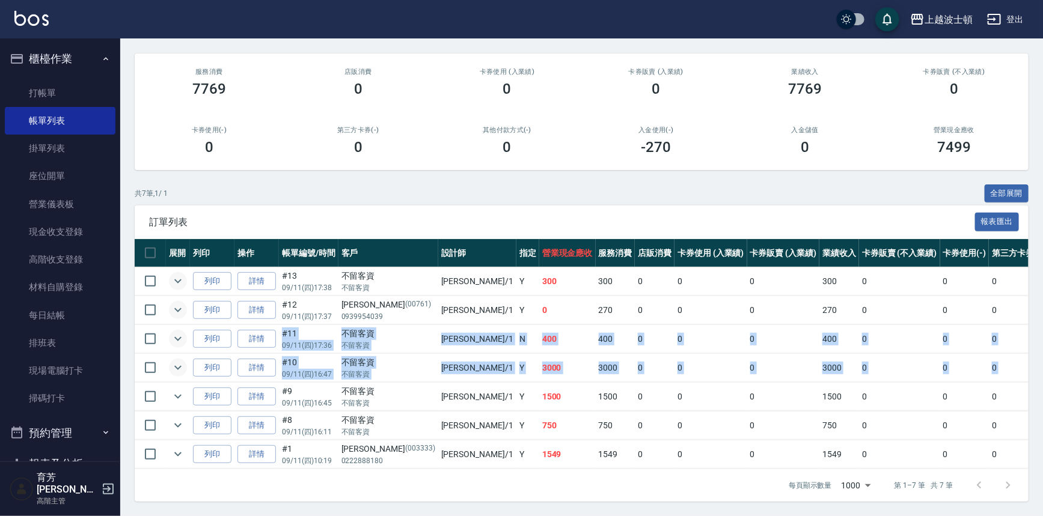
drag, startPoint x: 1045, startPoint y: 355, endPoint x: 860, endPoint y: 403, distance: 191.3
click at [1005, 389] on div "ORDERS 帳單列表 新開單 前天 昨天 今天 2025/09/11 設計師編號/姓名 麥可-1 設計師編號/姓名 顧客編號/姓名 顧客編號/姓名 其他付款…" at bounding box center [581, 230] width 923 height 572
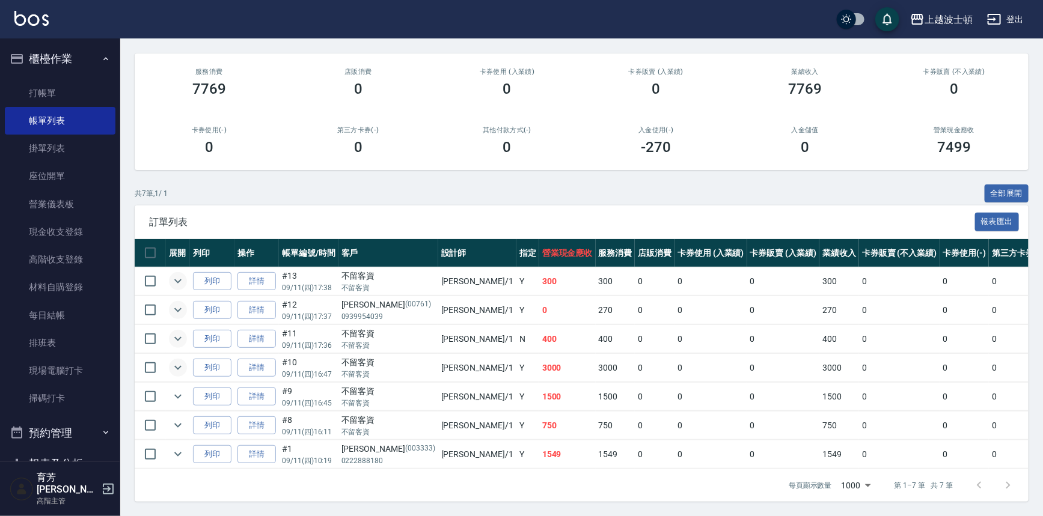
click at [617, 164] on div "ORDERS 帳單列表 新開單 前天 昨天 今天 2025/09/11 設計師編號/姓名 麥可-1 設計師編號/姓名 顧客編號/姓名 顧客編號/姓名 其他付款…" at bounding box center [581, 230] width 923 height 572
click at [174, 390] on icon "expand row" at bounding box center [178, 397] width 14 height 14
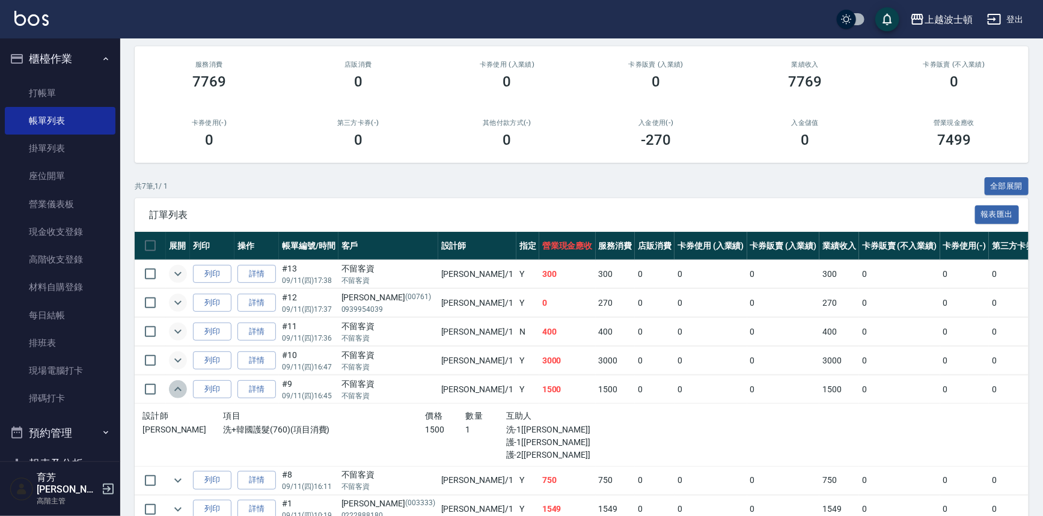
click at [174, 384] on icon "expand row" at bounding box center [178, 389] width 14 height 14
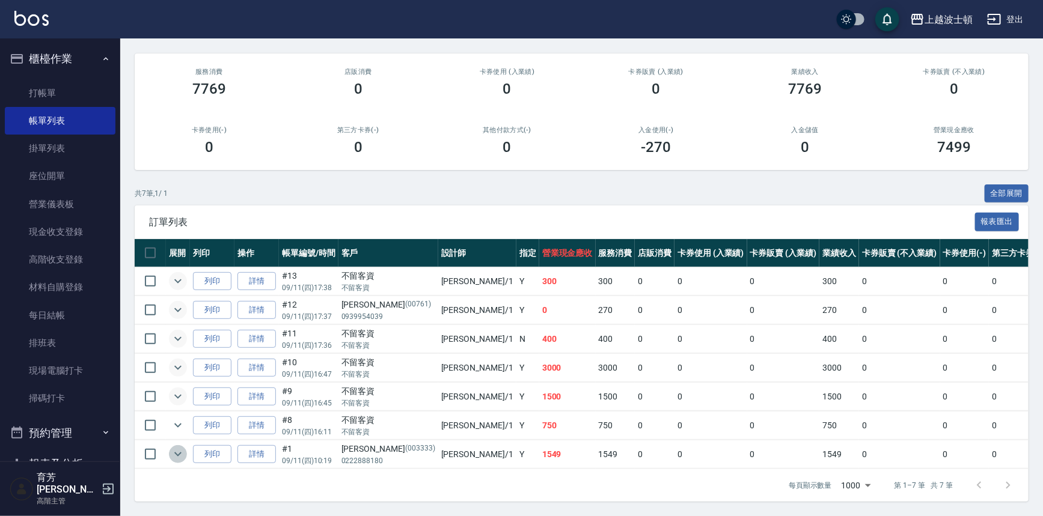
click at [177, 447] on icon "expand row" at bounding box center [178, 454] width 14 height 14
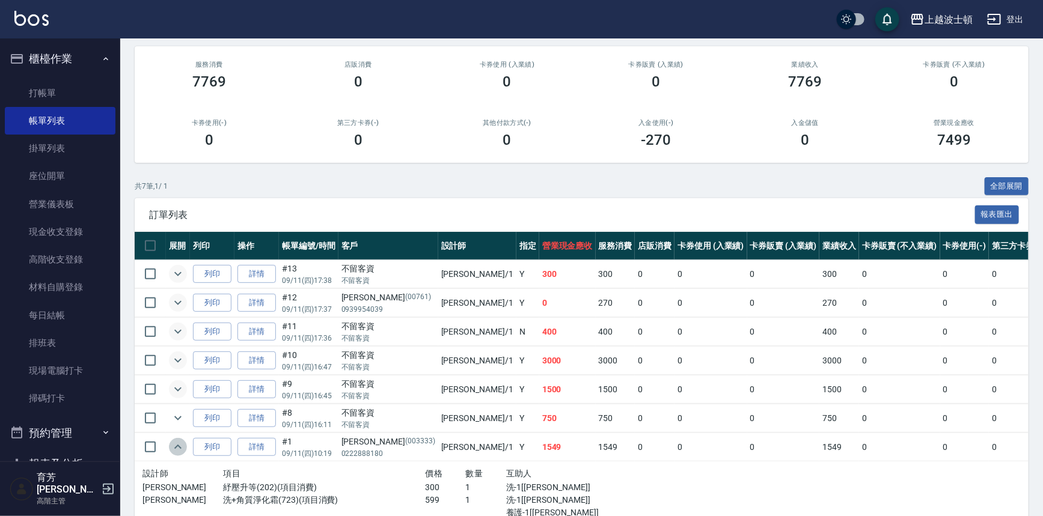
click at [177, 441] on icon "expand row" at bounding box center [178, 447] width 14 height 14
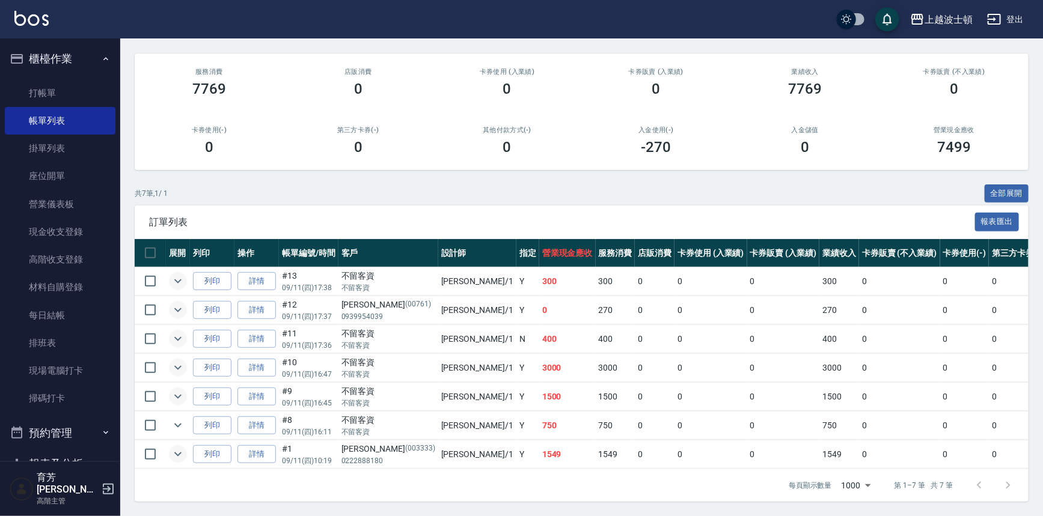
click at [176, 447] on icon "expand row" at bounding box center [178, 454] width 14 height 14
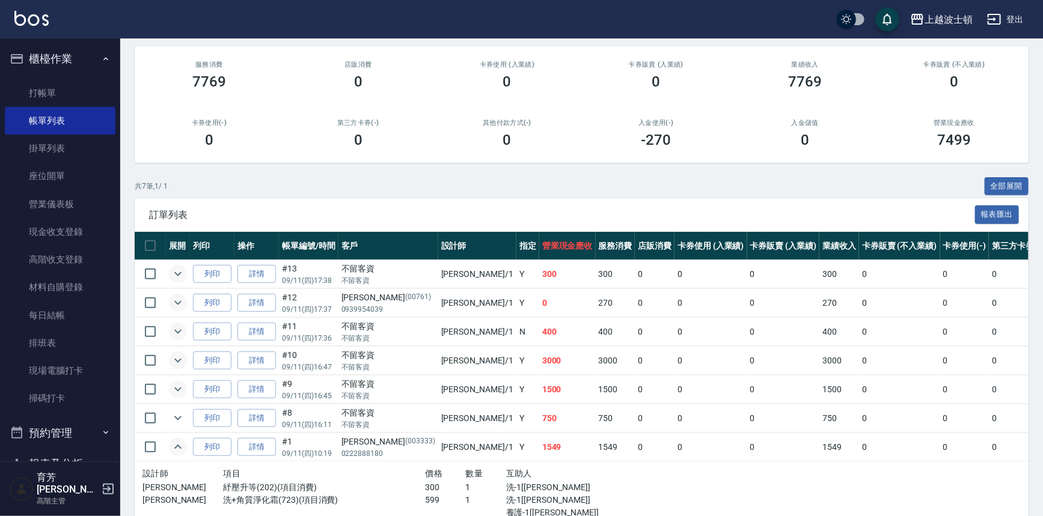
scroll to position [201, 0]
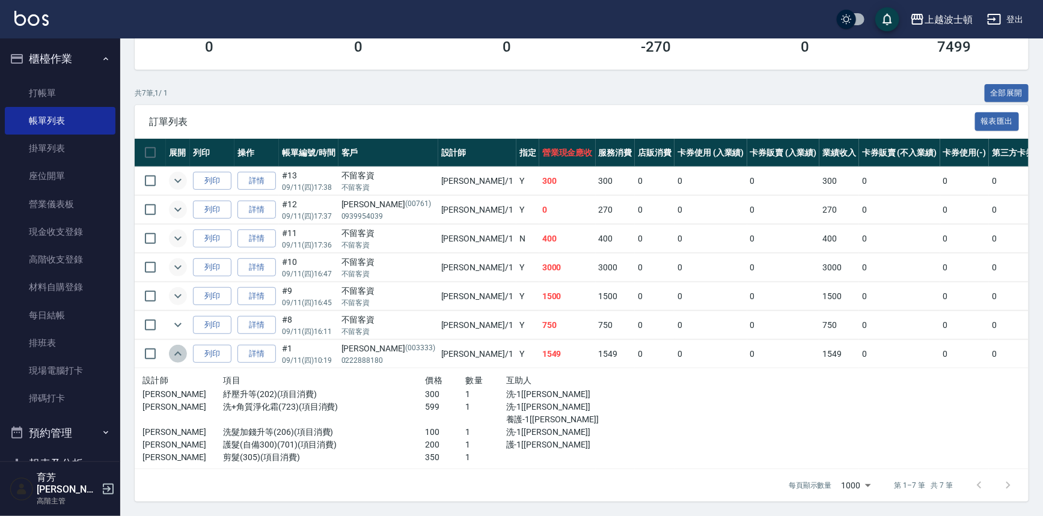
click at [177, 347] on icon "expand row" at bounding box center [178, 354] width 14 height 14
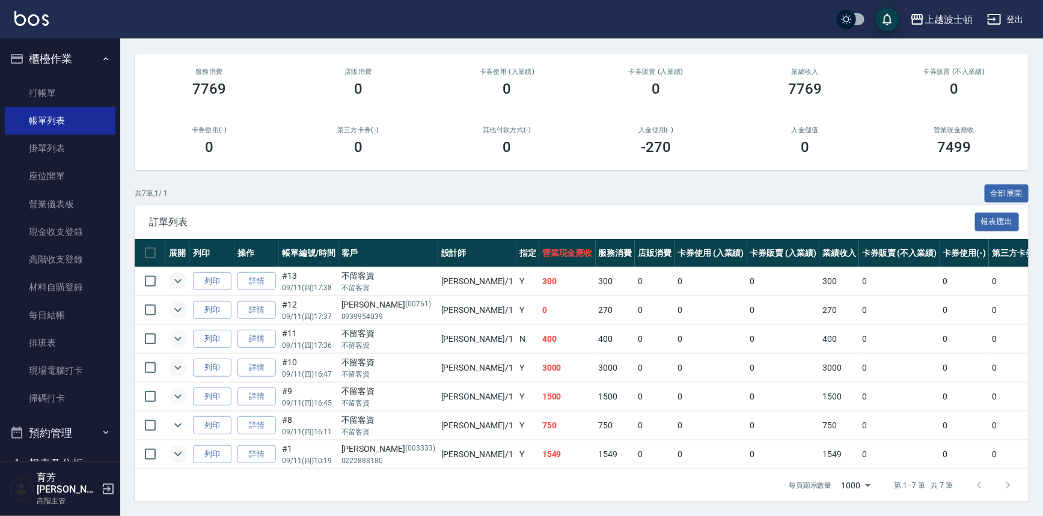
scroll to position [102, 0]
click at [180, 420] on icon "expand row" at bounding box center [178, 425] width 14 height 14
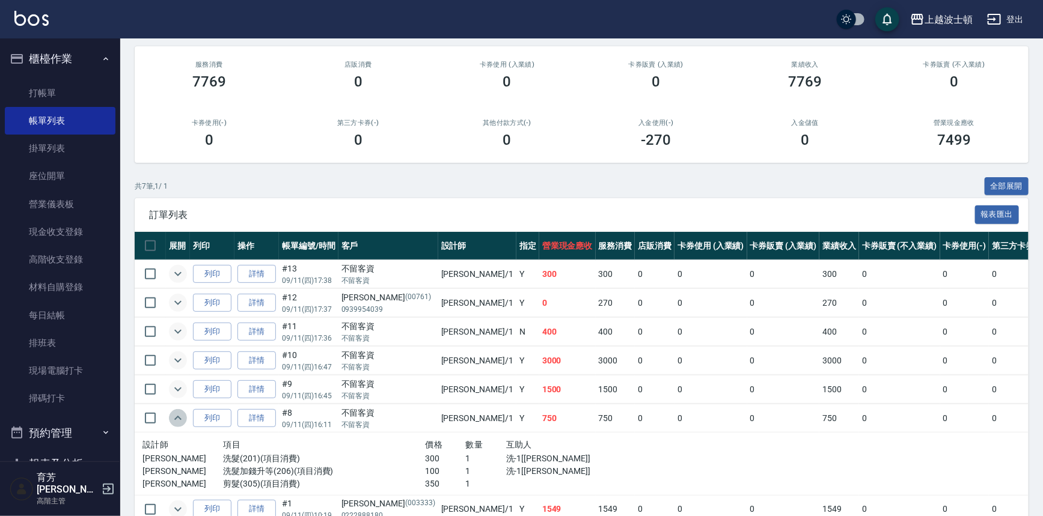
click at [179, 420] on icon "expand row" at bounding box center [178, 418] width 14 height 14
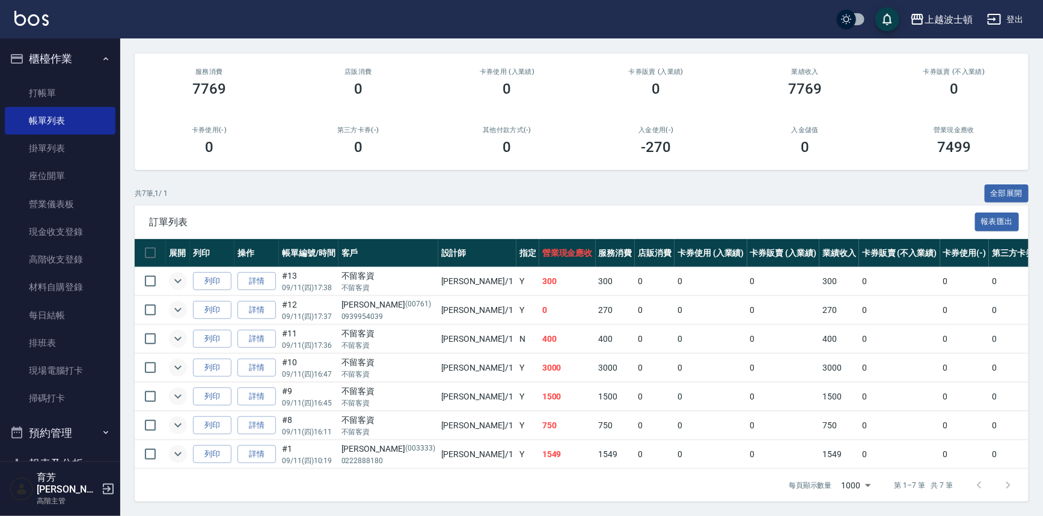
click at [176, 366] on icon "expand row" at bounding box center [177, 368] width 7 height 4
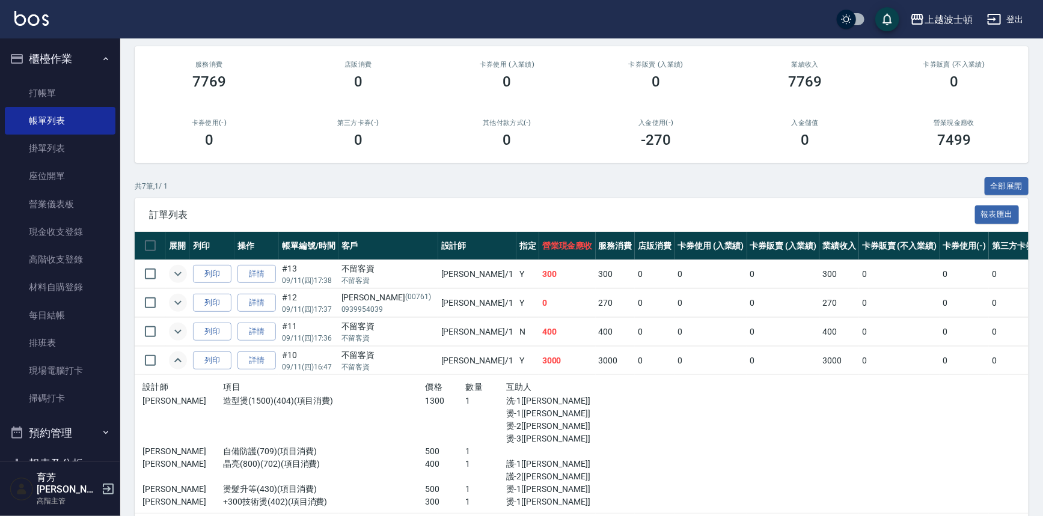
drag, startPoint x: 176, startPoint y: 359, endPoint x: 190, endPoint y: 429, distance: 71.8
click at [190, 429] on tbody "列印 詳情 #13 09/11 (四) 17:38 不留客資 不留客資 麥可 /1 Y 300 300 0 0 0 300 0 0 0 0 0 列印 詳情 #…" at bounding box center [679, 430] width 1089 height 340
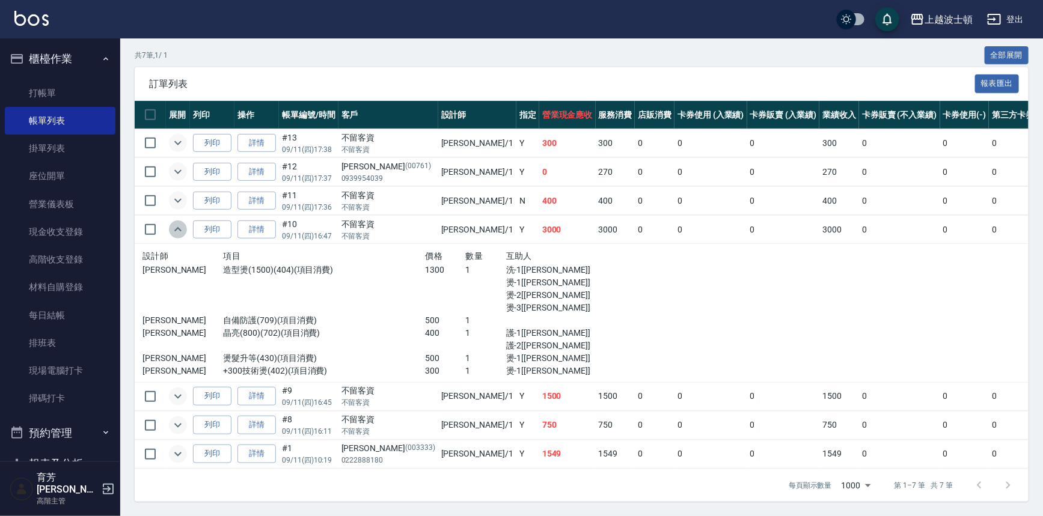
click at [174, 222] on icon "expand row" at bounding box center [178, 229] width 14 height 14
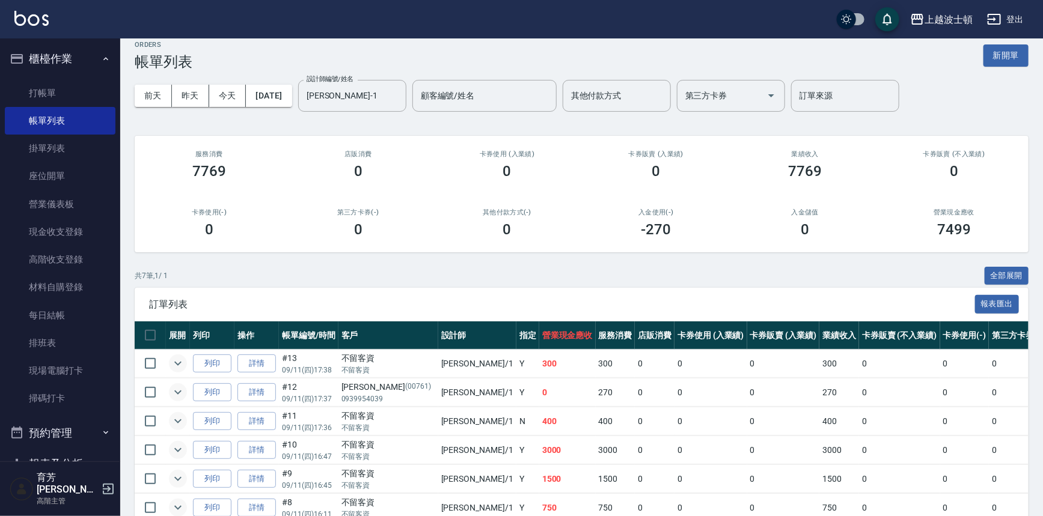
scroll to position [0, 0]
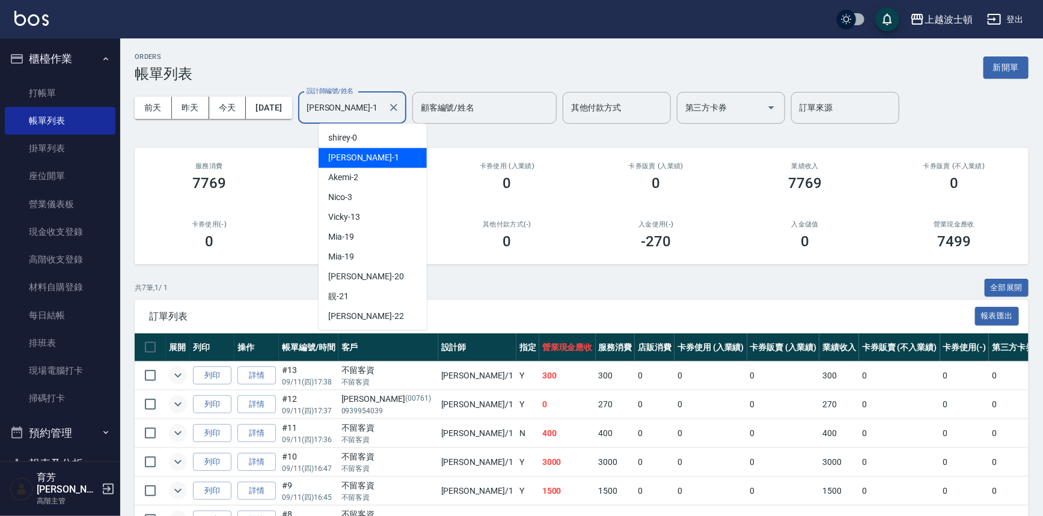
click at [383, 109] on input "麥可-1" at bounding box center [343, 107] width 79 height 21
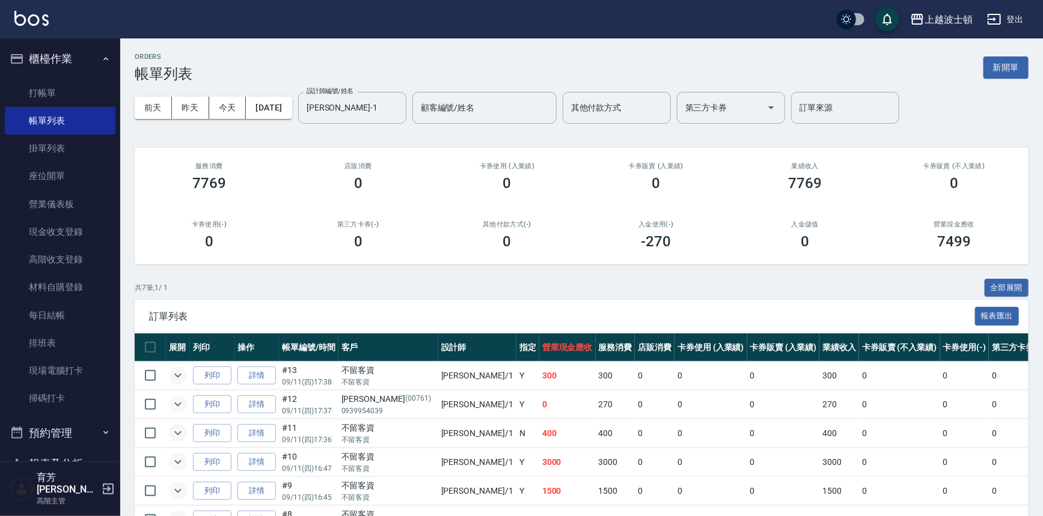
click at [471, 144] on div "ORDERS 帳單列表 新開單 前天 昨天 今天 2025/09/11 設計師編號/姓名 麥可-1 設計師編號/姓名 顧客編號/姓名 顧客編號/姓名 其他付款…" at bounding box center [581, 324] width 923 height 572
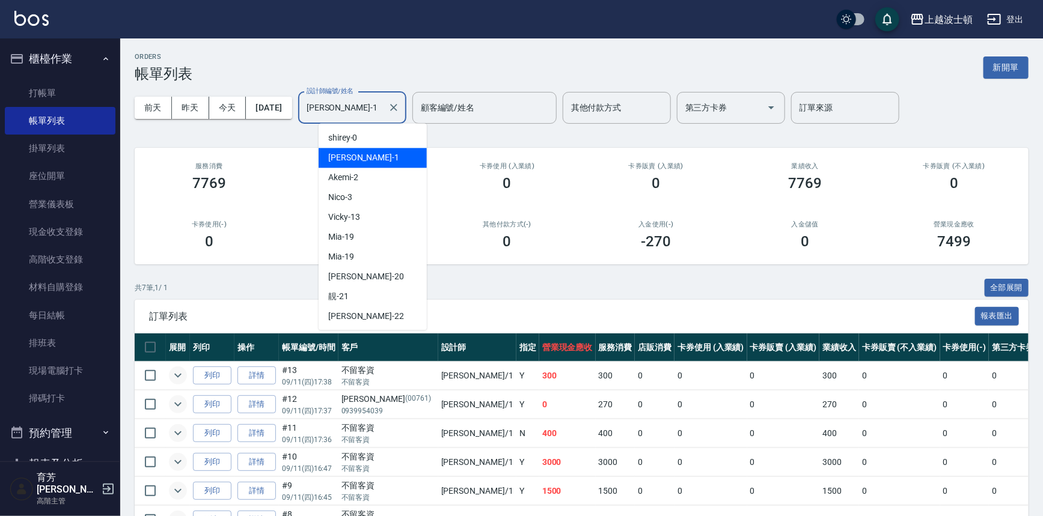
click at [383, 111] on input "麥可-1" at bounding box center [343, 107] width 79 height 21
click at [367, 179] on div "Akemi -2" at bounding box center [373, 178] width 108 height 20
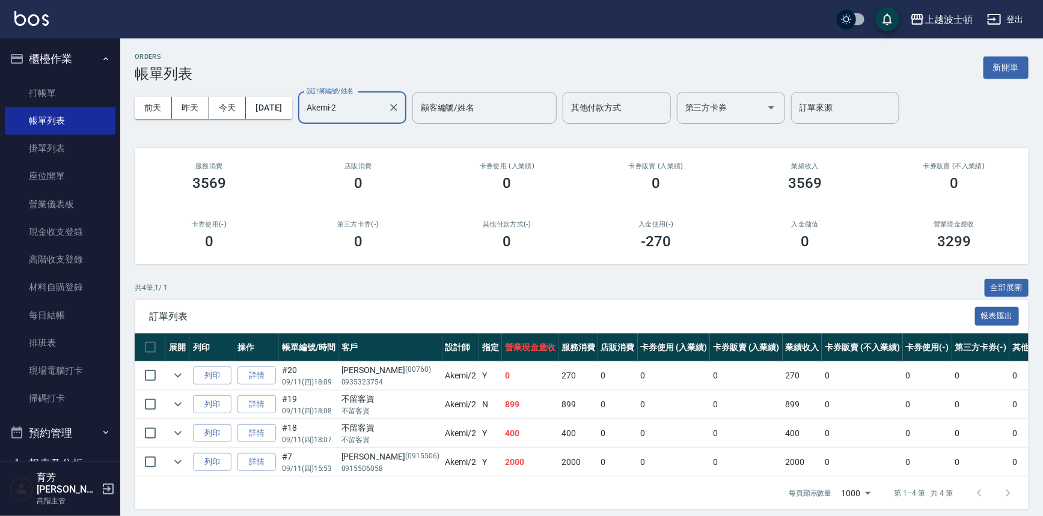
scroll to position [15, 0]
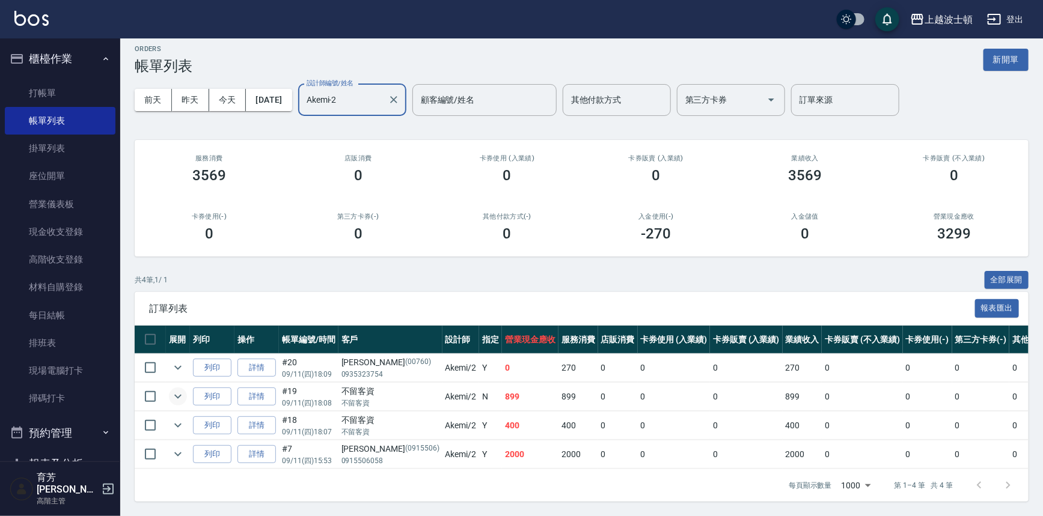
click at [175, 393] on icon "expand row" at bounding box center [178, 397] width 14 height 14
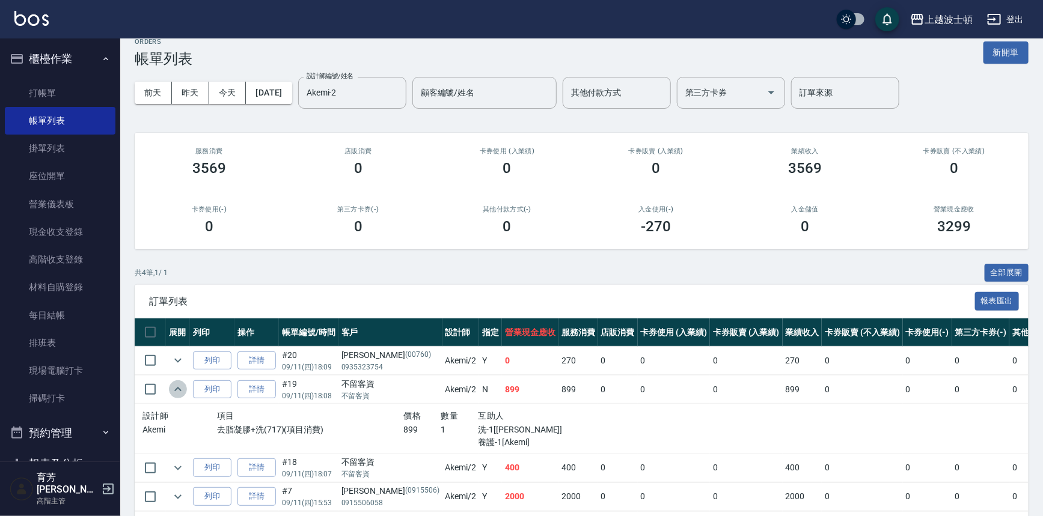
click at [175, 393] on icon "expand row" at bounding box center [178, 389] width 14 height 14
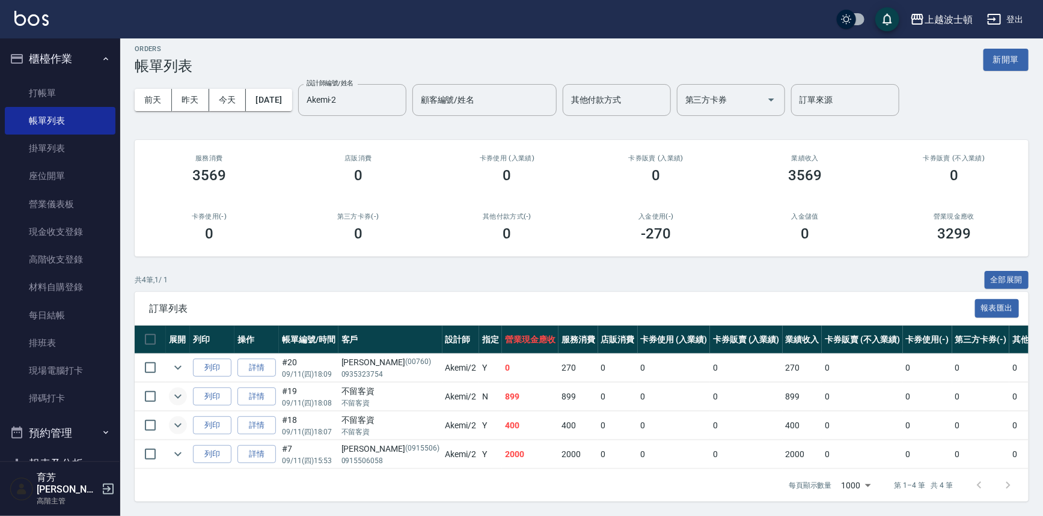
click at [173, 420] on icon "expand row" at bounding box center [178, 425] width 14 height 14
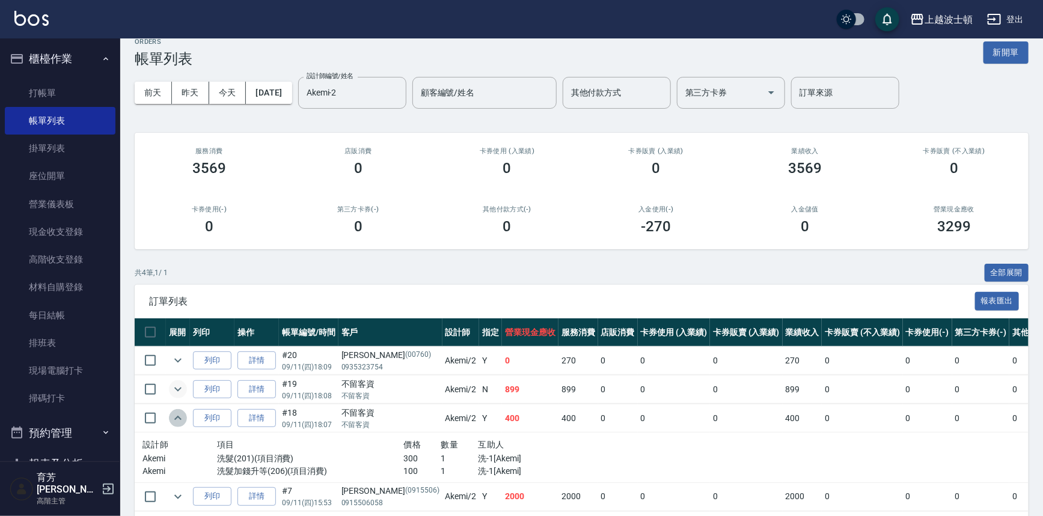
click at [173, 420] on icon "expand row" at bounding box center [178, 418] width 14 height 14
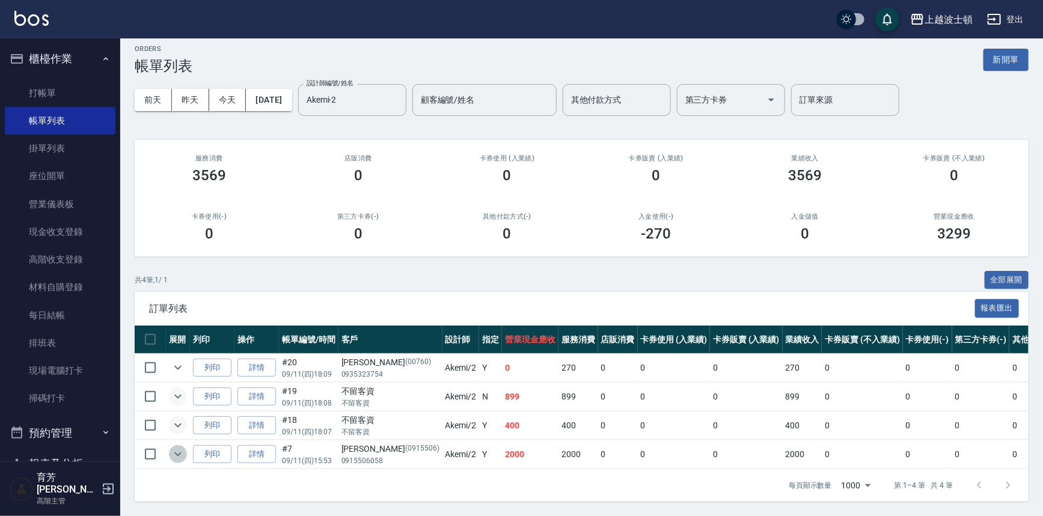
click at [175, 448] on icon "expand row" at bounding box center [178, 454] width 14 height 14
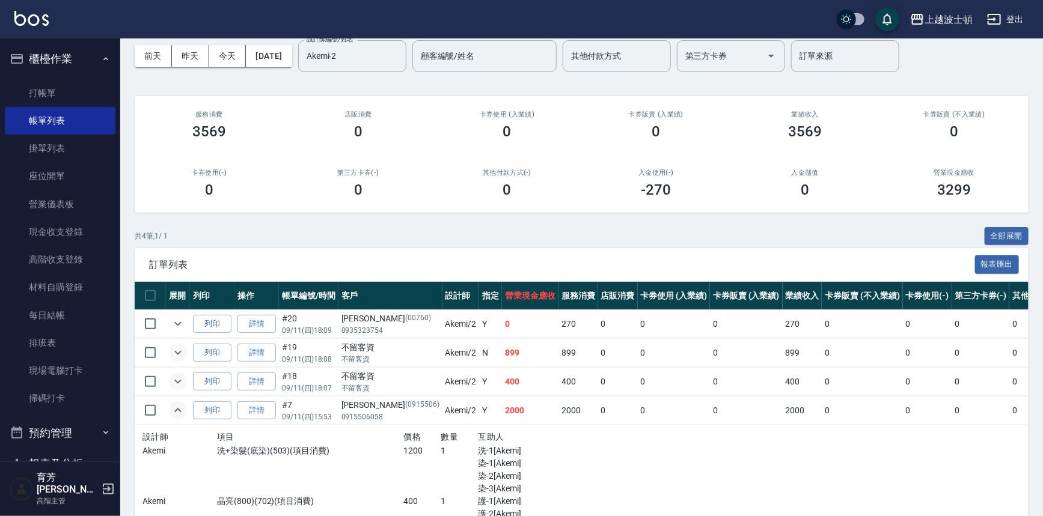
scroll to position [127, 0]
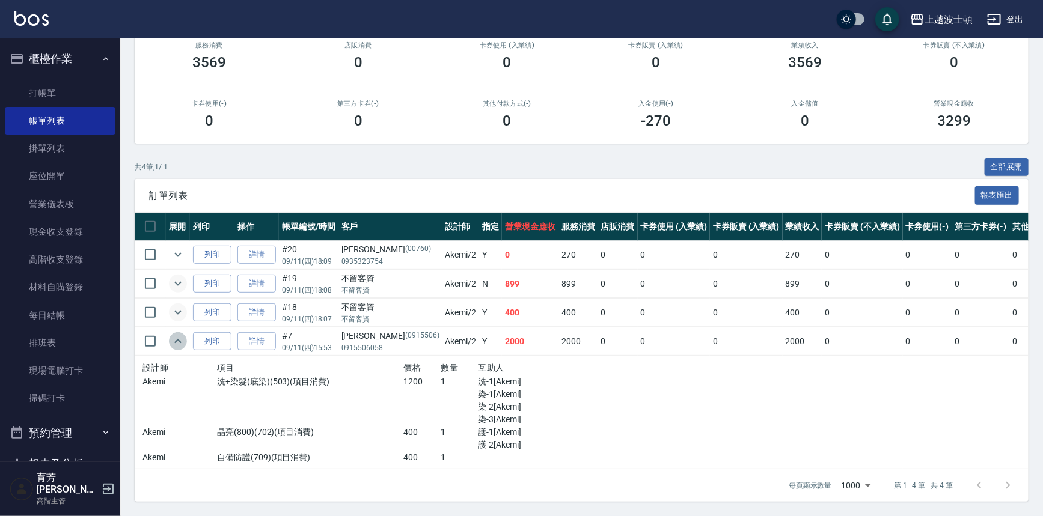
click at [181, 334] on icon "expand row" at bounding box center [178, 341] width 14 height 14
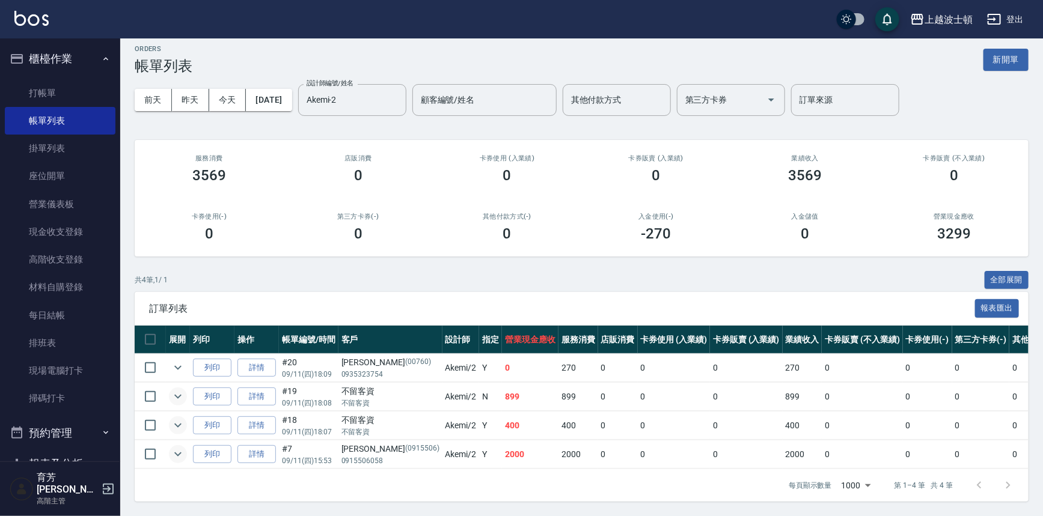
scroll to position [15, 0]
click at [184, 420] on icon "expand row" at bounding box center [178, 425] width 14 height 14
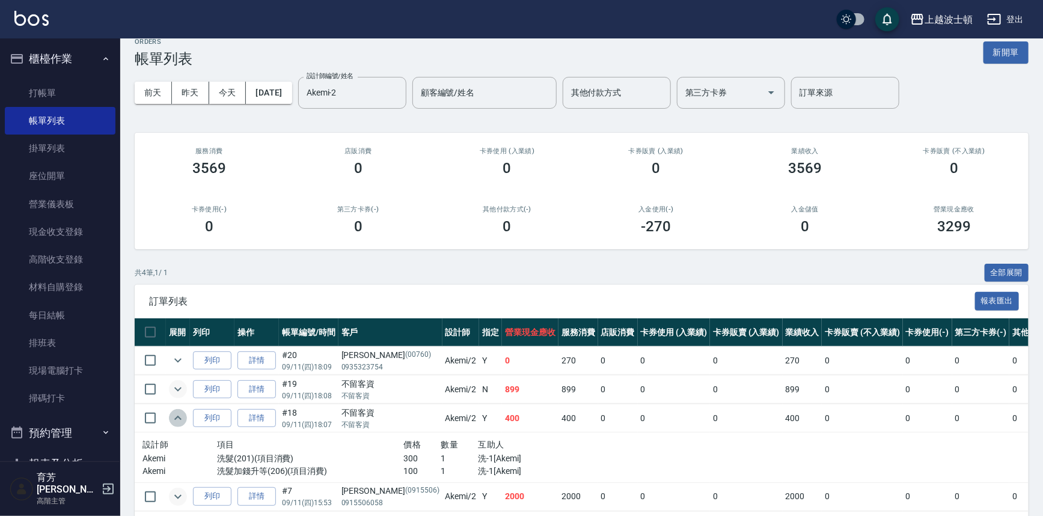
click at [182, 421] on icon "expand row" at bounding box center [178, 418] width 14 height 14
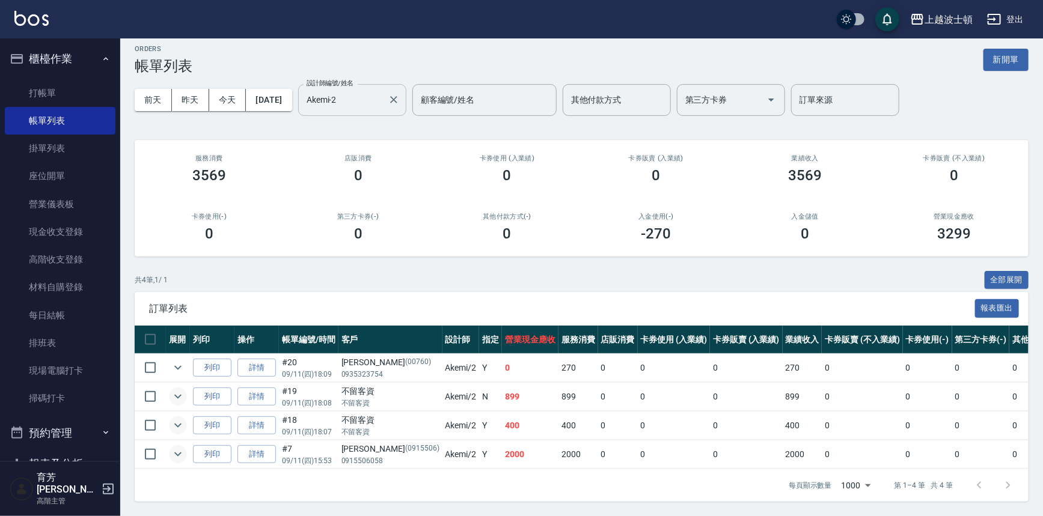
click at [383, 102] on input "Akemi-2" at bounding box center [343, 100] width 79 height 21
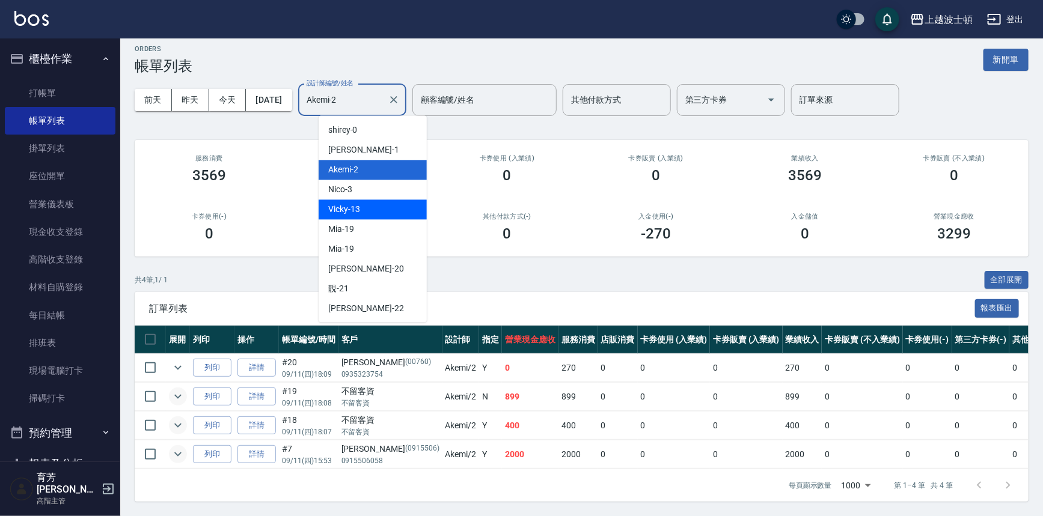
click at [382, 200] on div "Vicky -13" at bounding box center [373, 210] width 108 height 20
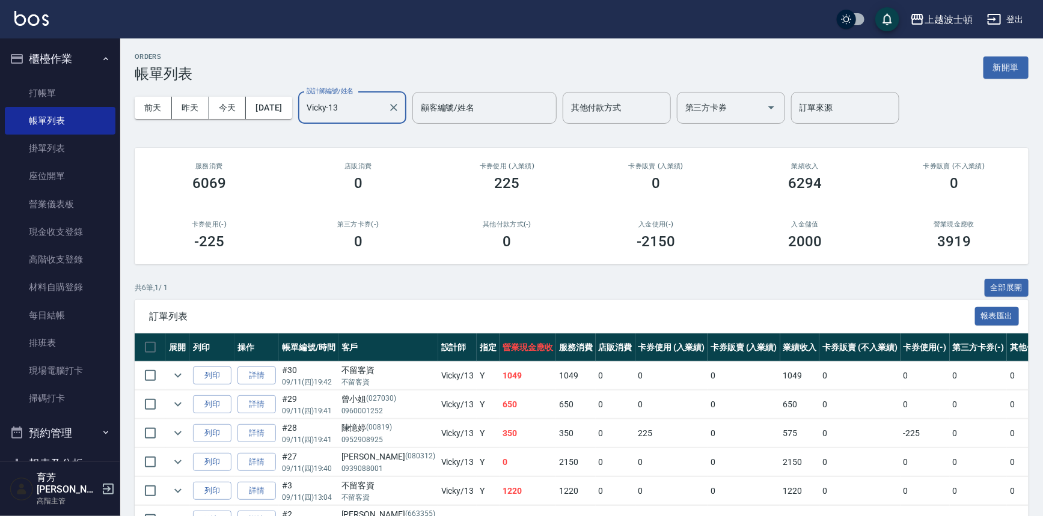
scroll to position [72, 0]
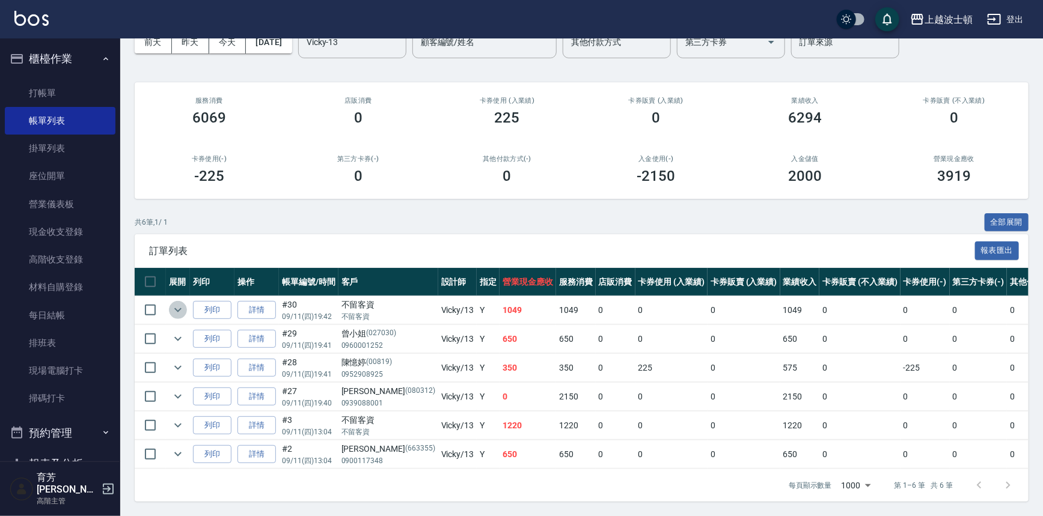
click at [178, 308] on icon "expand row" at bounding box center [177, 310] width 7 height 4
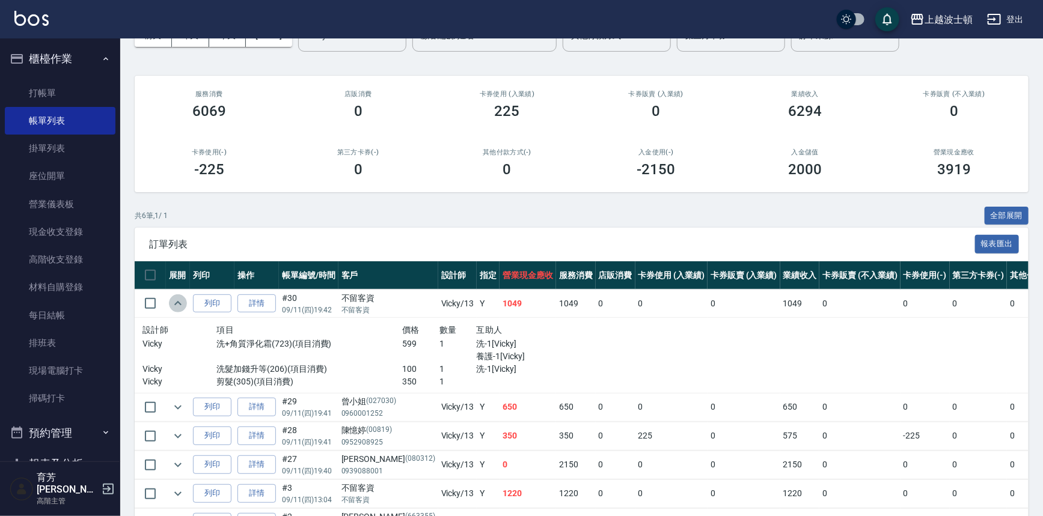
click at [174, 305] on icon "expand row" at bounding box center [178, 303] width 14 height 14
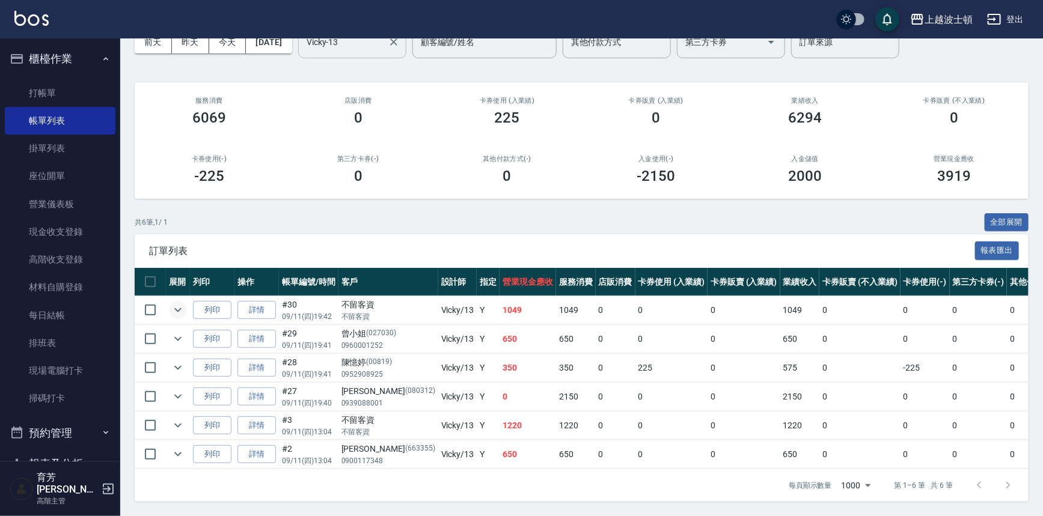
click at [393, 47] on div "Vicky-13 設計師編號/姓名" at bounding box center [352, 42] width 108 height 32
click at [497, 215] on div "共 6 筆, 1 / 1 全部展開" at bounding box center [582, 222] width 894 height 19
click at [179, 448] on icon "expand row" at bounding box center [178, 454] width 14 height 14
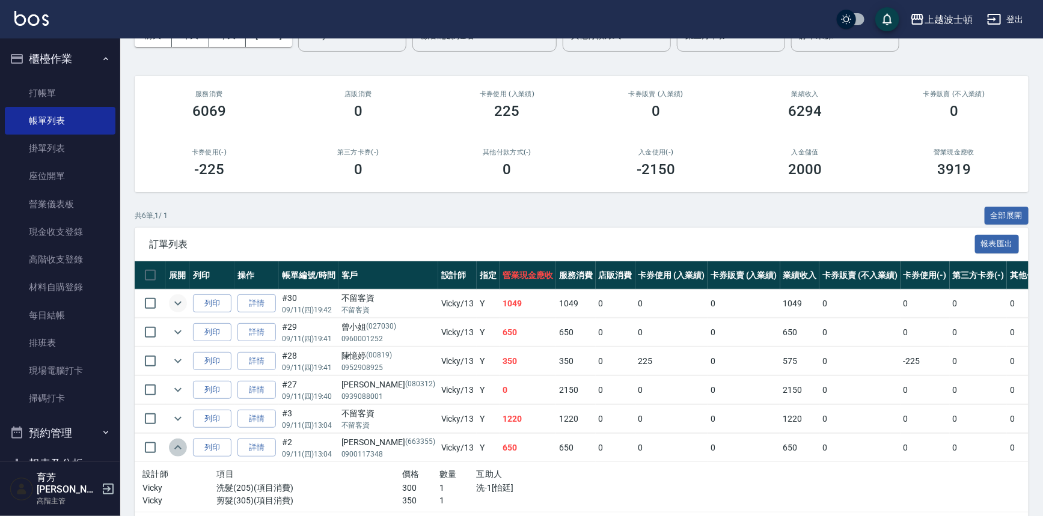
click at [179, 448] on icon "expand row" at bounding box center [178, 448] width 14 height 14
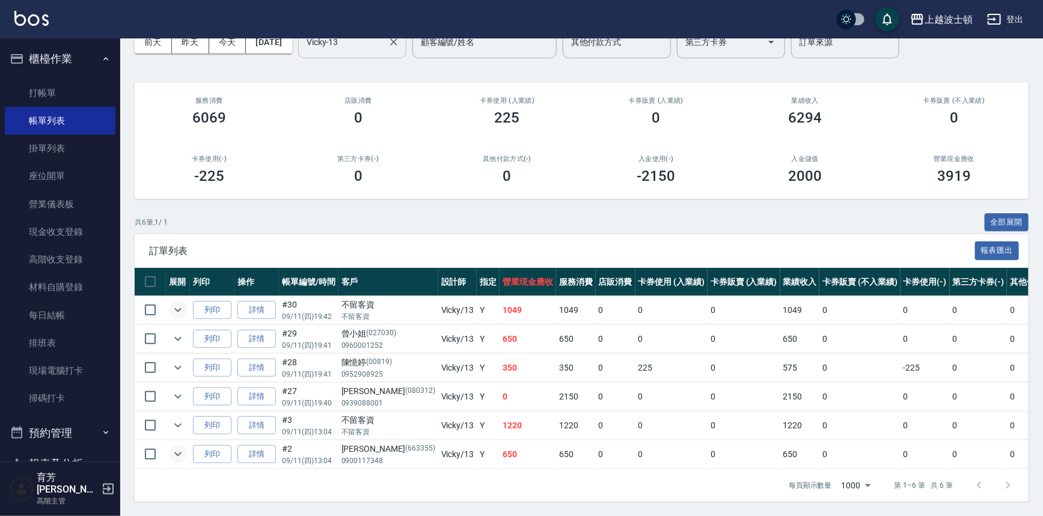
click at [382, 50] on div "Vicky-13 設計師編號/姓名" at bounding box center [352, 42] width 108 height 32
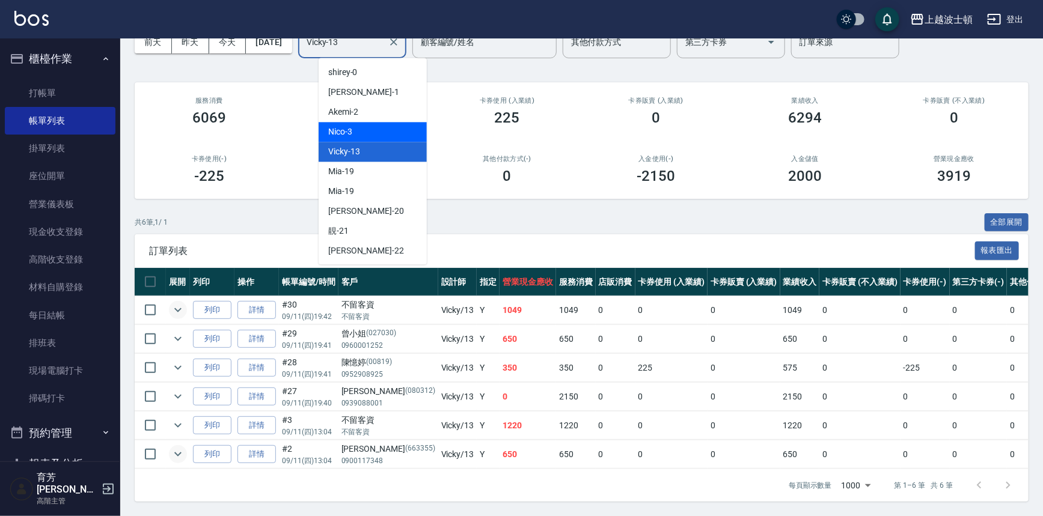
scroll to position [160, 0]
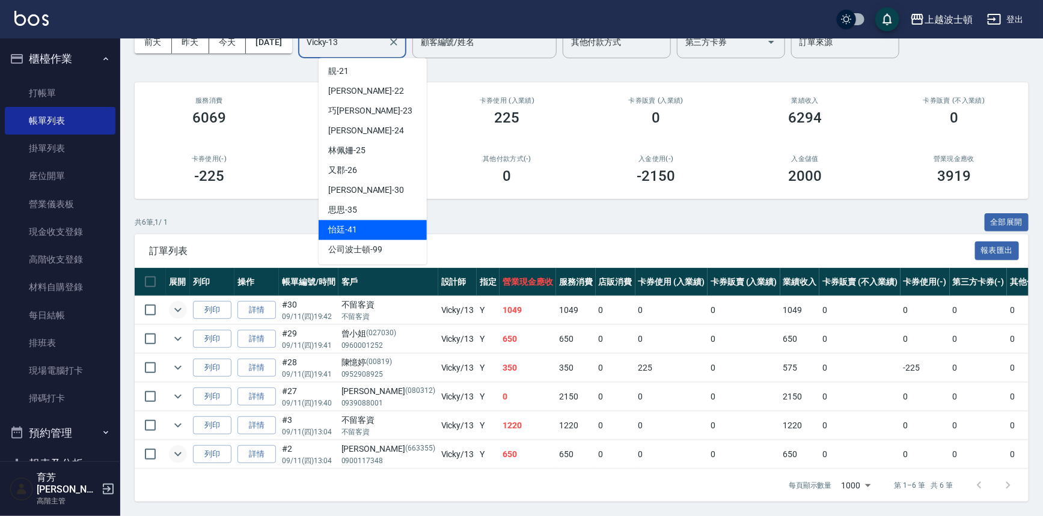
click at [375, 220] on div "怡廷 -41" at bounding box center [373, 230] width 108 height 20
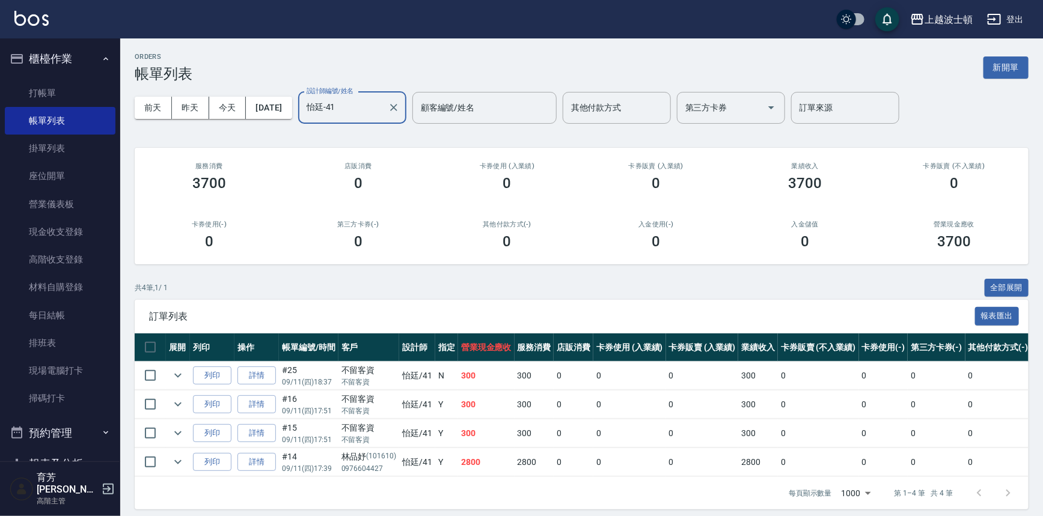
scroll to position [15, 0]
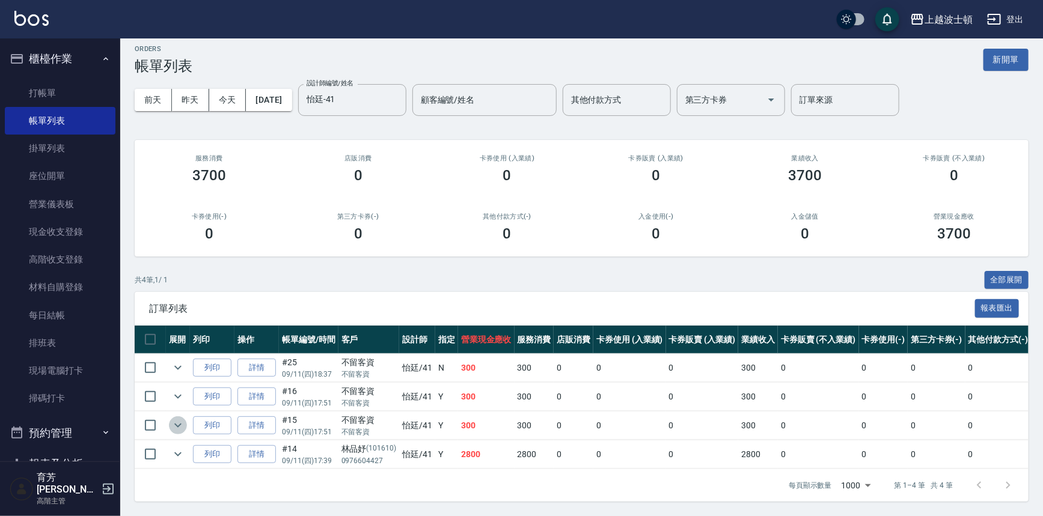
click at [177, 420] on icon "expand row" at bounding box center [178, 425] width 14 height 14
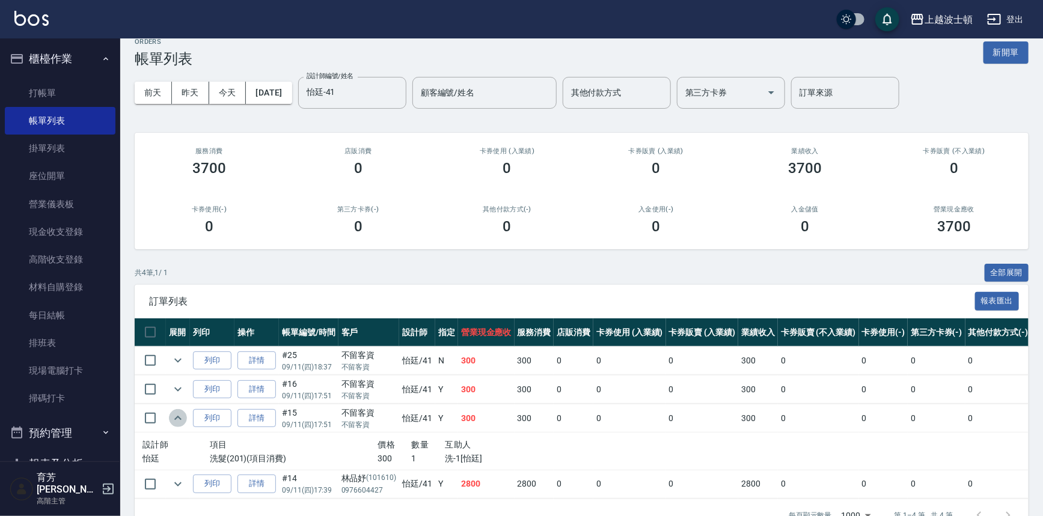
click at [178, 420] on icon "expand row" at bounding box center [178, 418] width 14 height 14
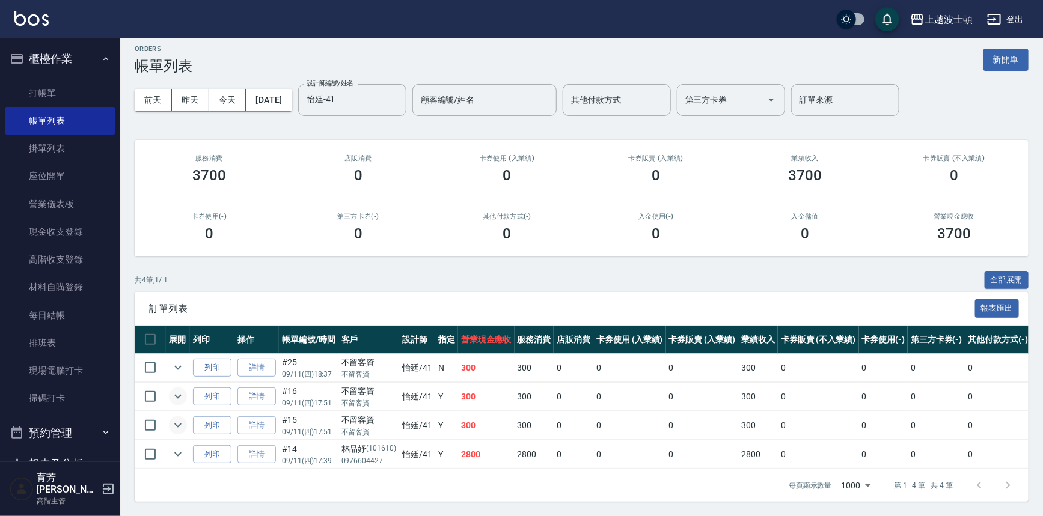
click at [174, 388] on button "expand row" at bounding box center [178, 397] width 18 height 18
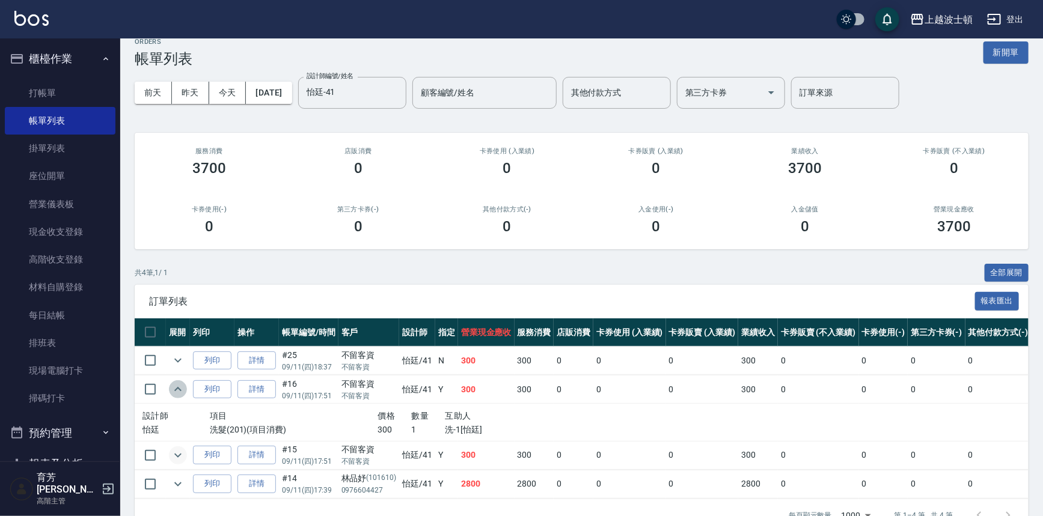
click at [174, 381] on button "expand row" at bounding box center [178, 390] width 18 height 18
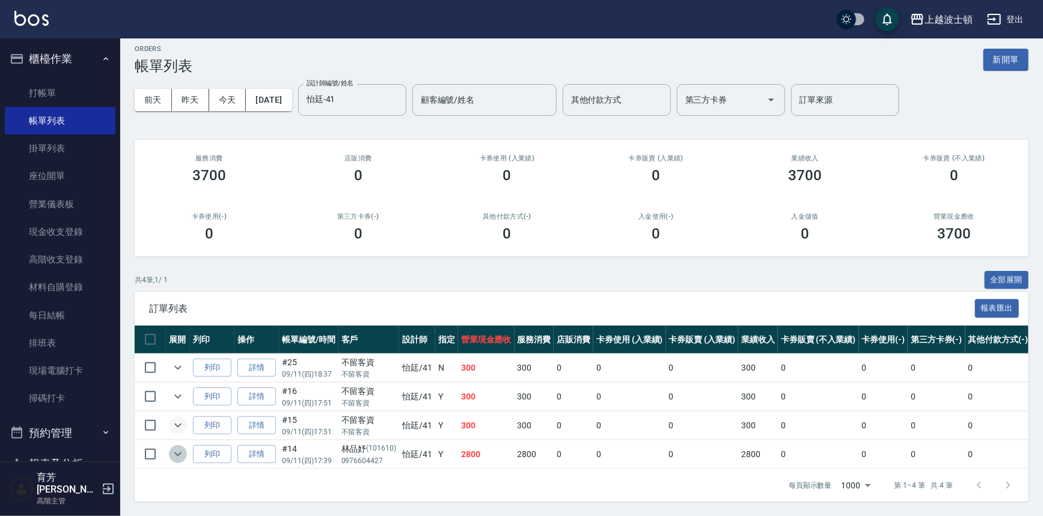
click at [179, 447] on icon "expand row" at bounding box center [178, 454] width 14 height 14
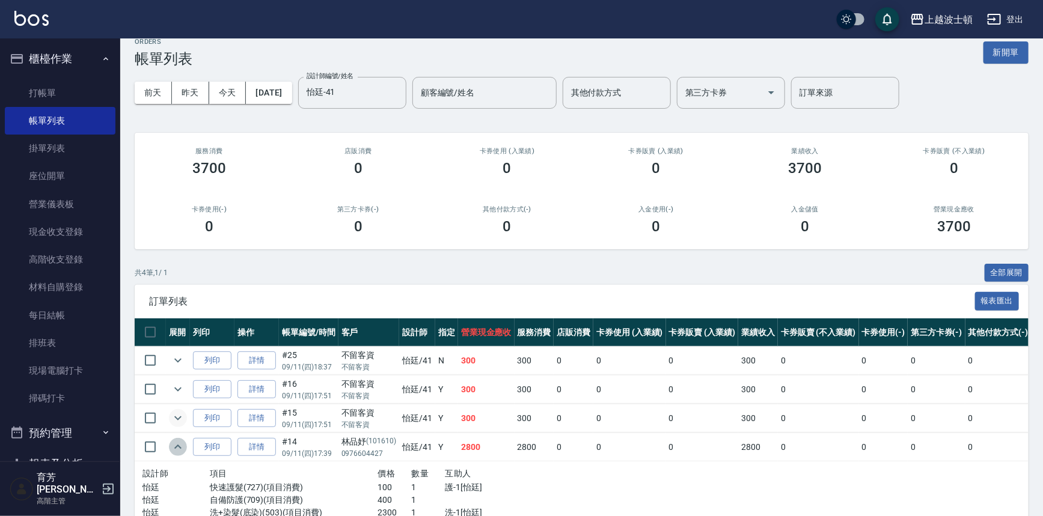
click at [179, 445] on icon "expand row" at bounding box center [177, 447] width 7 height 4
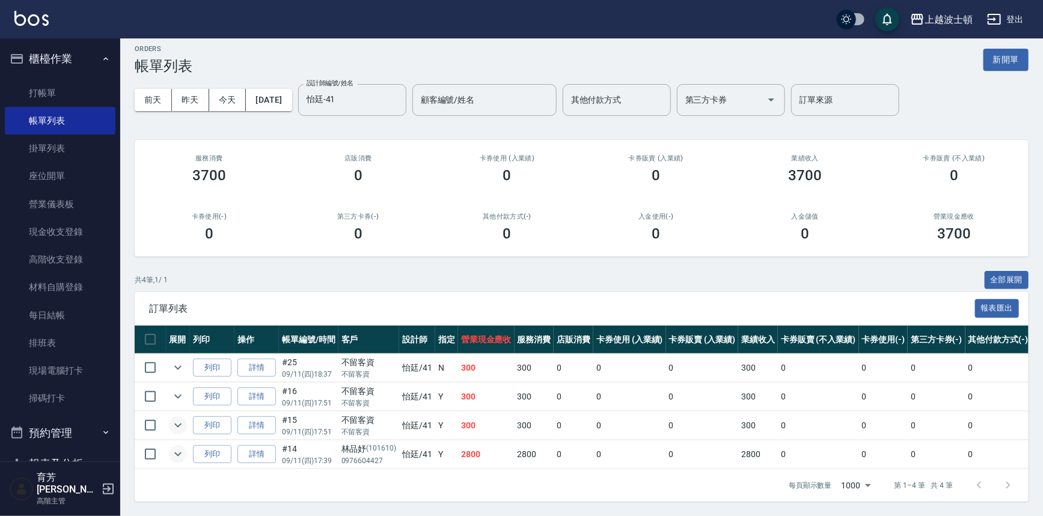
click at [173, 449] on icon "expand row" at bounding box center [178, 454] width 14 height 14
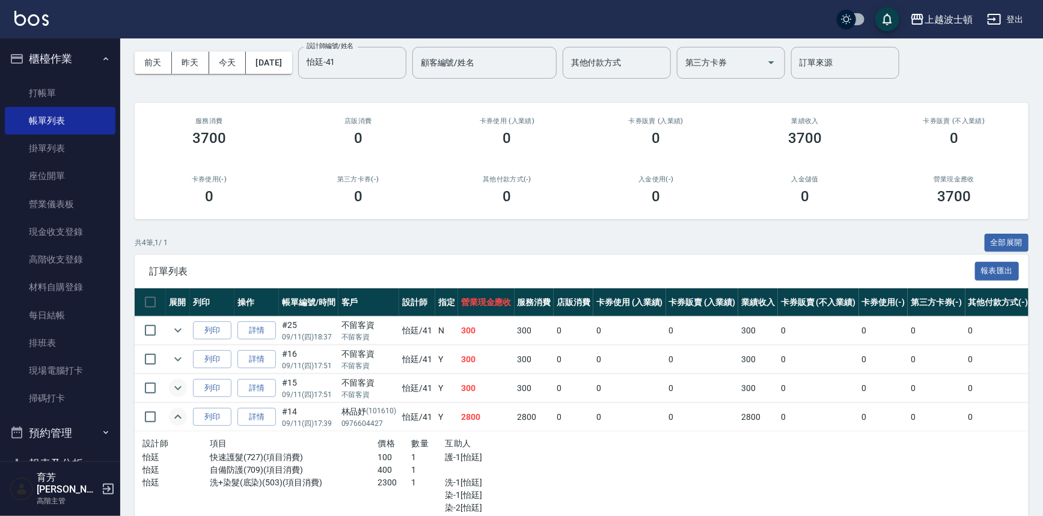
scroll to position [115, 0]
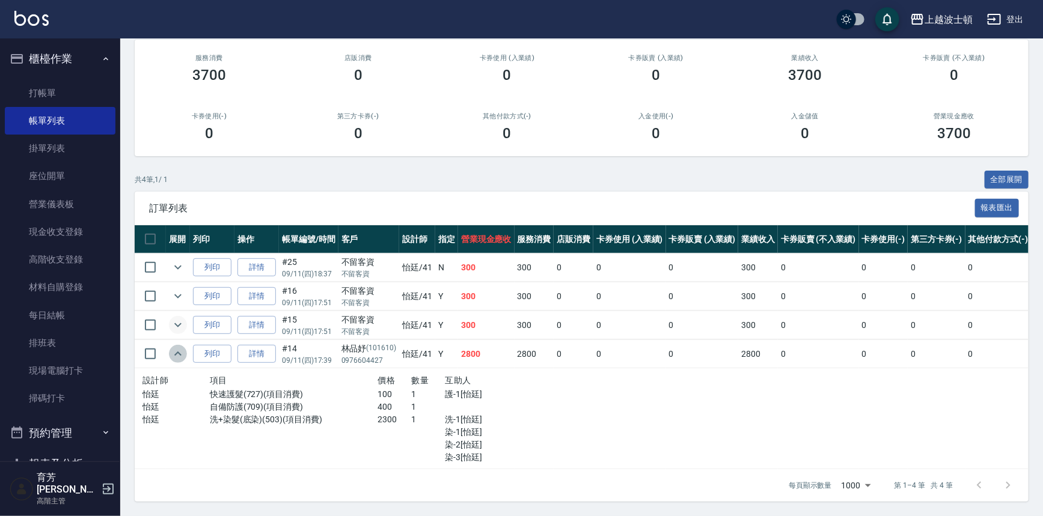
click at [174, 347] on icon "expand row" at bounding box center [178, 354] width 14 height 14
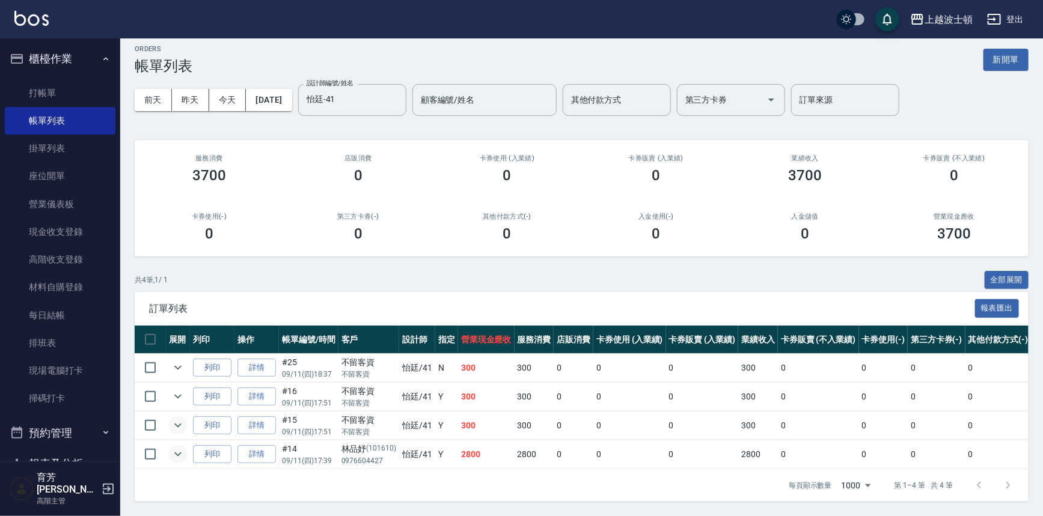
scroll to position [15, 0]
click at [177, 424] on icon "expand row" at bounding box center [177, 426] width 7 height 4
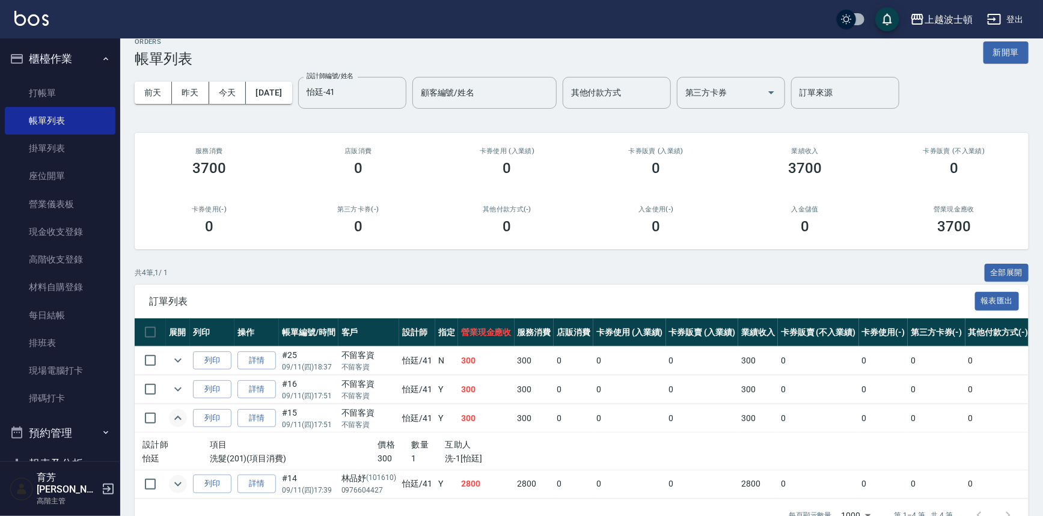
click at [177, 417] on icon "expand row" at bounding box center [177, 418] width 7 height 4
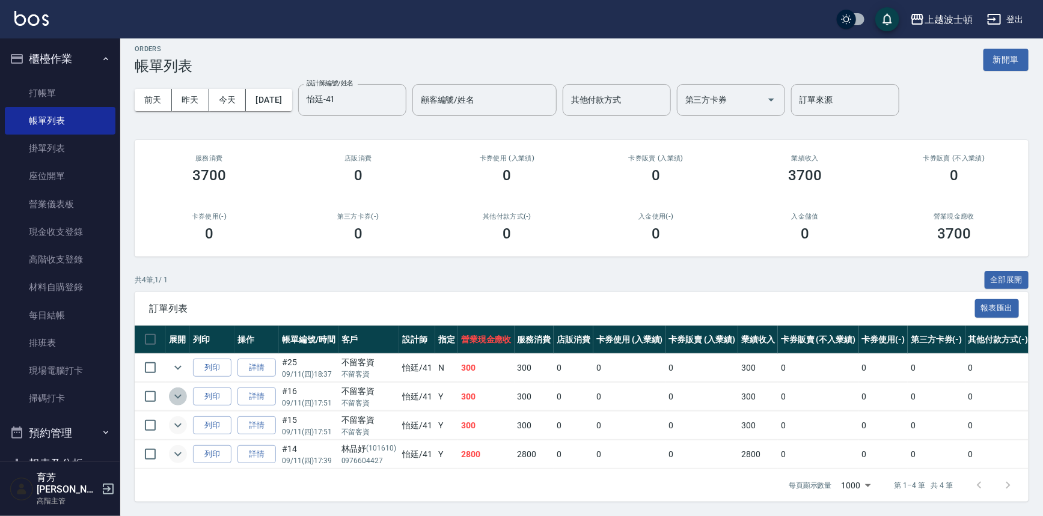
click at [173, 391] on icon "expand row" at bounding box center [178, 397] width 14 height 14
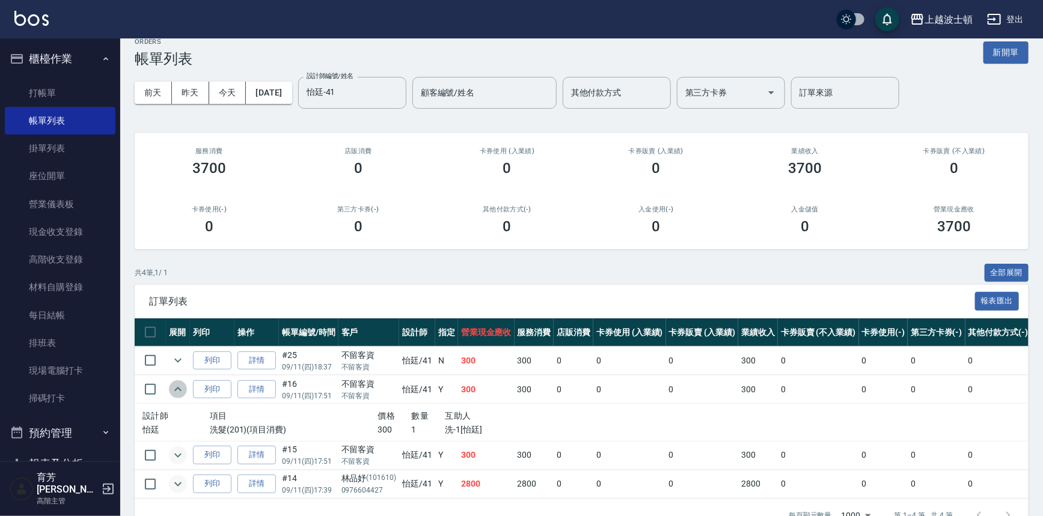
click at [172, 392] on icon "expand row" at bounding box center [178, 389] width 14 height 14
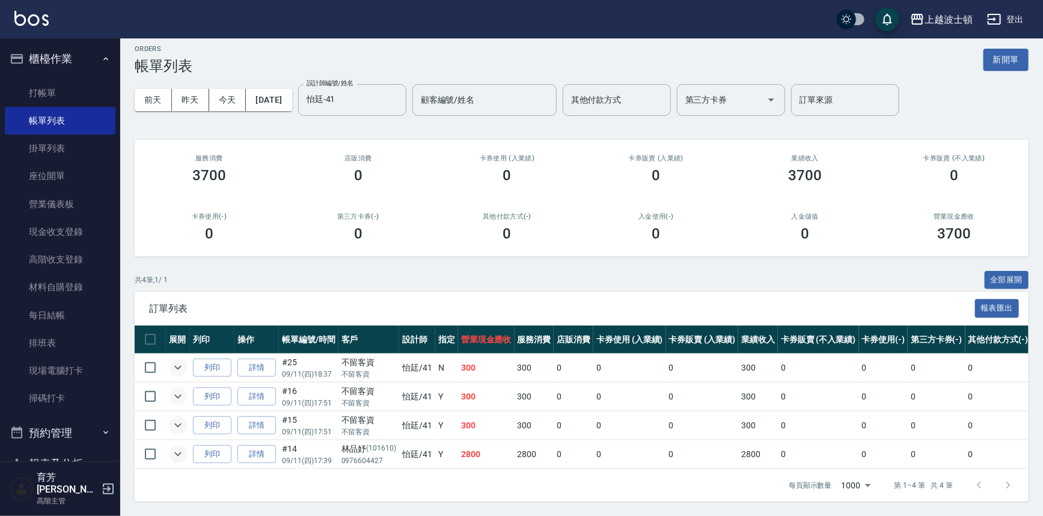
click at [174, 364] on icon "expand row" at bounding box center [178, 368] width 14 height 14
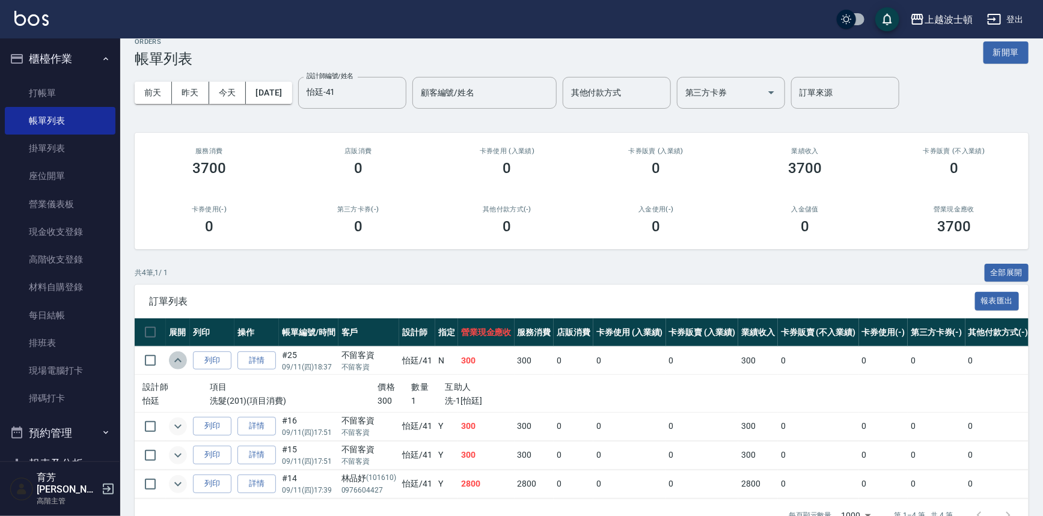
click at [174, 364] on icon "expand row" at bounding box center [178, 360] width 14 height 14
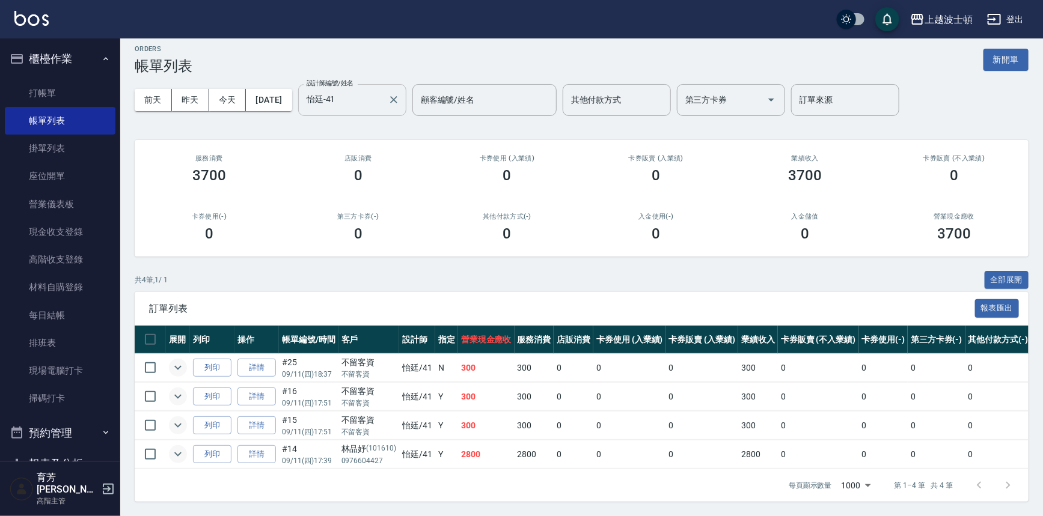
click at [399, 84] on div "怡廷-41 設計師編號/姓名" at bounding box center [352, 100] width 108 height 32
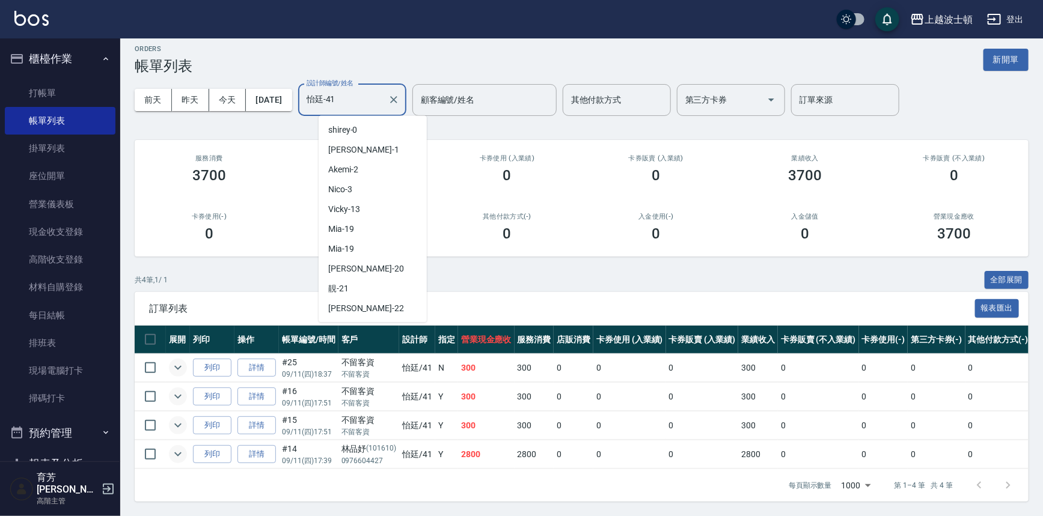
scroll to position [135, 0]
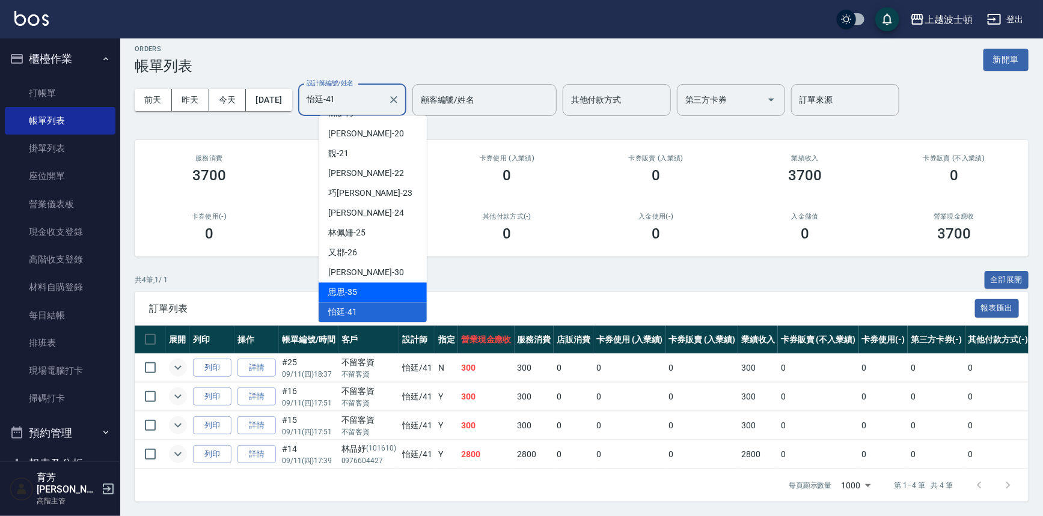
click at [374, 287] on div "思思 -35" at bounding box center [373, 293] width 108 height 20
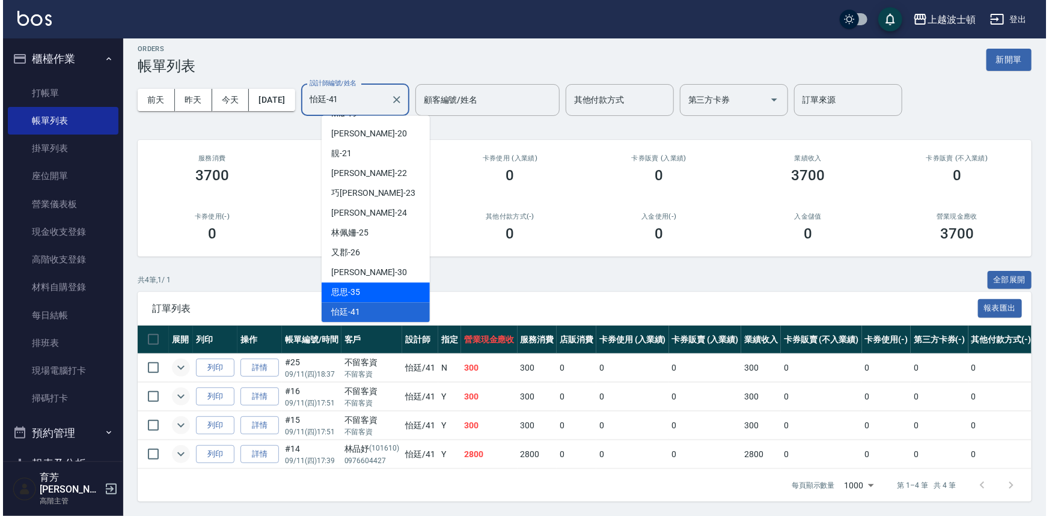
scroll to position [0, 0]
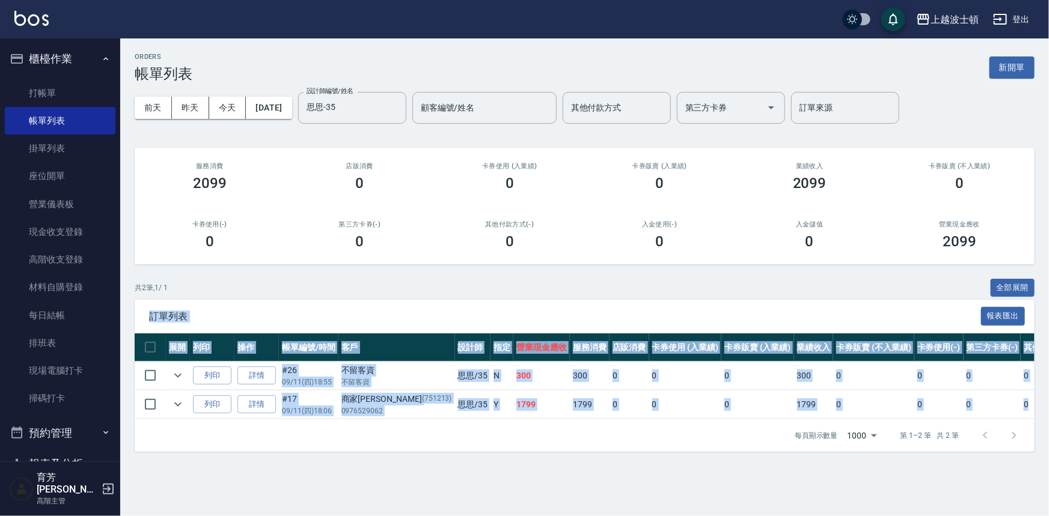
drag, startPoint x: 1048, startPoint y: 344, endPoint x: 753, endPoint y: 510, distance: 338.3
click at [1003, 418] on div "ORDERS 帳單列表 新開單 前天 昨天 今天 2025/09/11 設計師編號/姓名 思思-35 設計師編號/姓名 顧客編號/姓名 顧客編號/姓名 其他付…" at bounding box center [584, 252] width 929 height 428
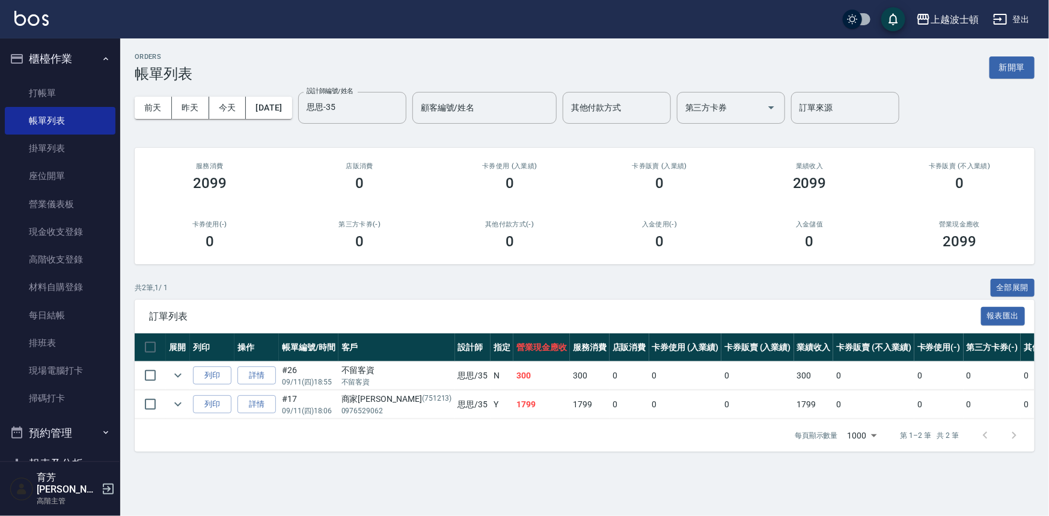
click at [417, 301] on div "訂單列表 報表匯出" at bounding box center [585, 316] width 900 height 33
click at [181, 377] on icon "expand row" at bounding box center [178, 376] width 14 height 14
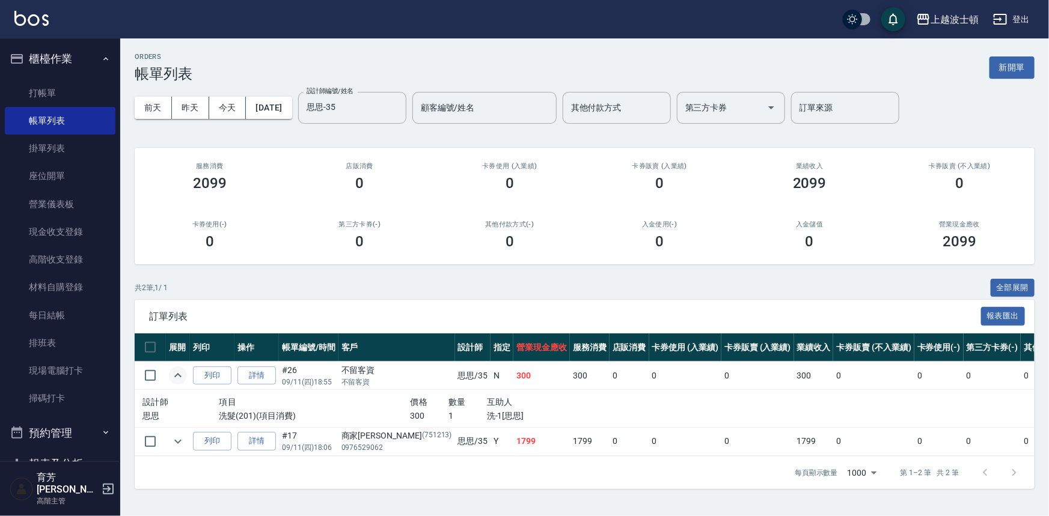
click at [44, 64] on button "櫃檯作業" at bounding box center [60, 58] width 111 height 31
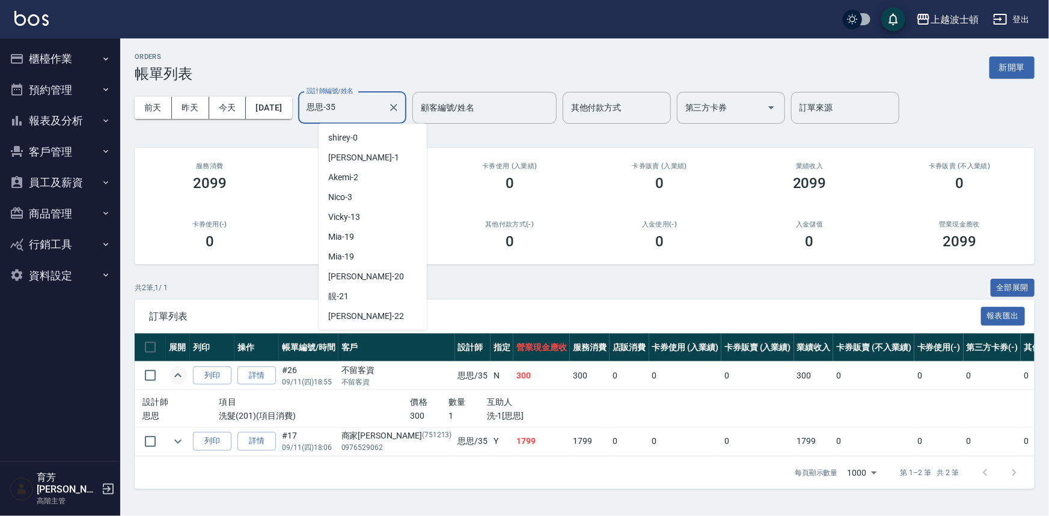
click at [360, 109] on input "思思-35" at bounding box center [343, 107] width 79 height 21
click at [361, 212] on div "Vicky -13" at bounding box center [373, 217] width 108 height 20
type input "Vicky-13"
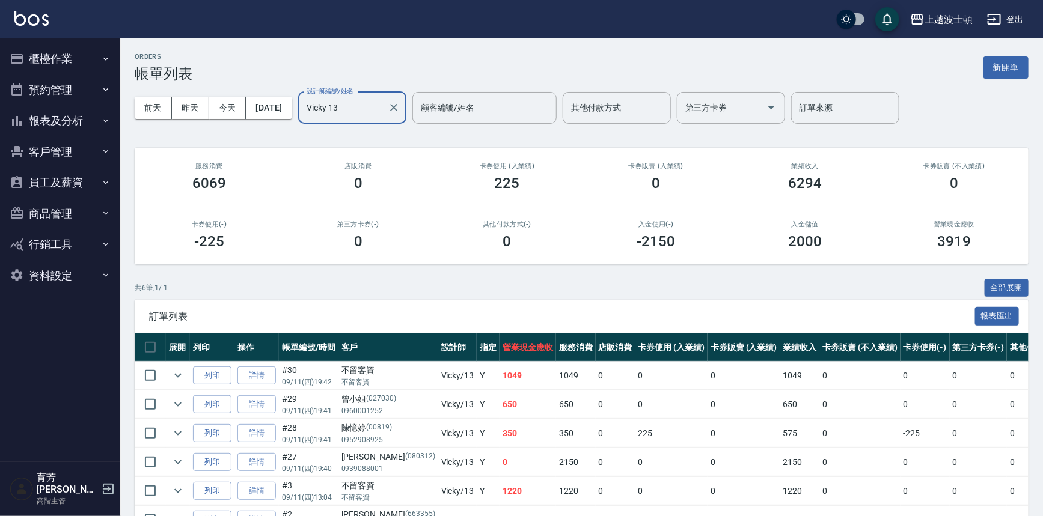
click at [34, 67] on button "櫃檯作業" at bounding box center [60, 58] width 111 height 31
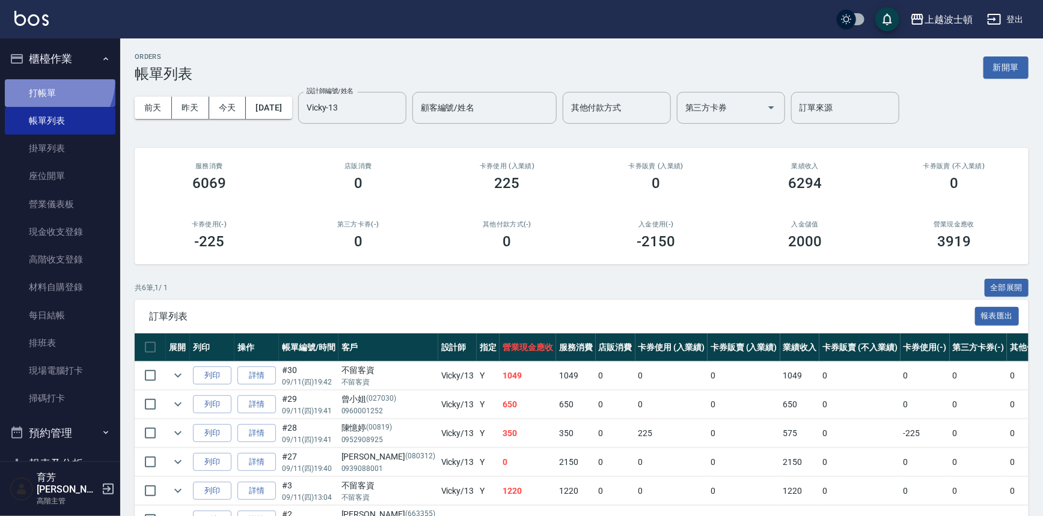
click at [40, 79] on link "打帳單" at bounding box center [60, 93] width 111 height 28
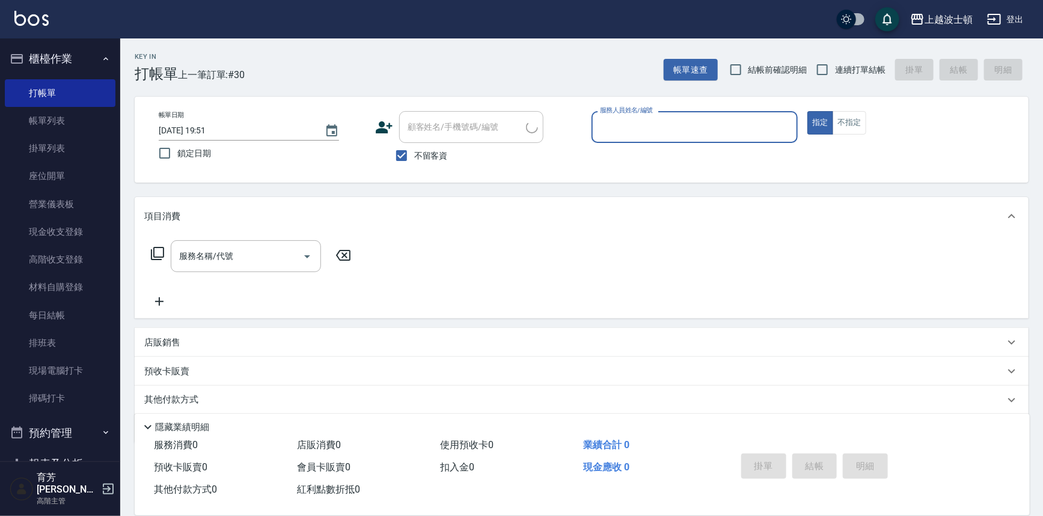
click at [427, 153] on span "不留客資" at bounding box center [431, 156] width 34 height 13
click at [414, 153] on input "不留客資" at bounding box center [401, 155] width 25 height 25
checkbox input "false"
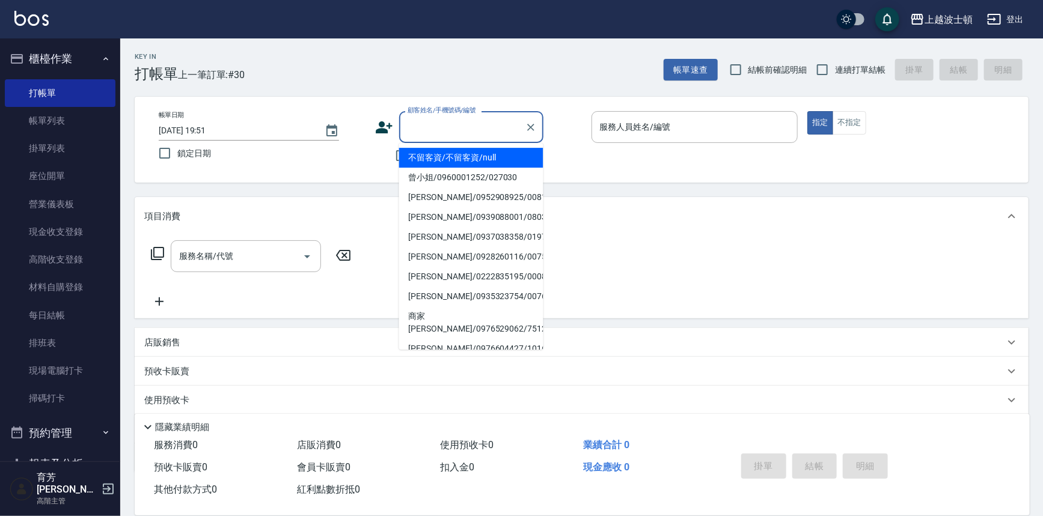
click at [426, 124] on input "顧客姓名/手機號碼/編號" at bounding box center [462, 127] width 115 height 21
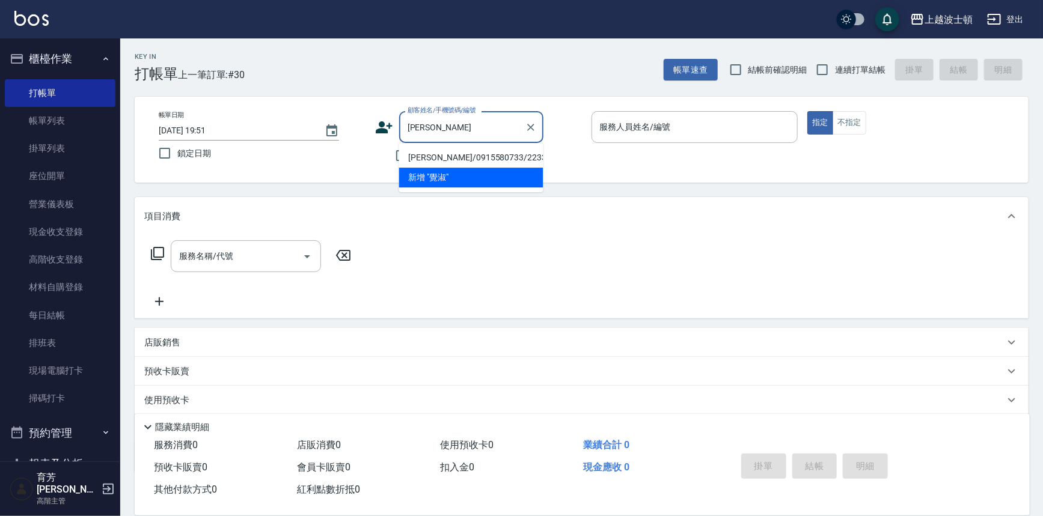
click at [459, 157] on li "覺淑芬/0915580733/223354" at bounding box center [471, 158] width 144 height 20
type input "覺淑芬/0915580733/223354"
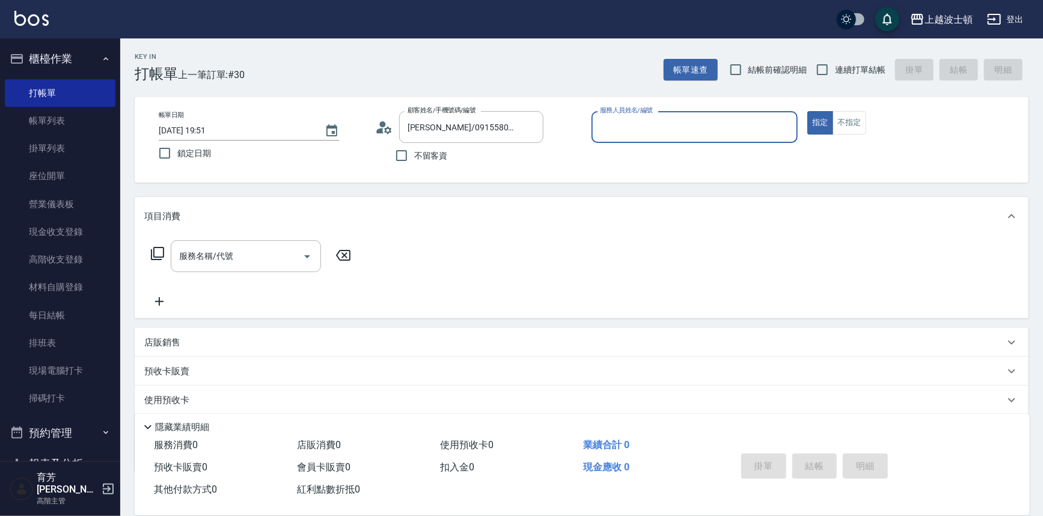
type input "Vicky-13"
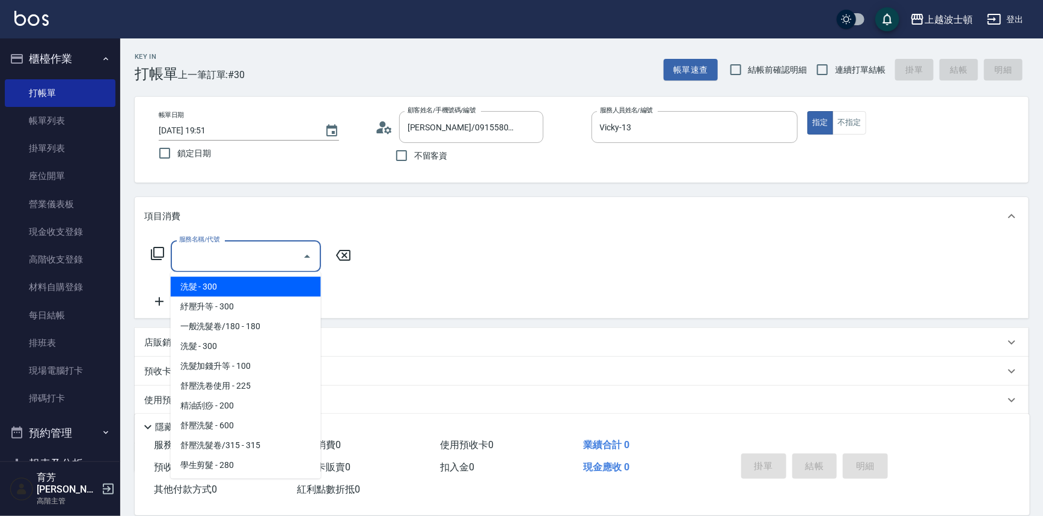
click at [266, 263] on input "服務名稱/代號" at bounding box center [236, 256] width 121 height 21
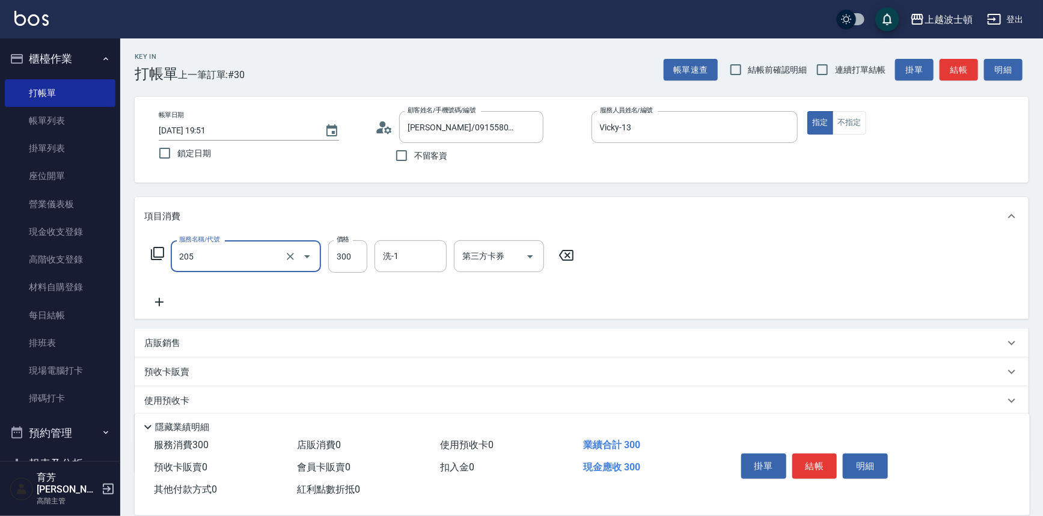
type input "洗髮(205)"
click at [162, 297] on icon at bounding box center [159, 302] width 30 height 14
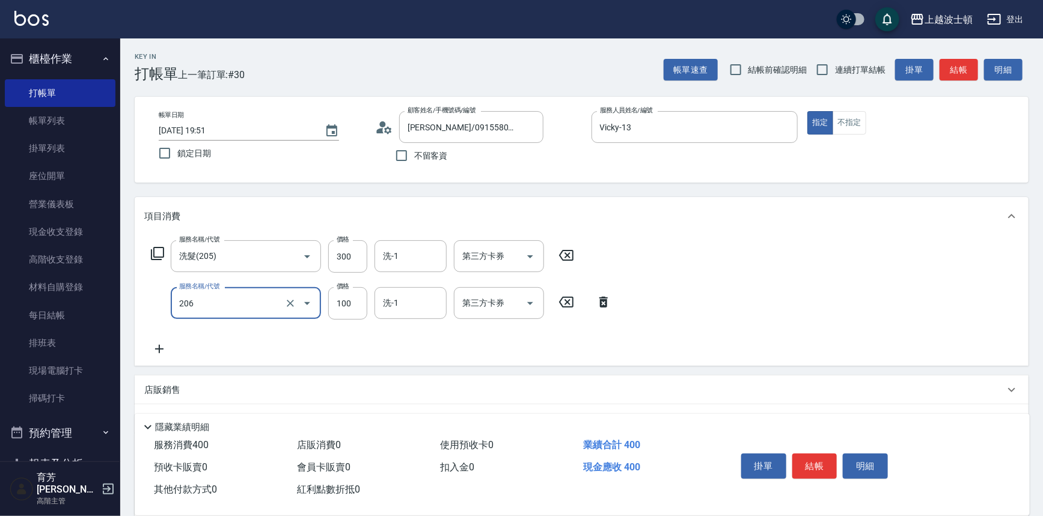
type input "洗髮加錢升等(206)"
click at [156, 349] on icon at bounding box center [159, 349] width 8 height 8
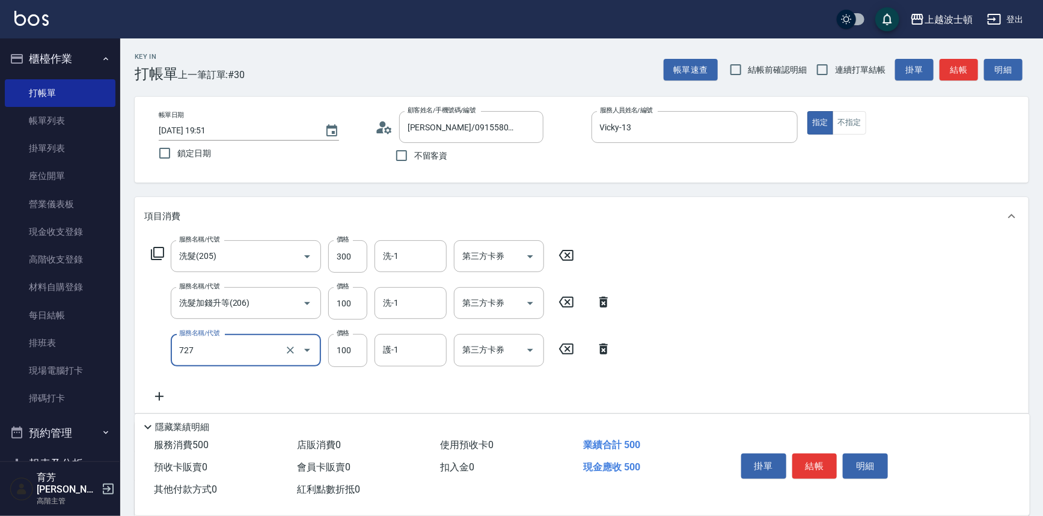
type input "快速護髮(727)"
click at [159, 397] on icon at bounding box center [159, 397] width 8 height 8
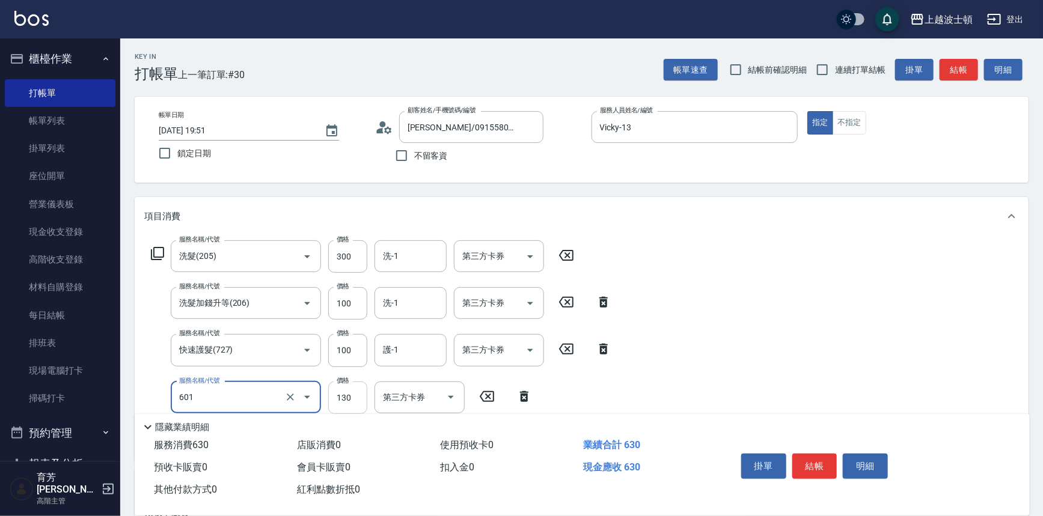
type input "單梳(601)"
click at [349, 403] on input "130" at bounding box center [347, 398] width 39 height 32
type input "100"
click at [386, 276] on div "服務名稱/代號 洗髮(205) 服務名稱/代號 價格 300 價格 洗-1 洗-1 第三方卡券 第三方卡券 服務名稱/代號 洗髮加錢升等(206) 服務名稱/…" at bounding box center [381, 345] width 474 height 210
click at [397, 260] on input "洗-1" at bounding box center [410, 256] width 61 height 21
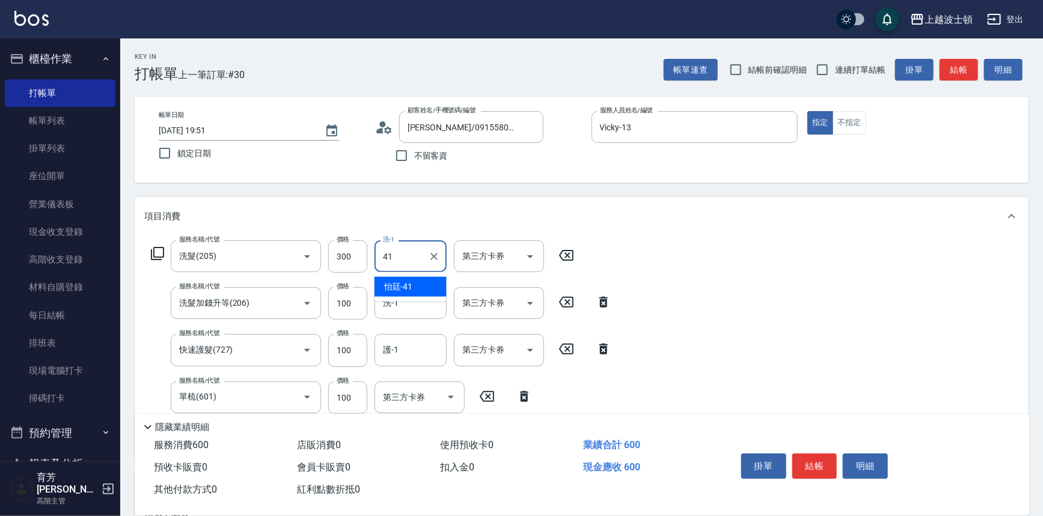
type input "怡廷-41"
click at [409, 312] on input "洗-1" at bounding box center [410, 303] width 61 height 21
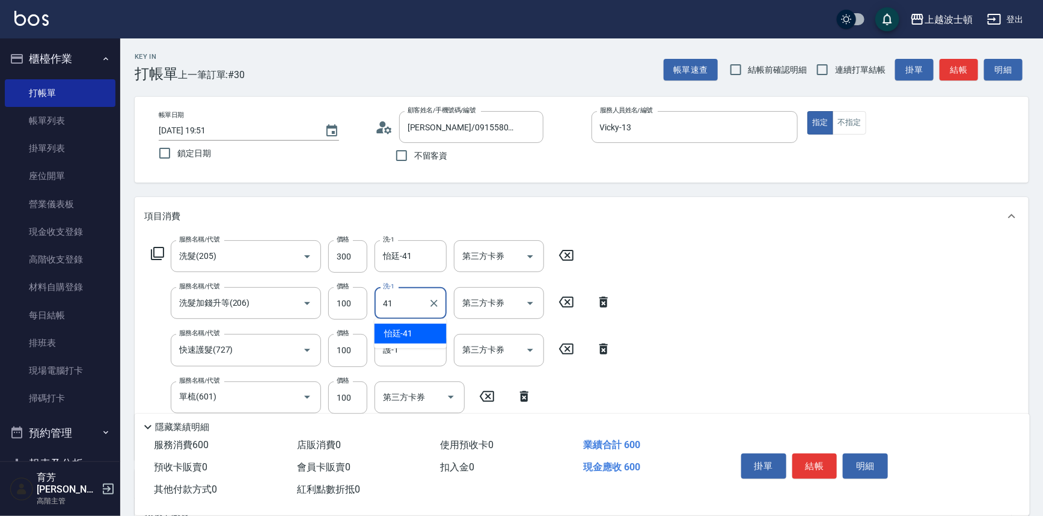
type input "怡廷-41"
click at [402, 347] on input "護-1" at bounding box center [410, 350] width 61 height 21
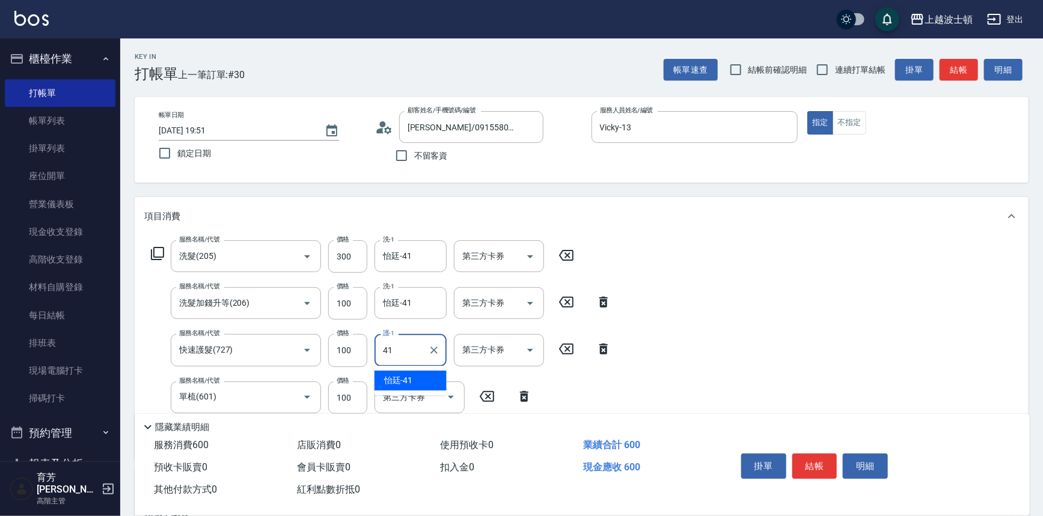
type input "怡廷-41"
drag, startPoint x: 810, startPoint y: 460, endPoint x: 808, endPoint y: 453, distance: 7.4
click at [810, 461] on button "結帳" at bounding box center [814, 466] width 45 height 25
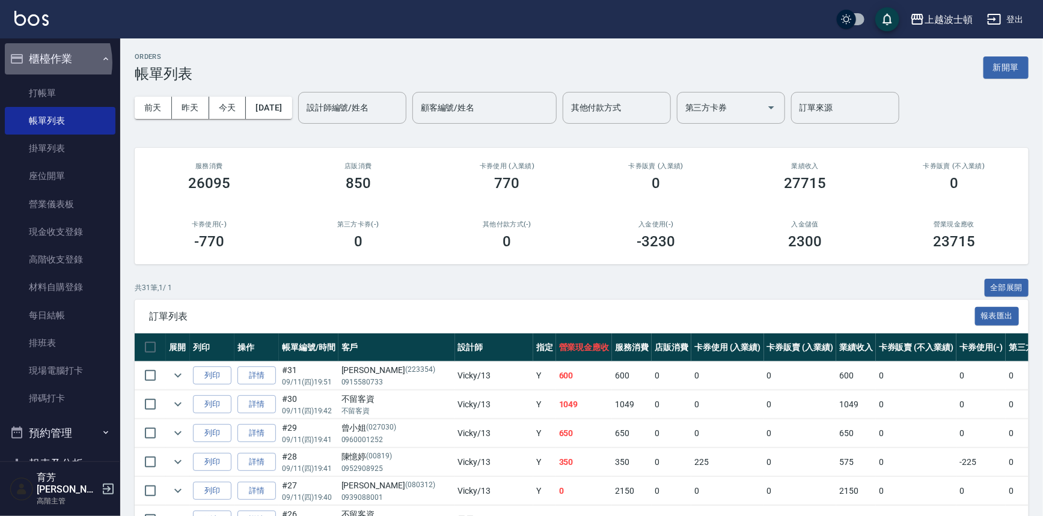
click at [35, 63] on button "櫃檯作業" at bounding box center [60, 58] width 111 height 31
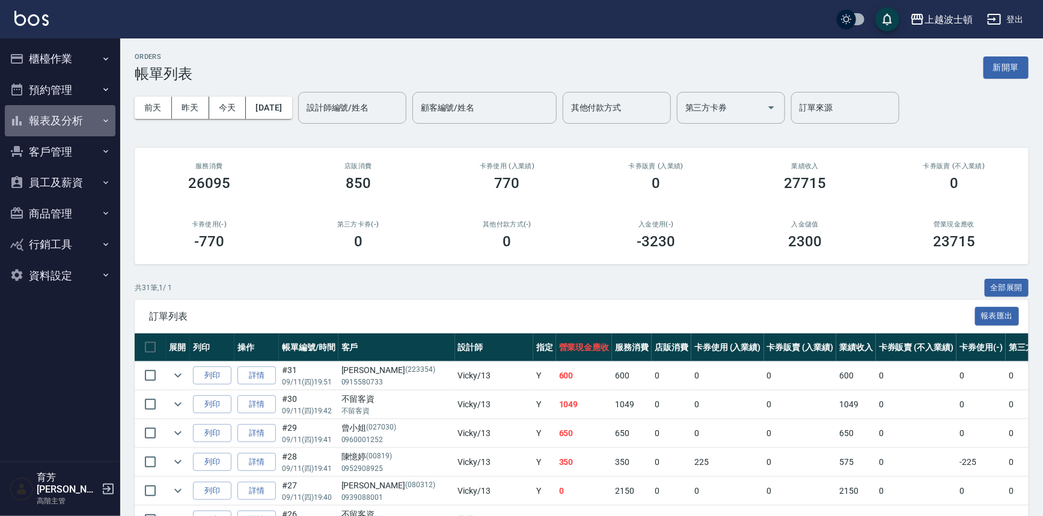
click at [69, 120] on button "報表及分析" at bounding box center [60, 120] width 111 height 31
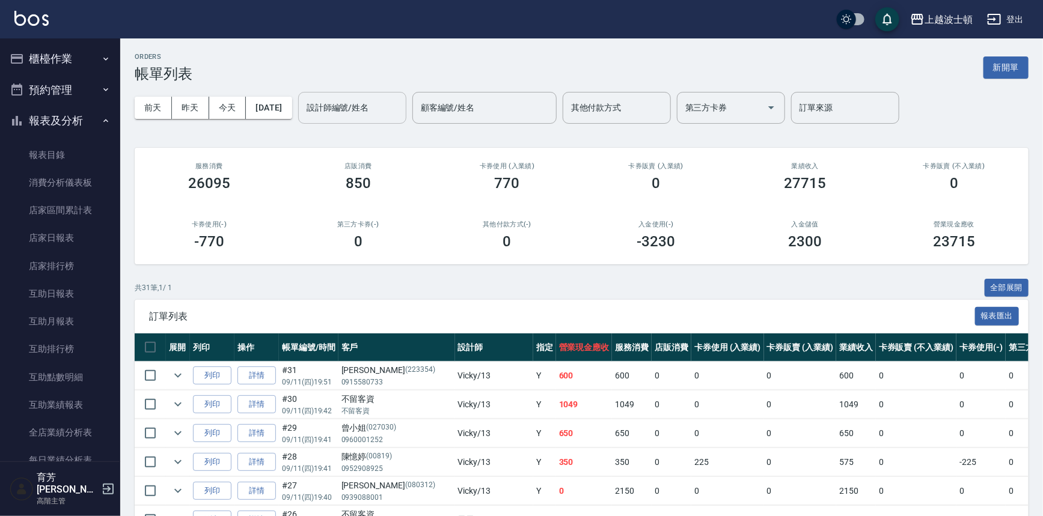
click at [349, 100] on input "設計師編號/姓名" at bounding box center [352, 107] width 97 height 21
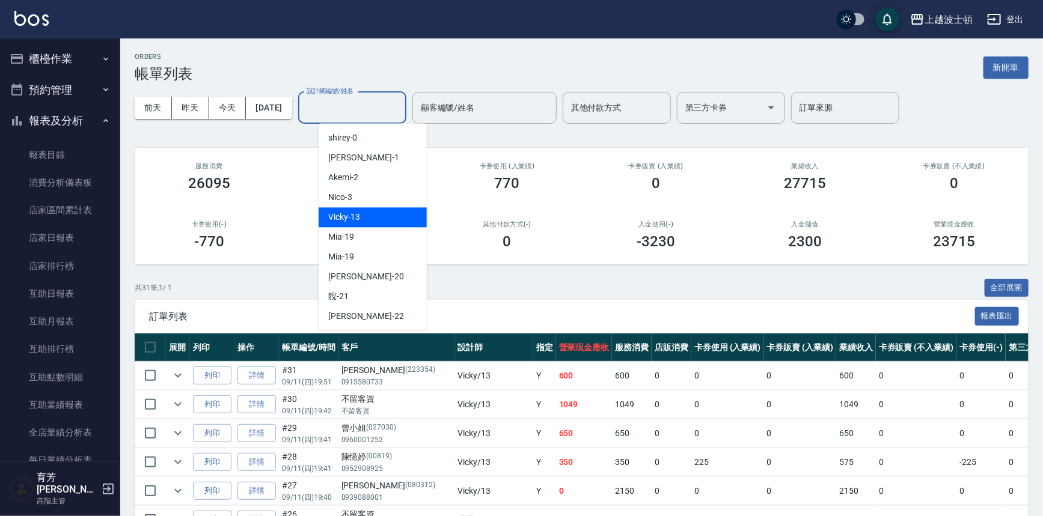
click at [350, 218] on span "Vicky -13" at bounding box center [344, 217] width 32 height 13
type input "Vicky-13"
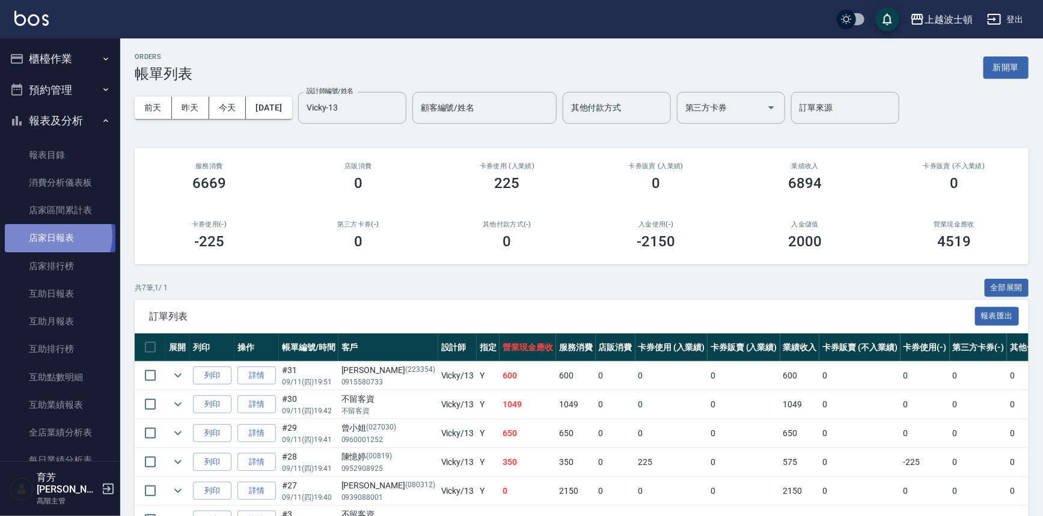
click at [54, 236] on link "店家日報表" at bounding box center [60, 238] width 111 height 28
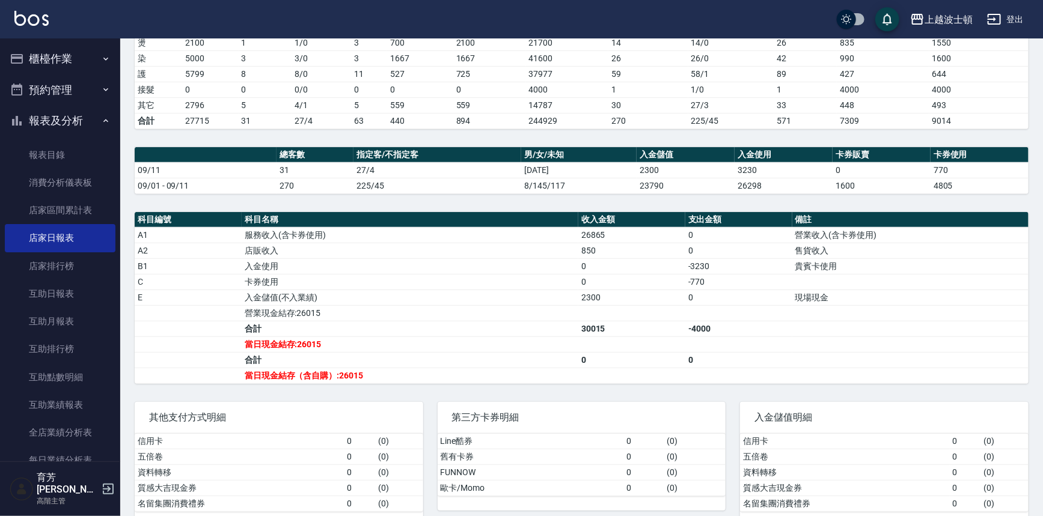
scroll to position [224, 0]
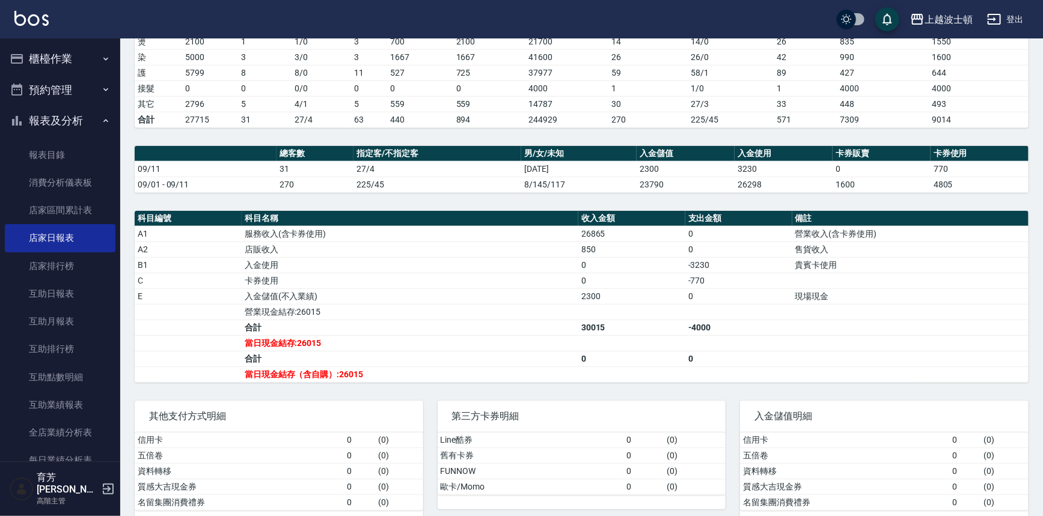
drag, startPoint x: 58, startPoint y: 52, endPoint x: 58, endPoint y: 72, distance: 19.2
click at [58, 52] on button "櫃檯作業" at bounding box center [60, 58] width 111 height 31
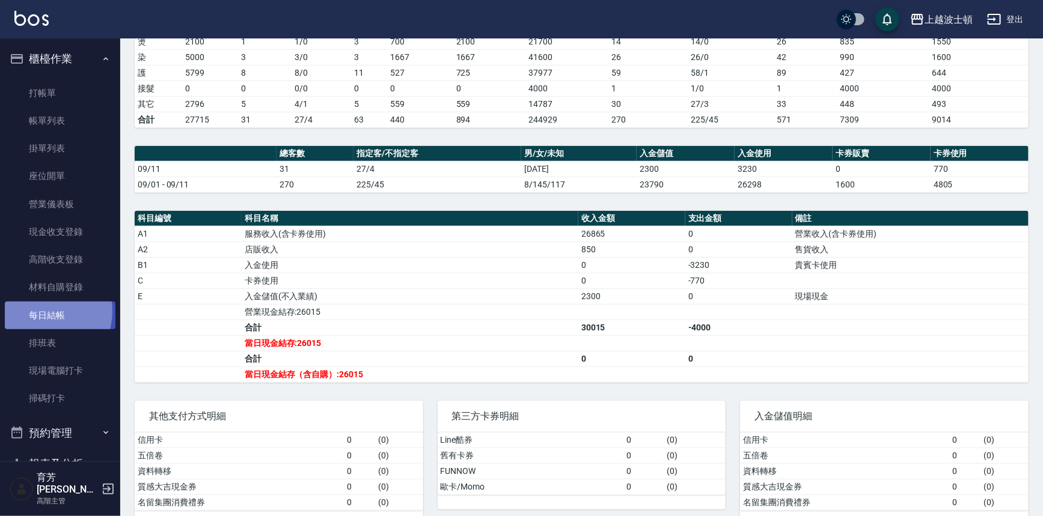
click at [35, 311] on link "每日結帳" at bounding box center [60, 316] width 111 height 28
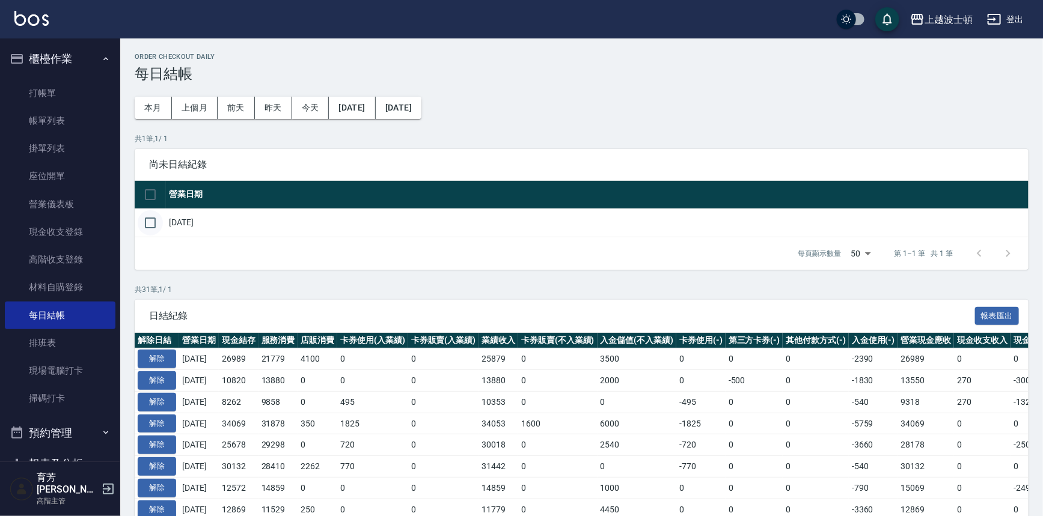
click at [140, 228] on input "checkbox" at bounding box center [150, 222] width 25 height 25
checkbox input "true"
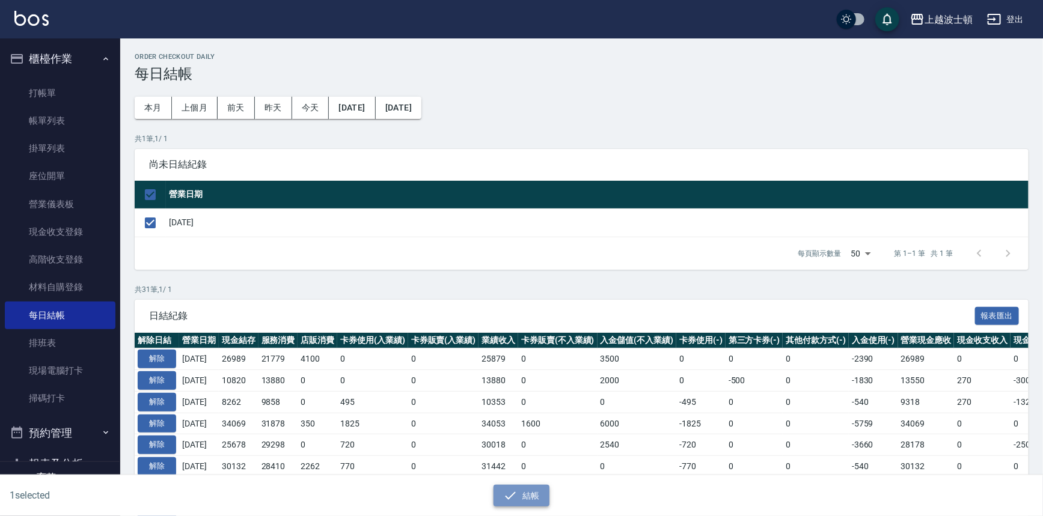
click at [530, 495] on button "結帳" at bounding box center [522, 496] width 56 height 22
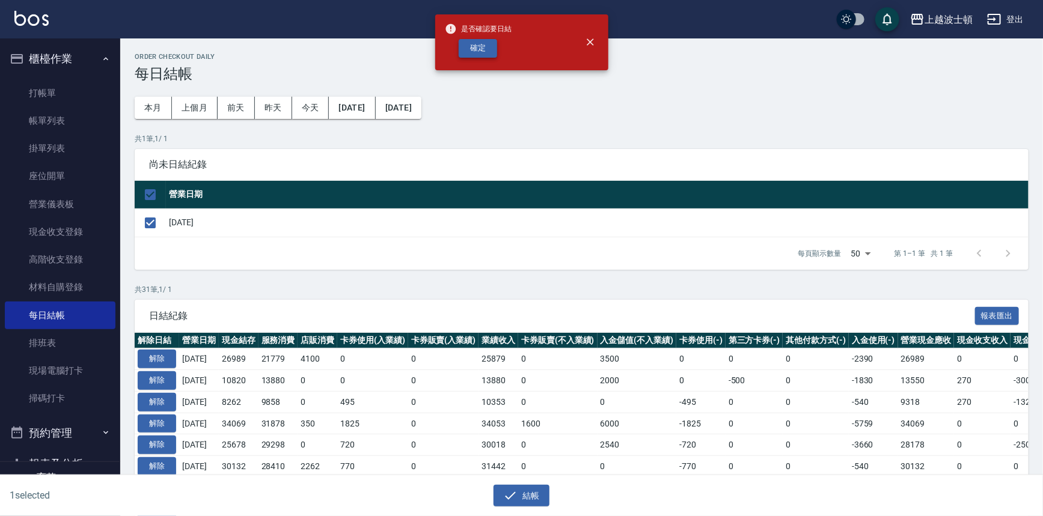
click at [489, 50] on button "確定" at bounding box center [478, 48] width 38 height 19
checkbox input "false"
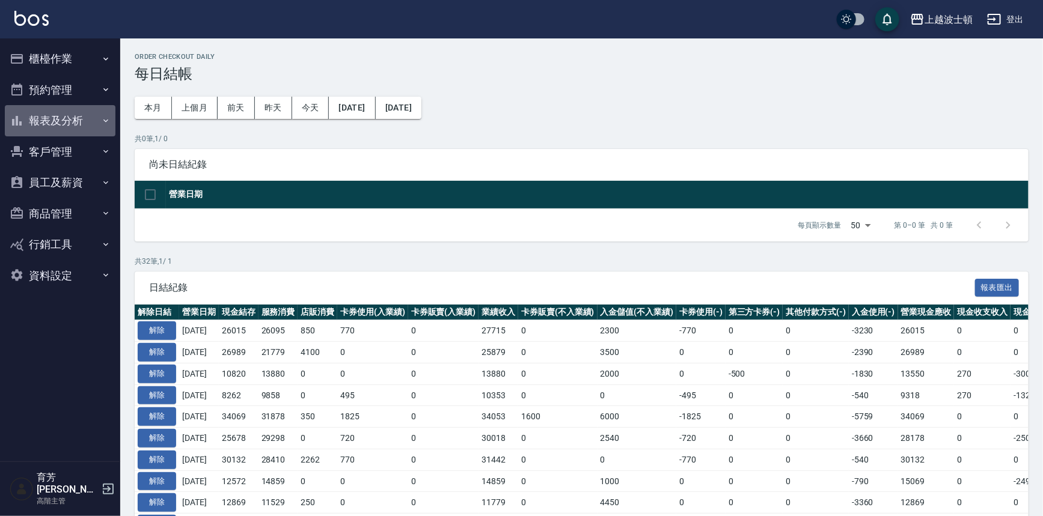
click at [78, 126] on button "報表及分析" at bounding box center [60, 120] width 111 height 31
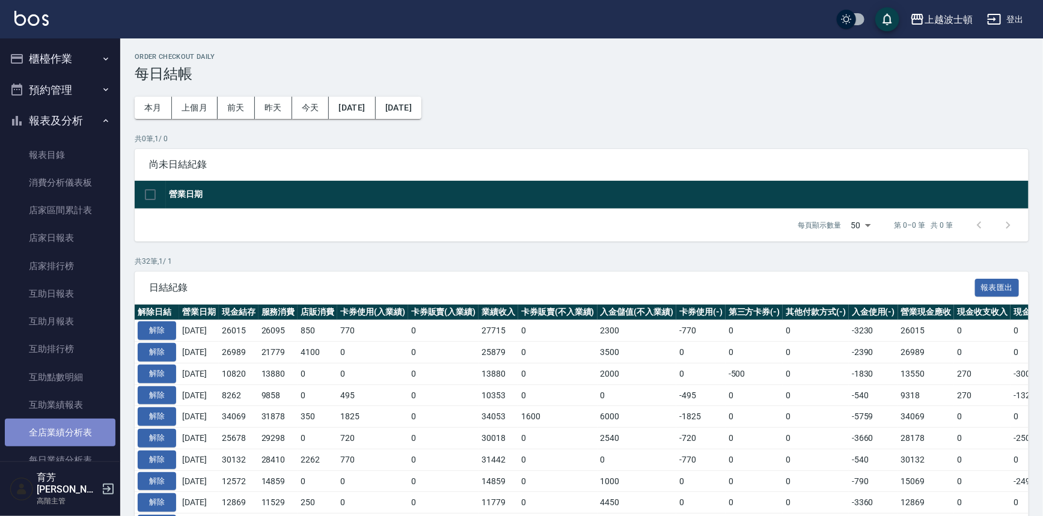
click at [73, 432] on link "全店業績分析表" at bounding box center [60, 433] width 111 height 28
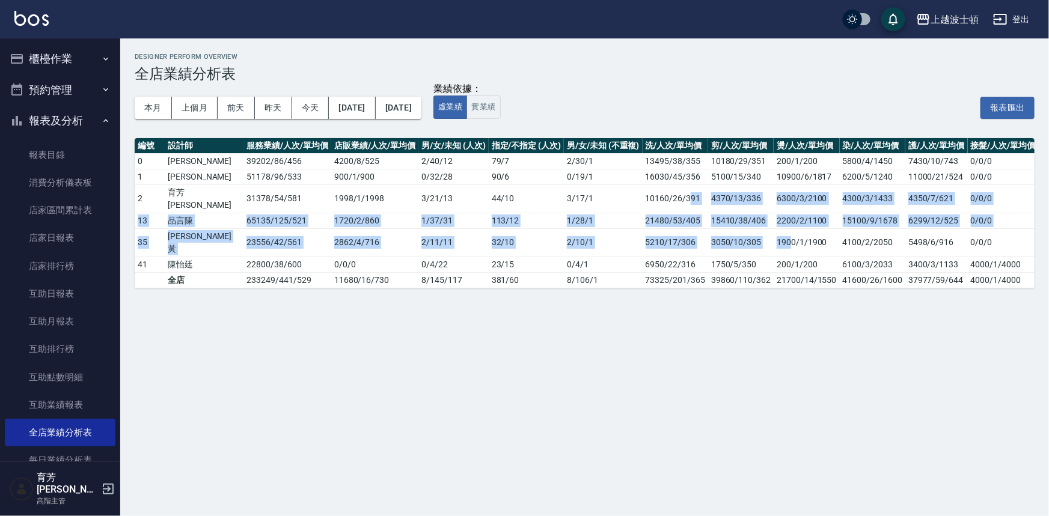
drag, startPoint x: 586, startPoint y: 132, endPoint x: 490, endPoint y: -28, distance: 185.8
click at [490, 0] on html "上越波士頓 登出 櫃檯作業 打帳單 帳單列表 掛單列表 座位開單 營業儀表板 現金收支登錄 高階收支登錄 材料自購登錄 每日結帳 排班表 現場電腦打卡 掃碼打…" at bounding box center [524, 258] width 1049 height 516
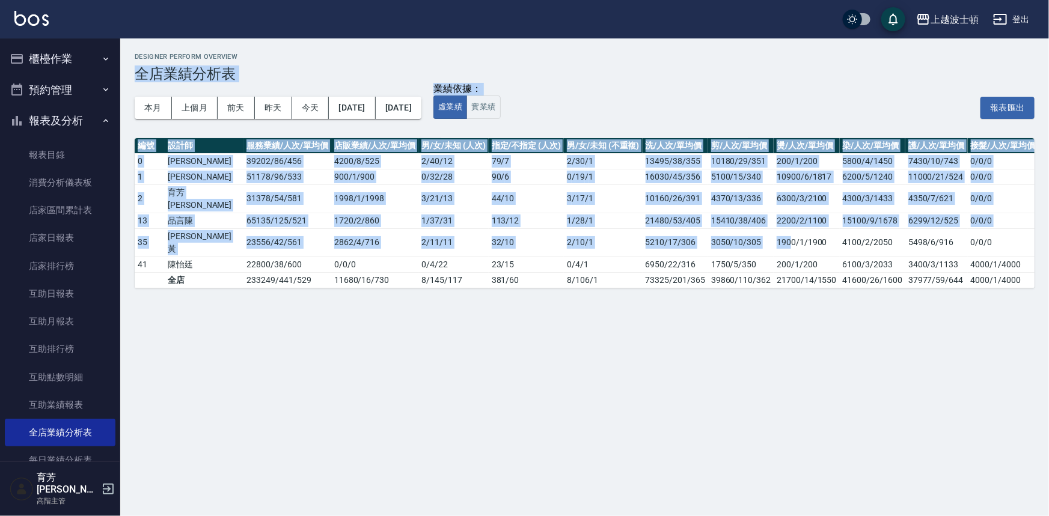
click at [912, 92] on div "本月 上個月 前天 昨天 今天 [DATE] [DATE] 業績依據： 虛業績 實業績 報表匯出" at bounding box center [585, 107] width 900 height 51
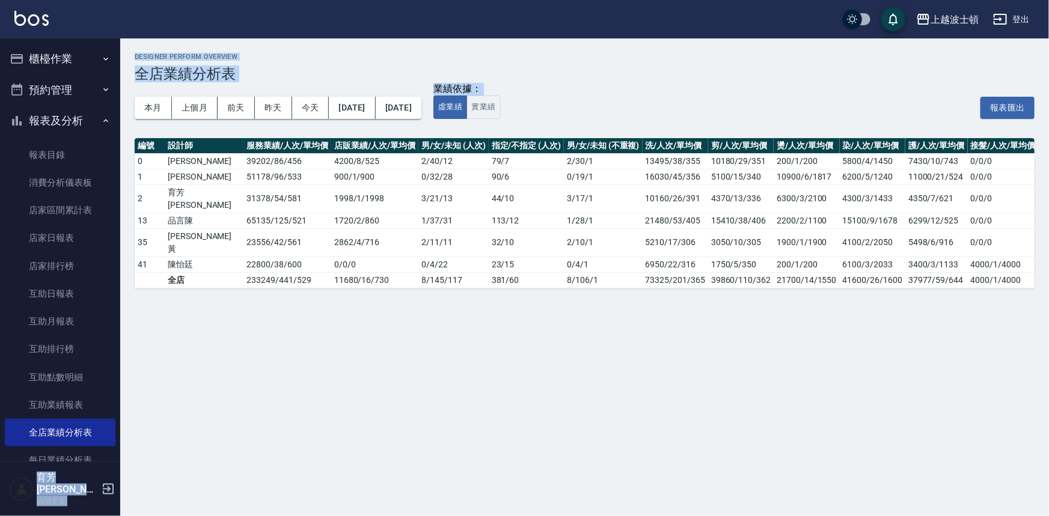
drag, startPoint x: 121, startPoint y: 157, endPoint x: 123, endPoint y: 203, distance: 46.3
click at [123, 216] on div "上越波士頓 登出 櫃檯作業 打帳單 帳單列表 掛單列表 座位開單 營業儀表板 現金收支登錄 高階收支登錄 材料自購登錄 每日結帳 排班表 現場電腦打卡 掃碼打…" at bounding box center [524, 258] width 1049 height 516
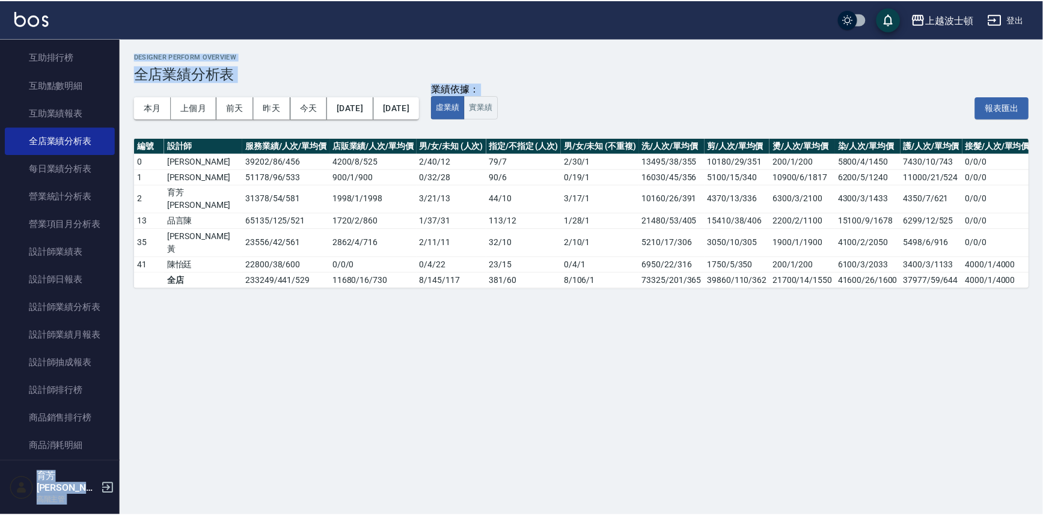
scroll to position [304, 0]
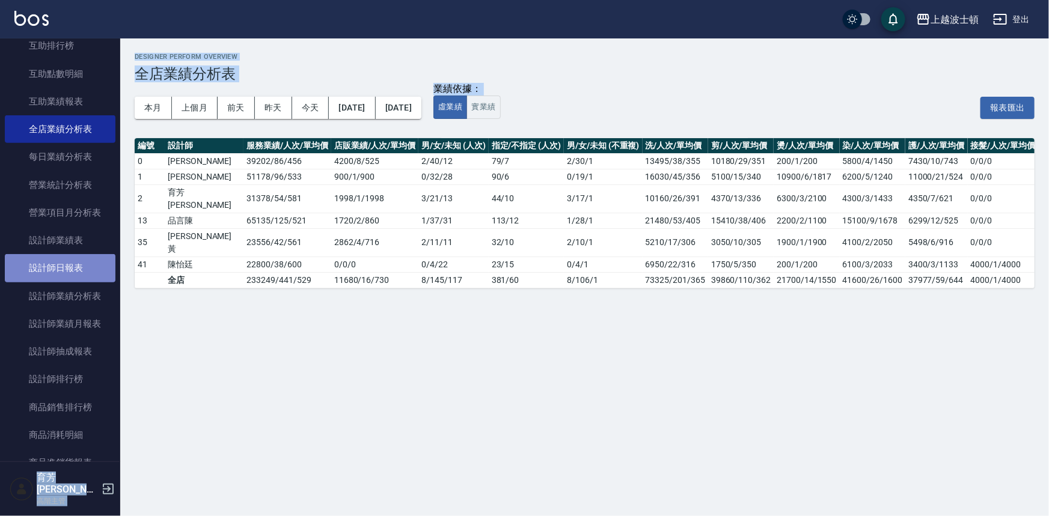
click at [62, 275] on link "設計師日報表" at bounding box center [60, 268] width 111 height 28
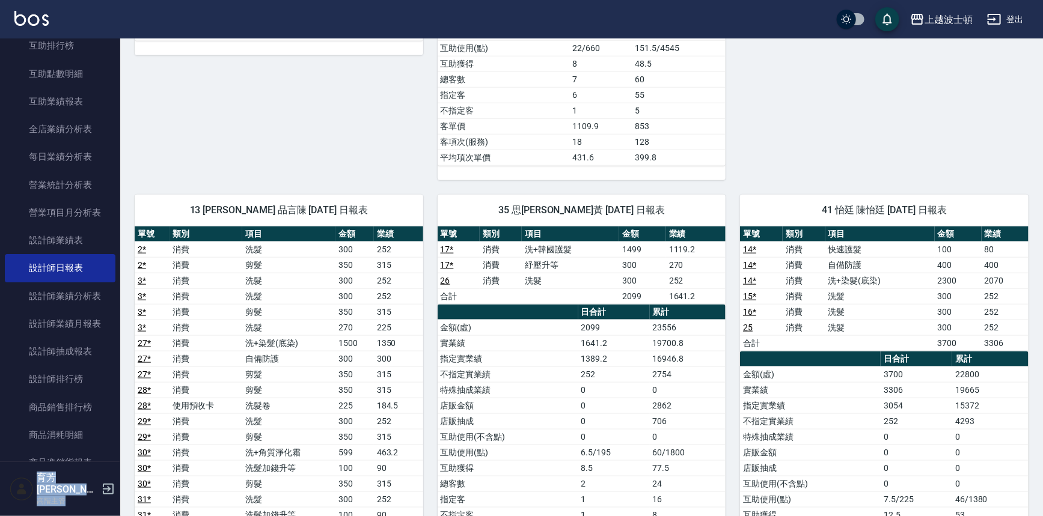
scroll to position [380, 0]
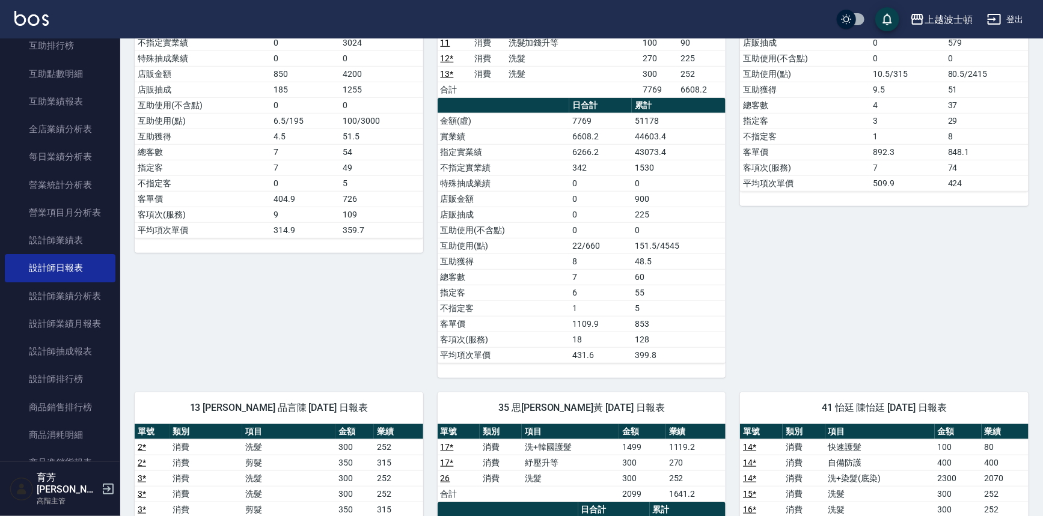
click at [111, 141] on nav "櫃檯作業 打帳單 帳單列表 掛單列表 座位開單 營業儀表板 現金收支登錄 高階收支登錄 材料自購登錄 每日結帳 排班表 現場電腦打卡 掃碼打卡 預約管理 預約…" at bounding box center [60, 249] width 120 height 423
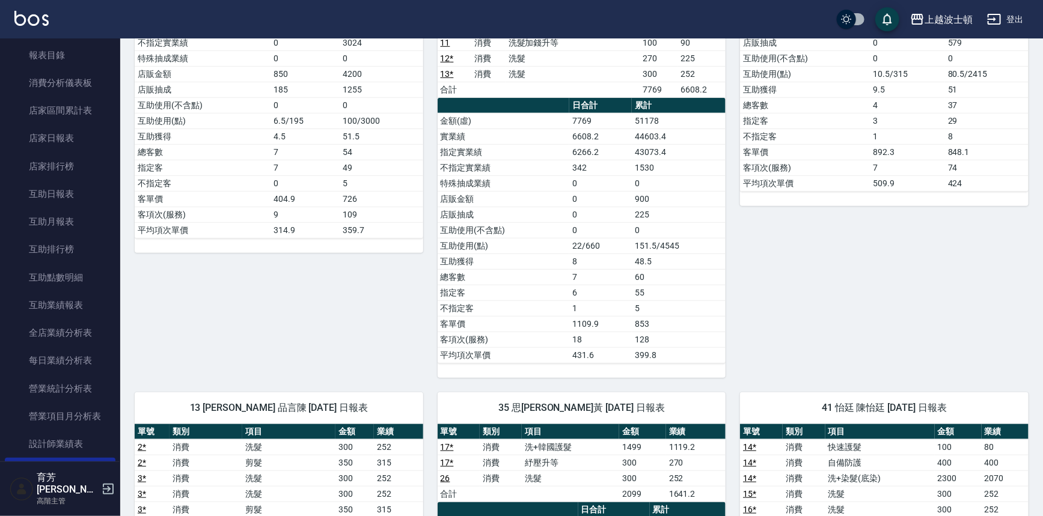
scroll to position [0, 0]
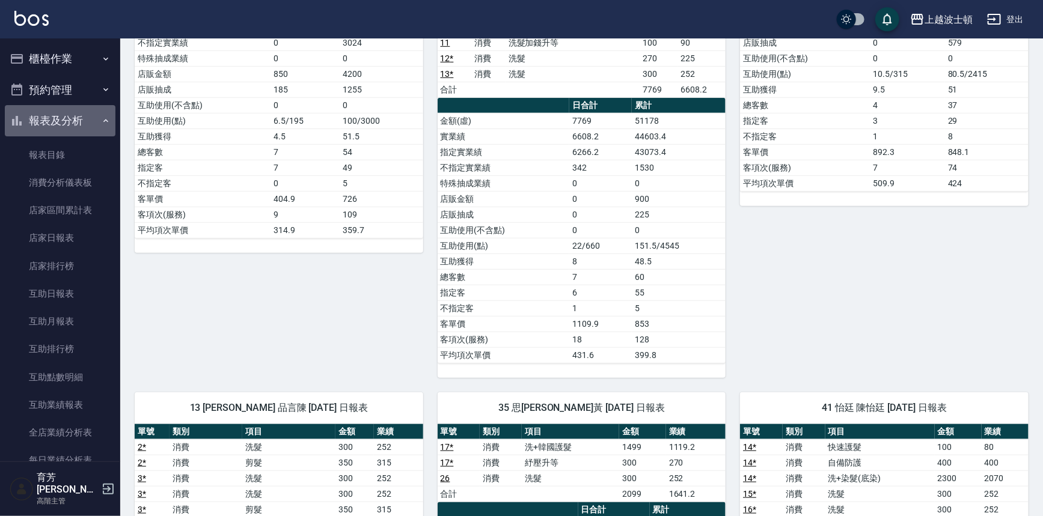
click at [78, 121] on button "報表及分析" at bounding box center [60, 120] width 111 height 31
